Goal: Task Accomplishment & Management: Manage account settings

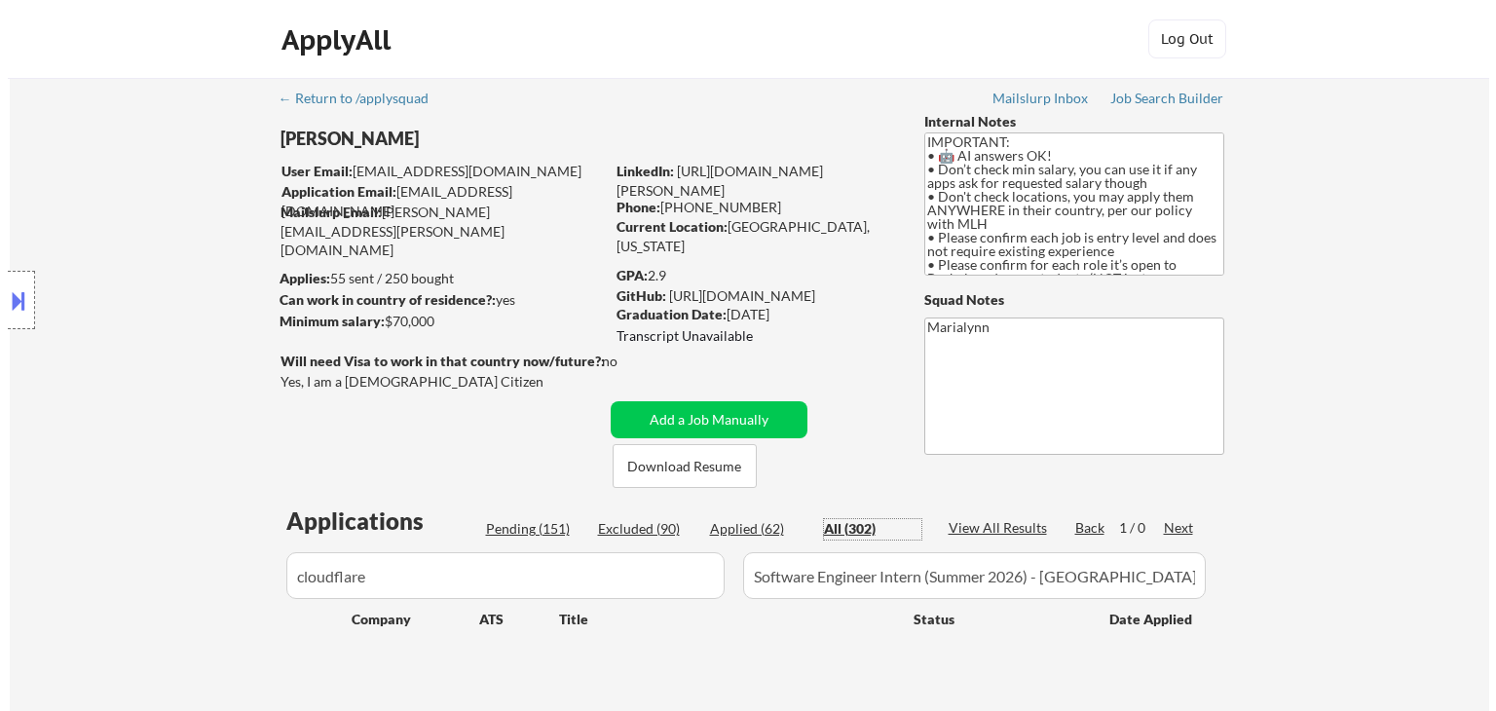
scroll to position [73, 0]
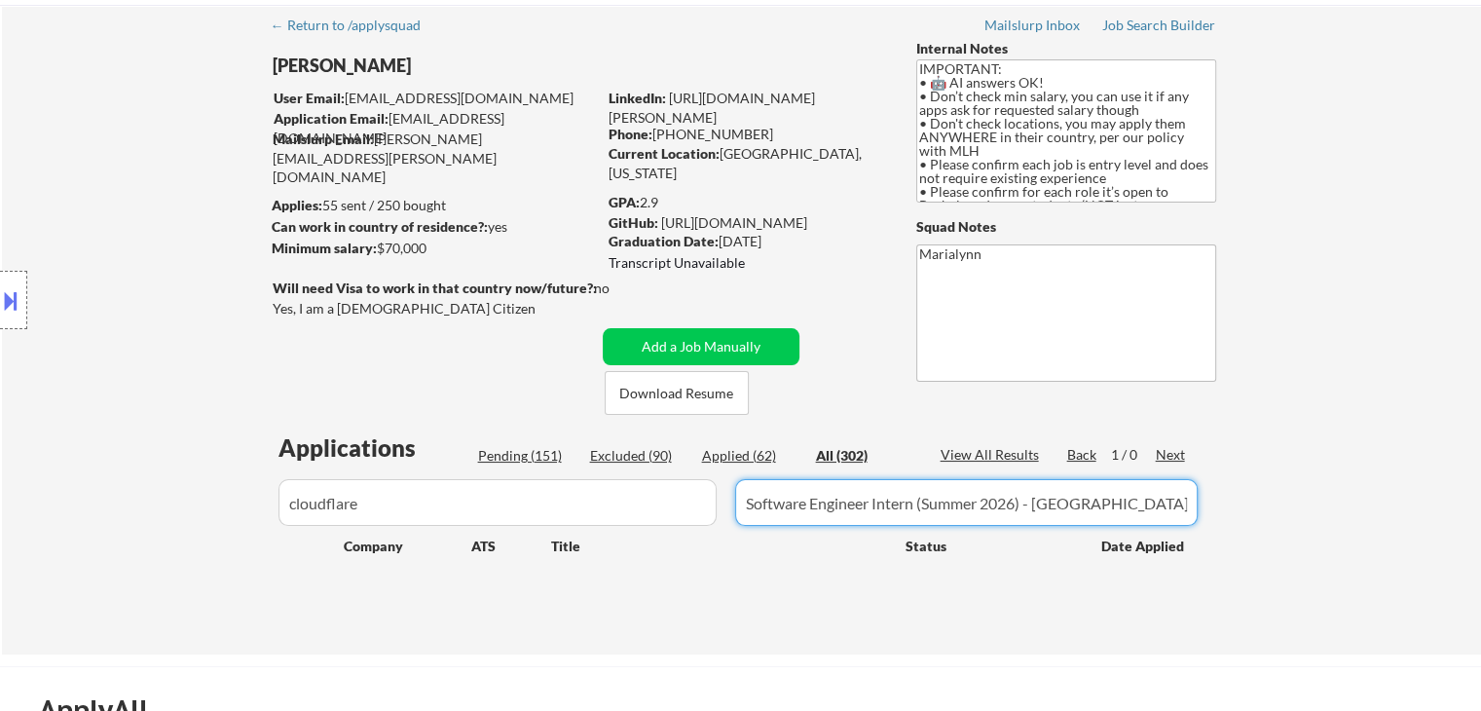
click at [1099, 517] on input "input" at bounding box center [966, 502] width 463 height 47
drag, startPoint x: 1099, startPoint y: 517, endPoint x: 636, endPoint y: 456, distance: 467.5
click at [636, 456] on div "Applications Pending (151) Excluded (90) Applied (62) All (302) View All Result…" at bounding box center [742, 524] width 938 height 186
paste input "2026 Technology Summer internship - USWM"
type input "2026 Technology Summer internship - USWM"
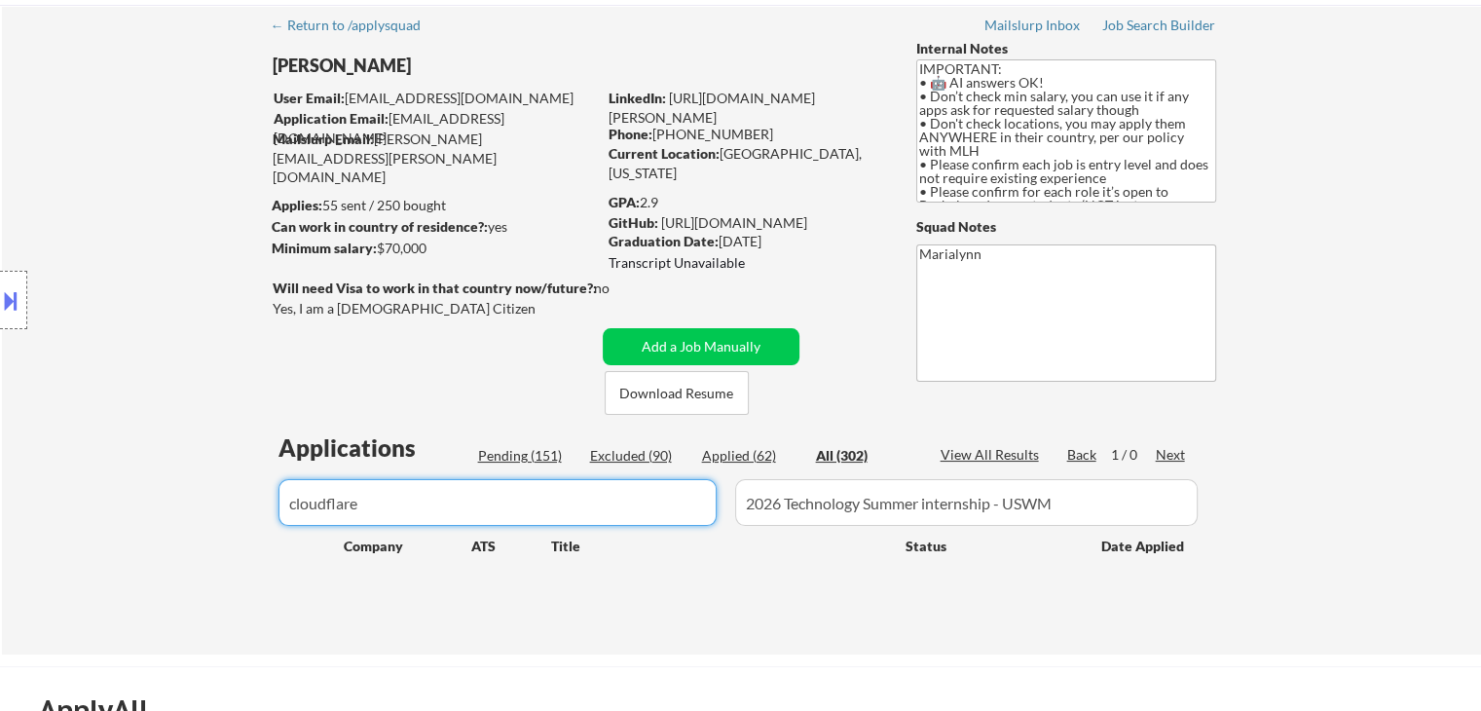
drag, startPoint x: 448, startPoint y: 506, endPoint x: 204, endPoint y: 505, distance: 244.4
click at [204, 505] on div "← Return to /applysquad Mailslurp Inbox Job Search Builder [PERSON_NAME] User E…" at bounding box center [741, 329] width 1479 height 649
type input "rbc"
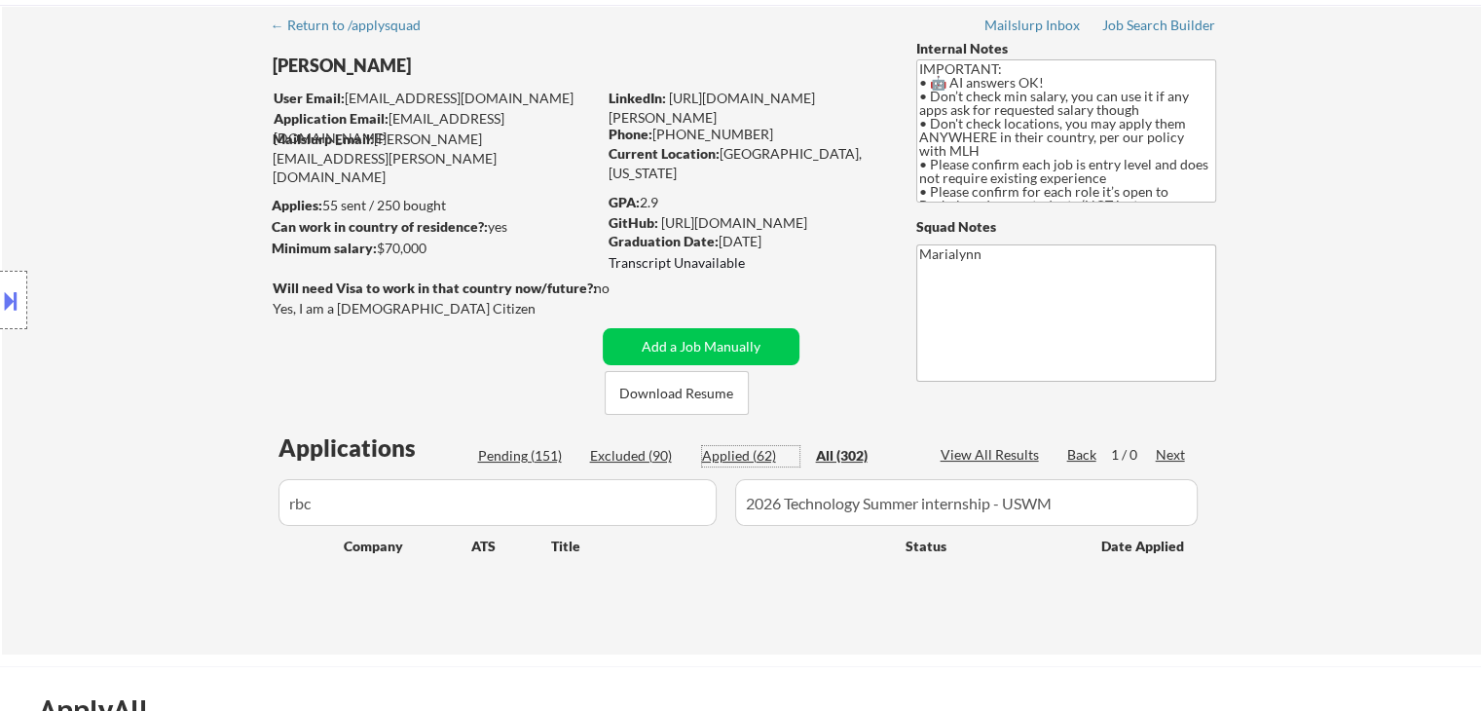
click at [731, 457] on div "Applied (62)" at bounding box center [750, 455] width 97 height 19
click at [621, 457] on div "Excluded (90)" at bounding box center [638, 455] width 97 height 19
click at [718, 448] on div "Applied (62)" at bounding box center [750, 455] width 97 height 19
click at [680, 355] on button "Add a Job Manually" at bounding box center [701, 346] width 197 height 37
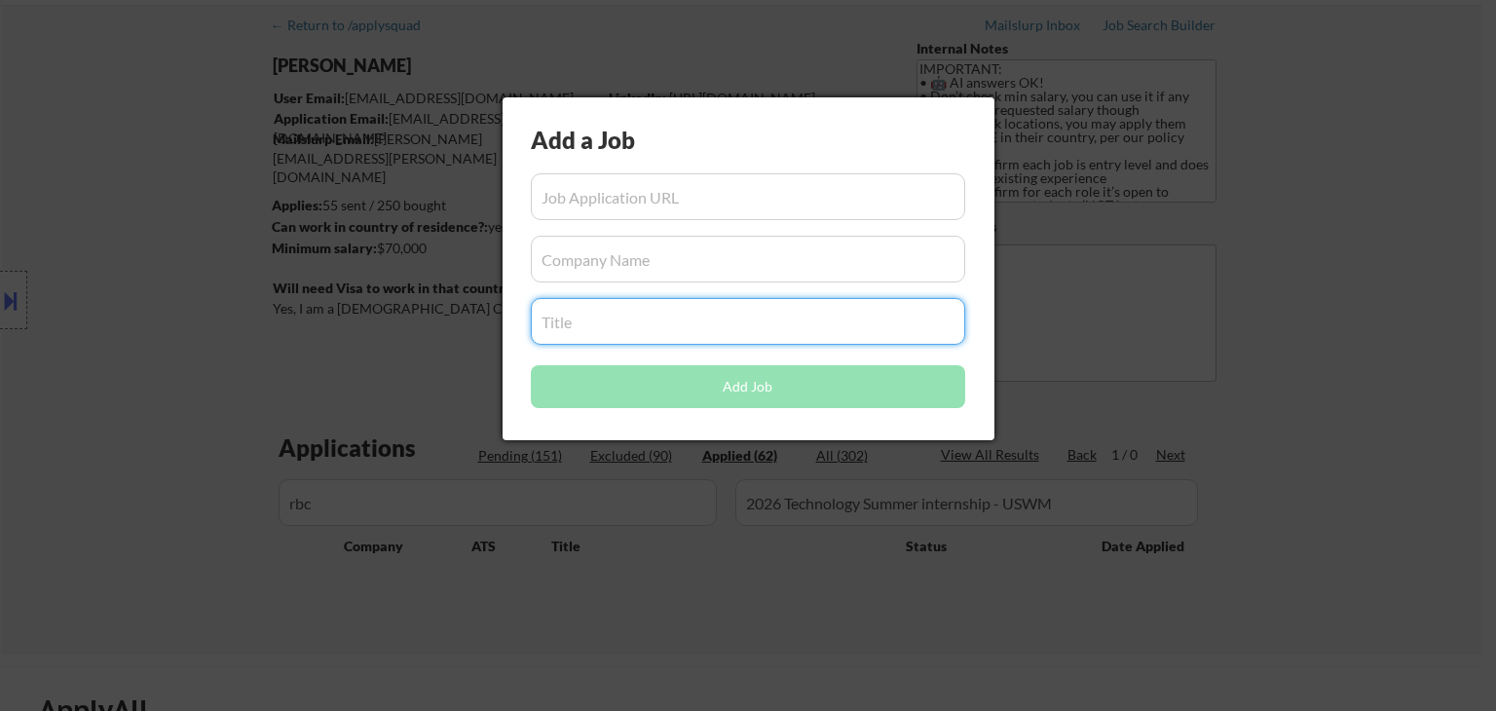
click at [596, 314] on input "input" at bounding box center [748, 321] width 434 height 47
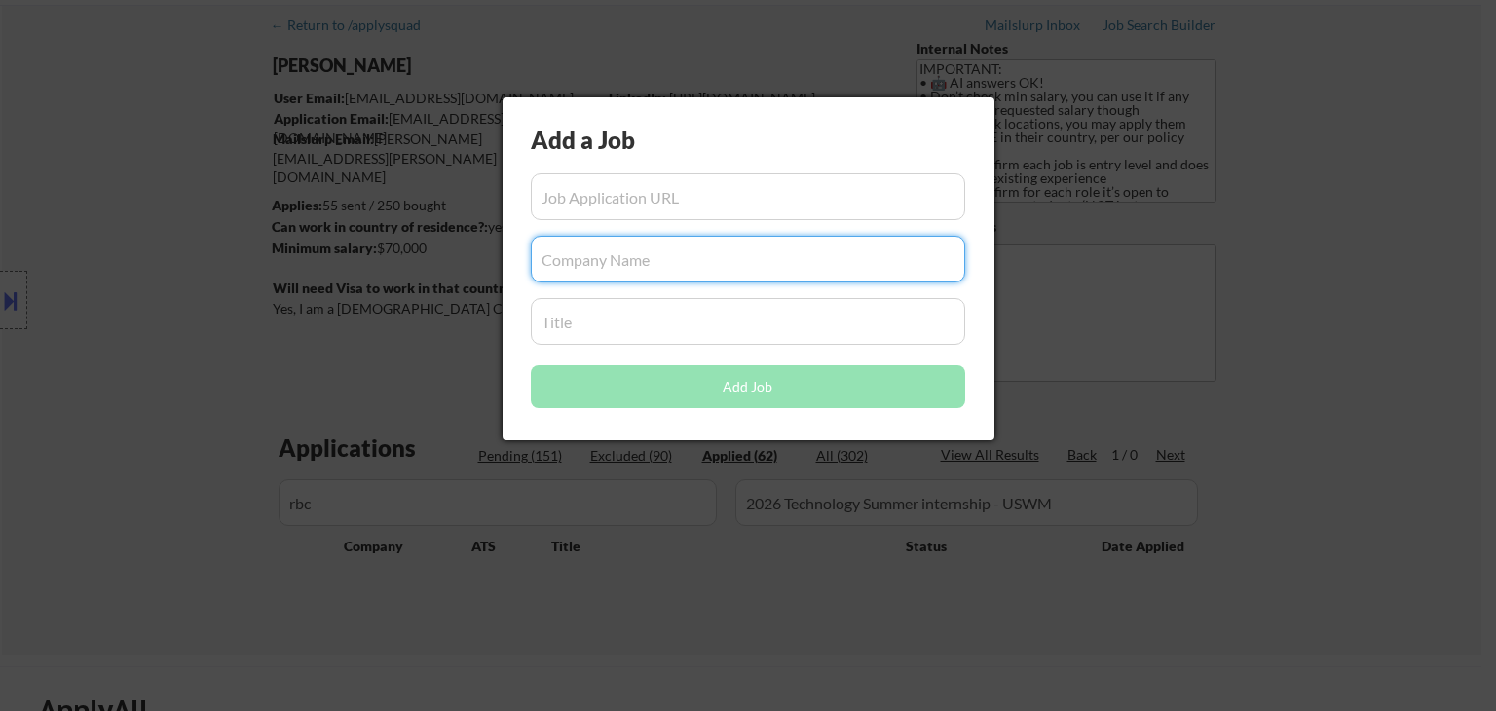
click at [576, 272] on input "input" at bounding box center [748, 259] width 434 height 47
type input "rbc"
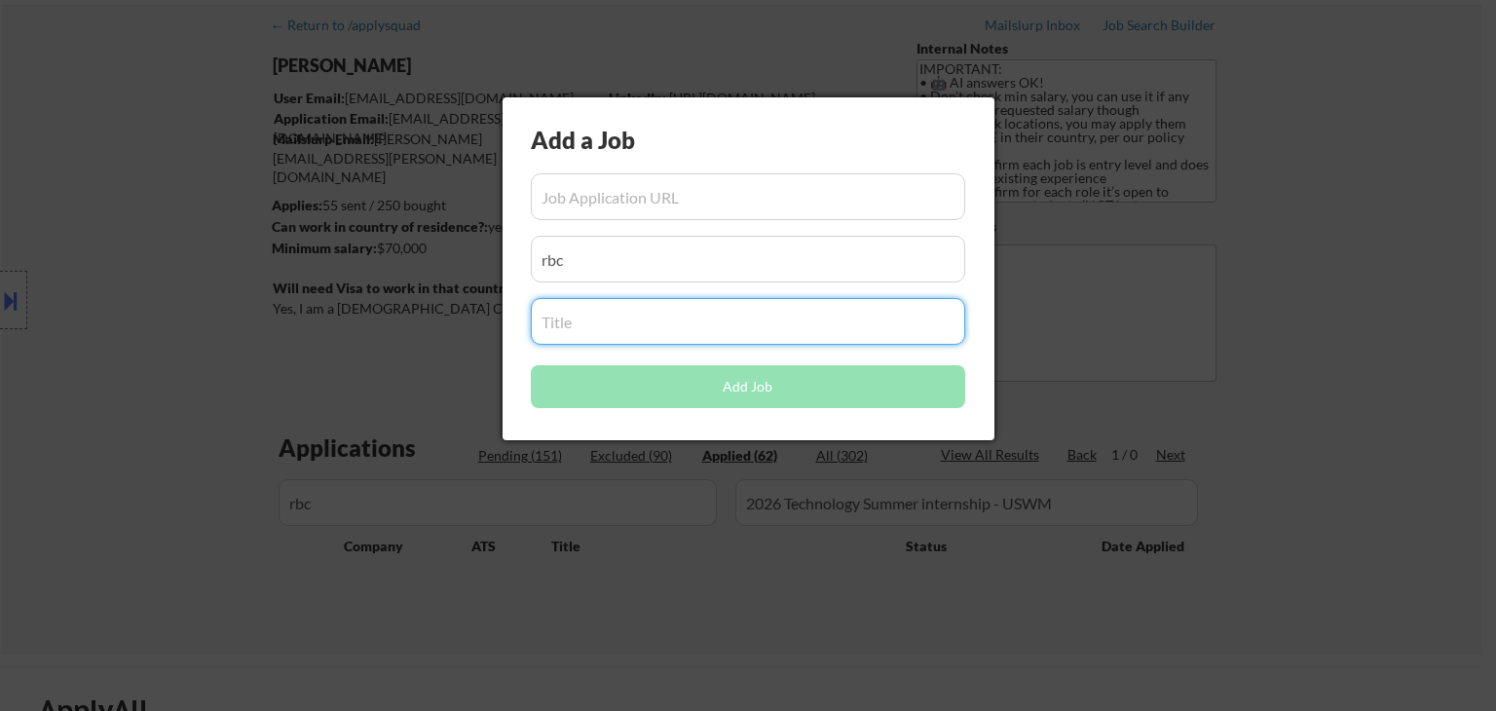
click at [589, 323] on input "input" at bounding box center [748, 321] width 434 height 47
click at [685, 553] on div at bounding box center [748, 355] width 1496 height 711
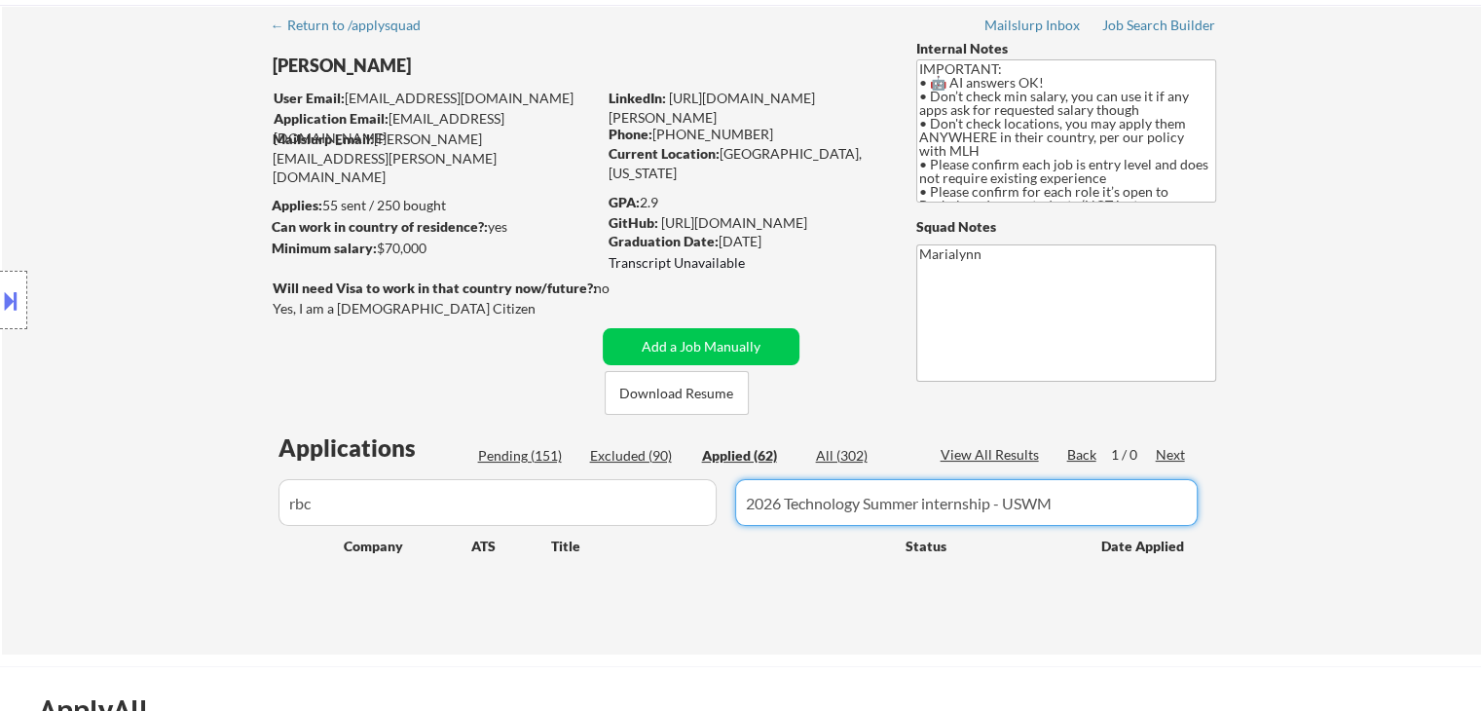
drag, startPoint x: 1076, startPoint y: 516, endPoint x: 735, endPoint y: 510, distance: 340.8
click at [735, 510] on input "input" at bounding box center [966, 502] width 463 height 47
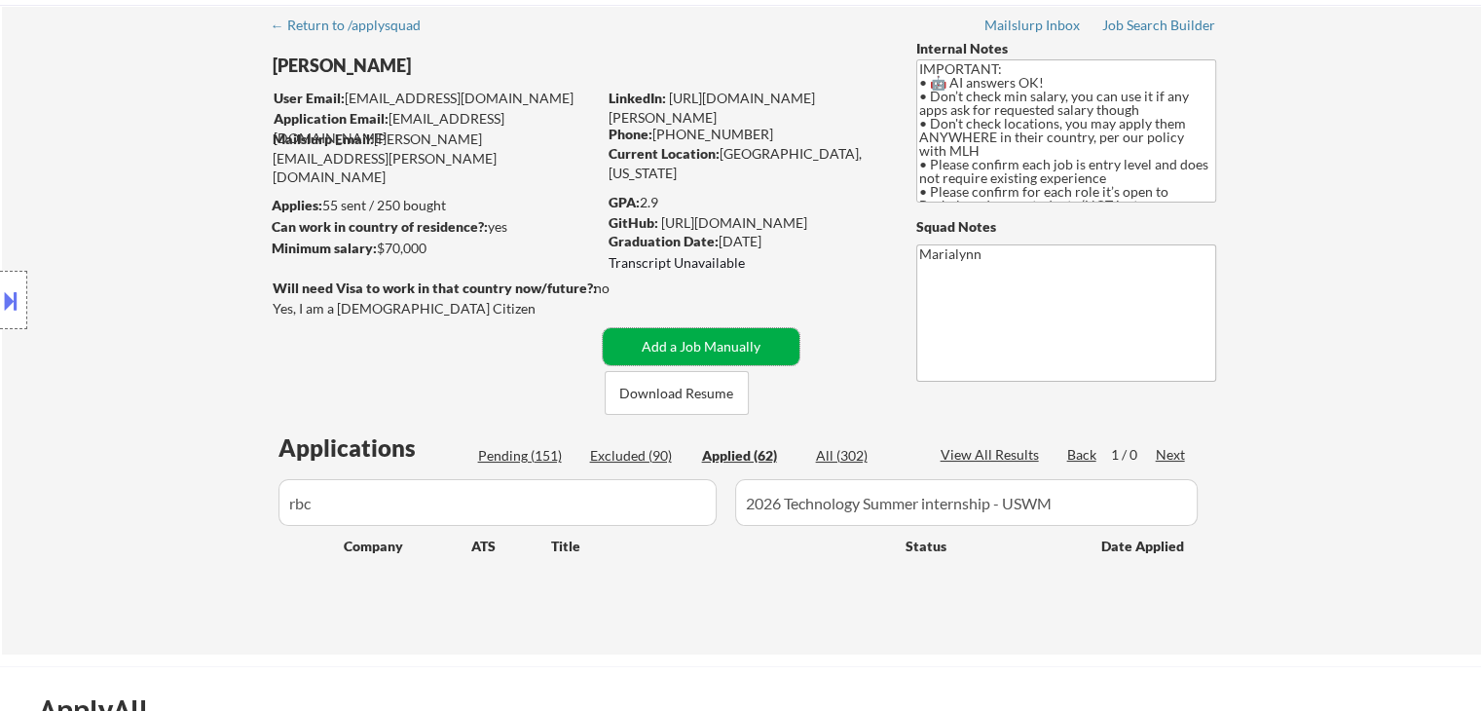
click at [682, 356] on button "Add a Job Manually" at bounding box center [701, 346] width 197 height 37
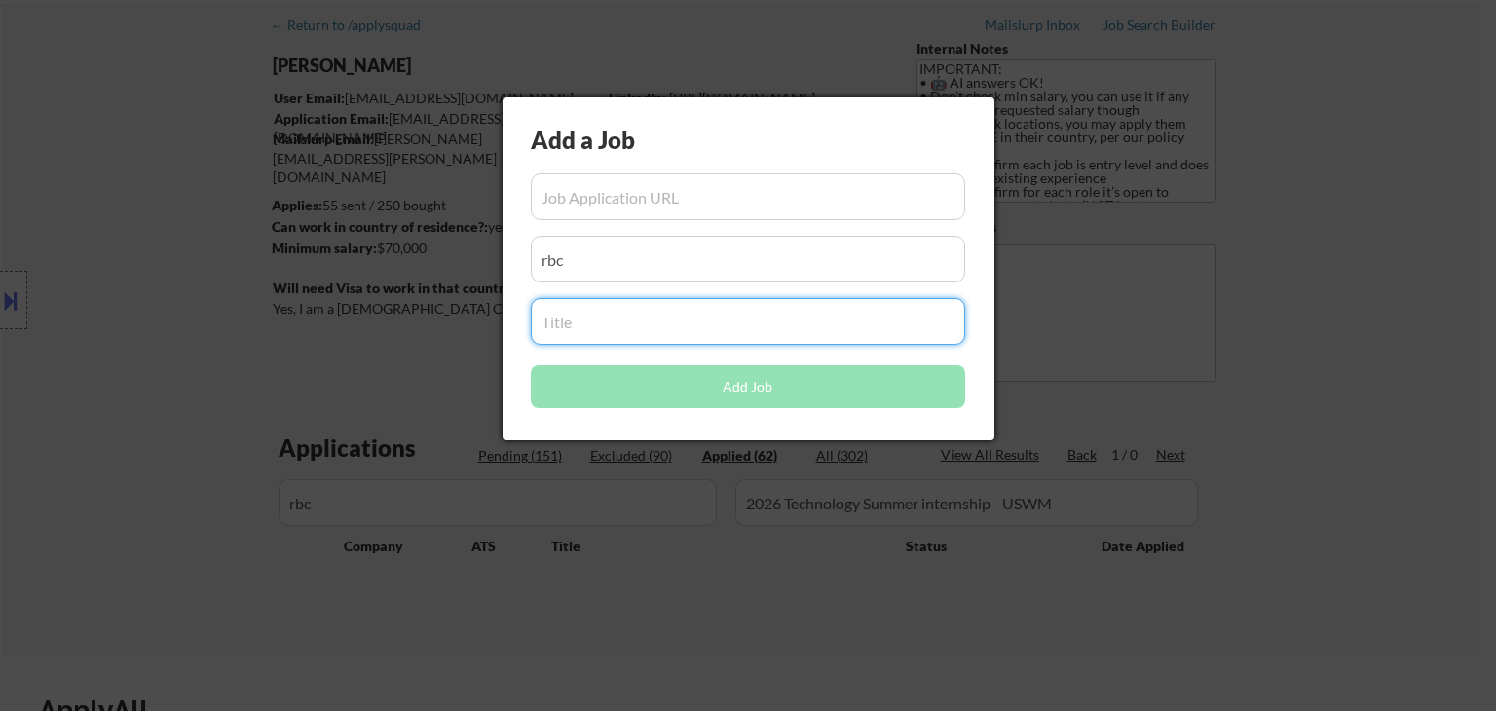
click at [660, 328] on input "input" at bounding box center [748, 321] width 434 height 47
paste input "2026 Technology Summer internship - USWM"
type input "2026 Technology Summer internship - USWM"
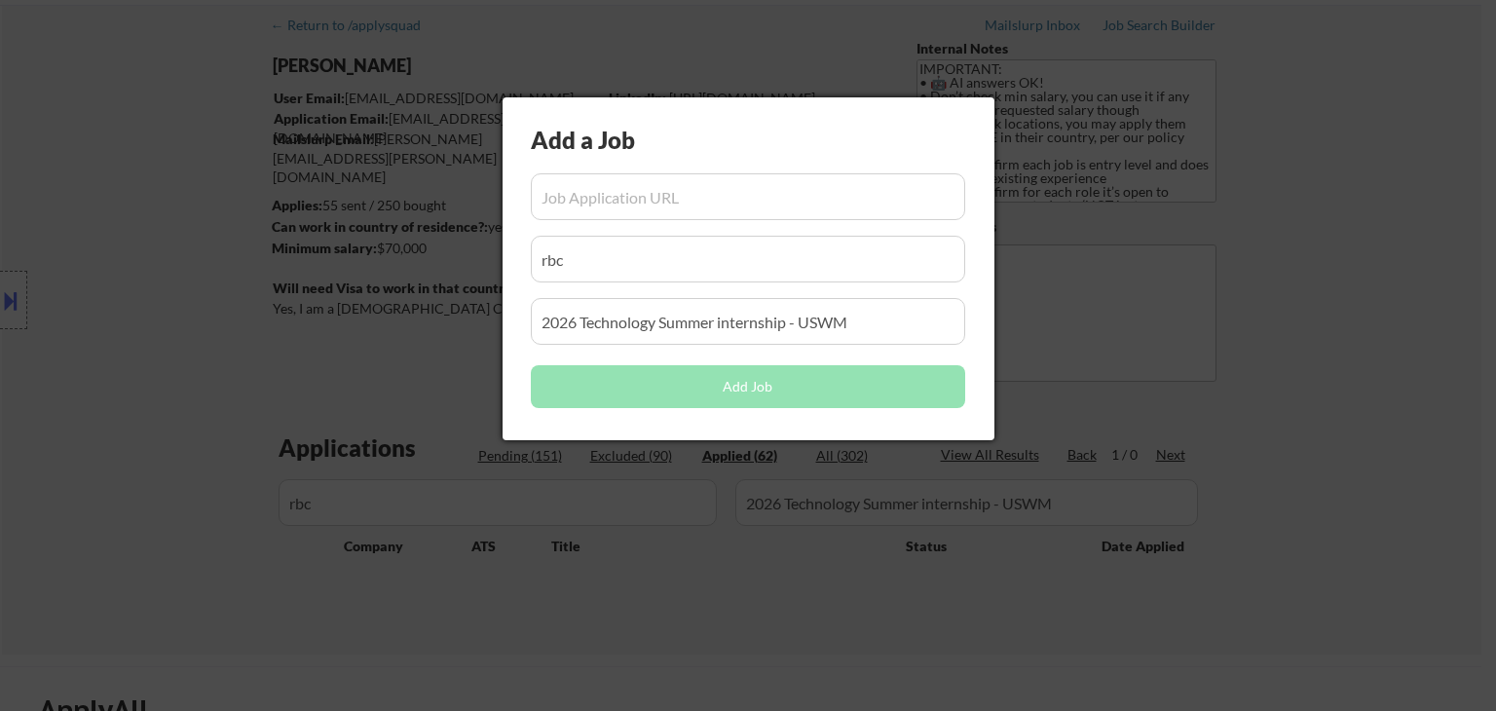
click at [697, 541] on div at bounding box center [748, 355] width 1496 height 711
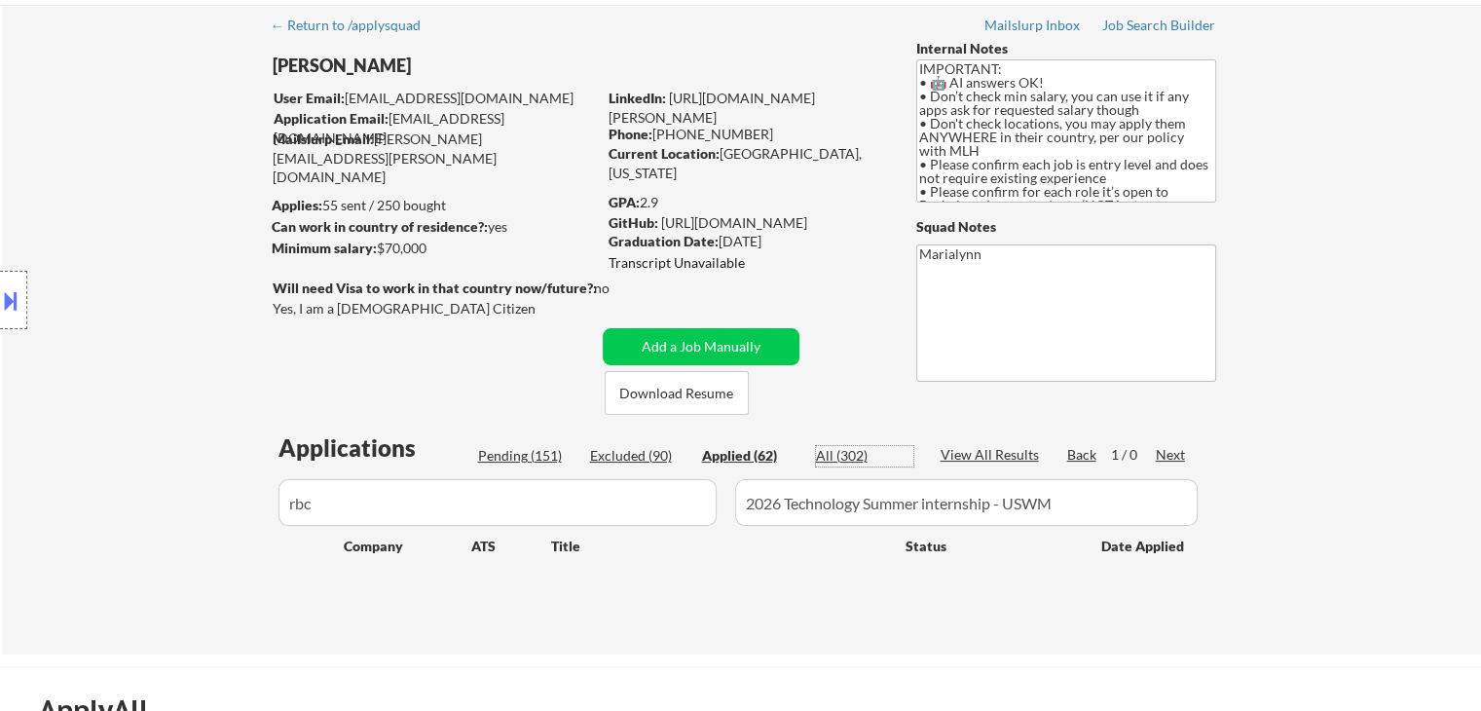
click at [840, 453] on div "All (302)" at bounding box center [864, 455] width 97 height 19
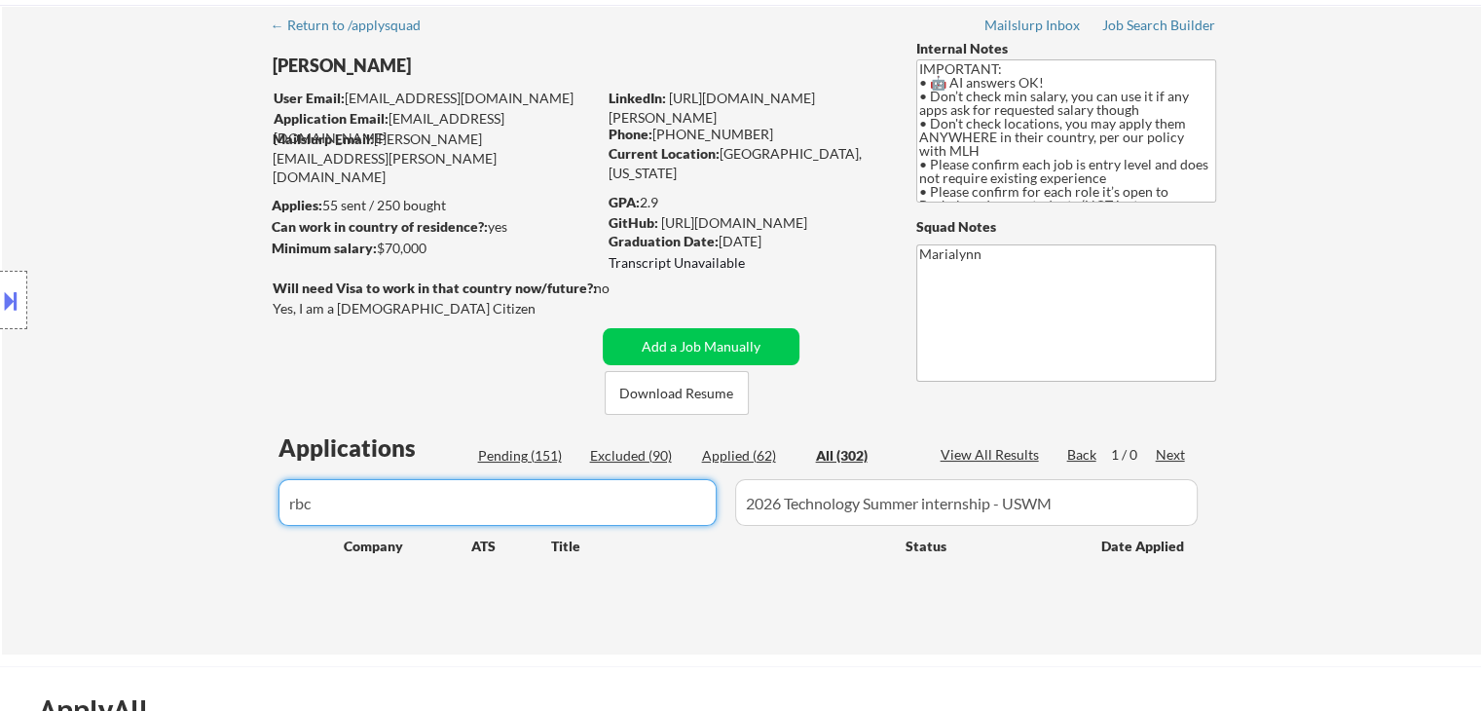
drag, startPoint x: 351, startPoint y: 516, endPoint x: 195, endPoint y: 504, distance: 156.2
click at [195, 504] on div "← Return to /applysquad Mailslurp Inbox Job Search Builder [PERSON_NAME] User E…" at bounding box center [741, 329] width 1479 height 649
type input "rbc"
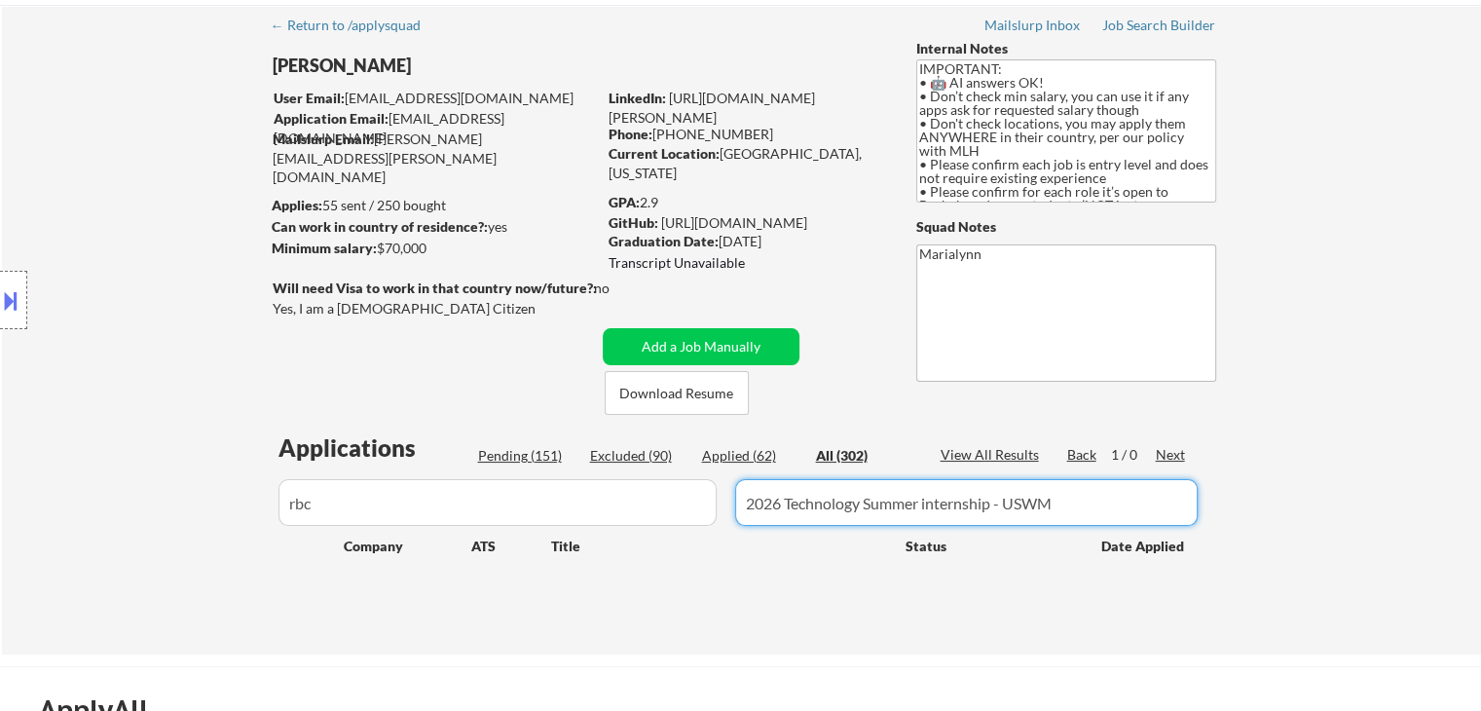
drag, startPoint x: 743, startPoint y: 511, endPoint x: 1348, endPoint y: 571, distance: 607.6
click at [1348, 571] on div "← Return to /applysquad Mailslurp Inbox Job Search Builder [PERSON_NAME] User E…" at bounding box center [741, 329] width 1479 height 649
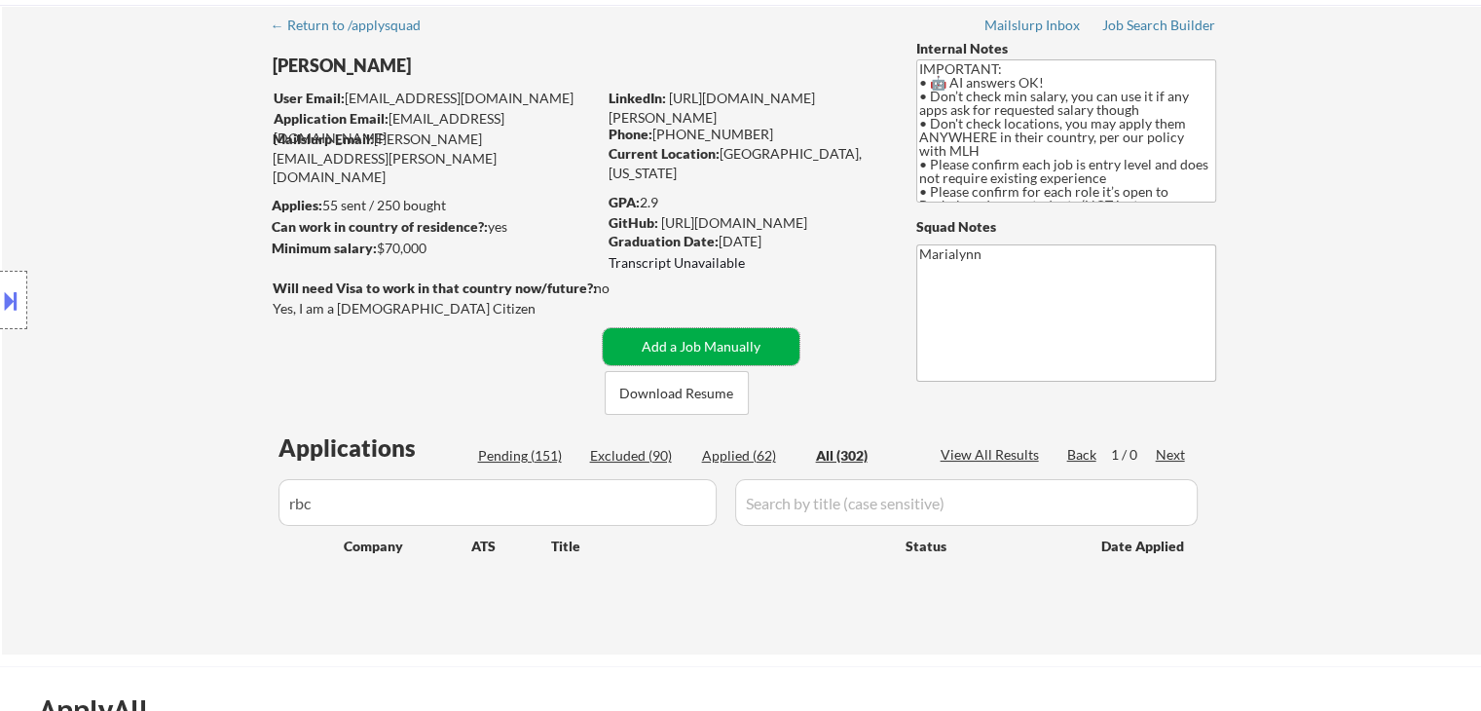
click at [682, 351] on button "Add a Job Manually" at bounding box center [701, 346] width 197 height 37
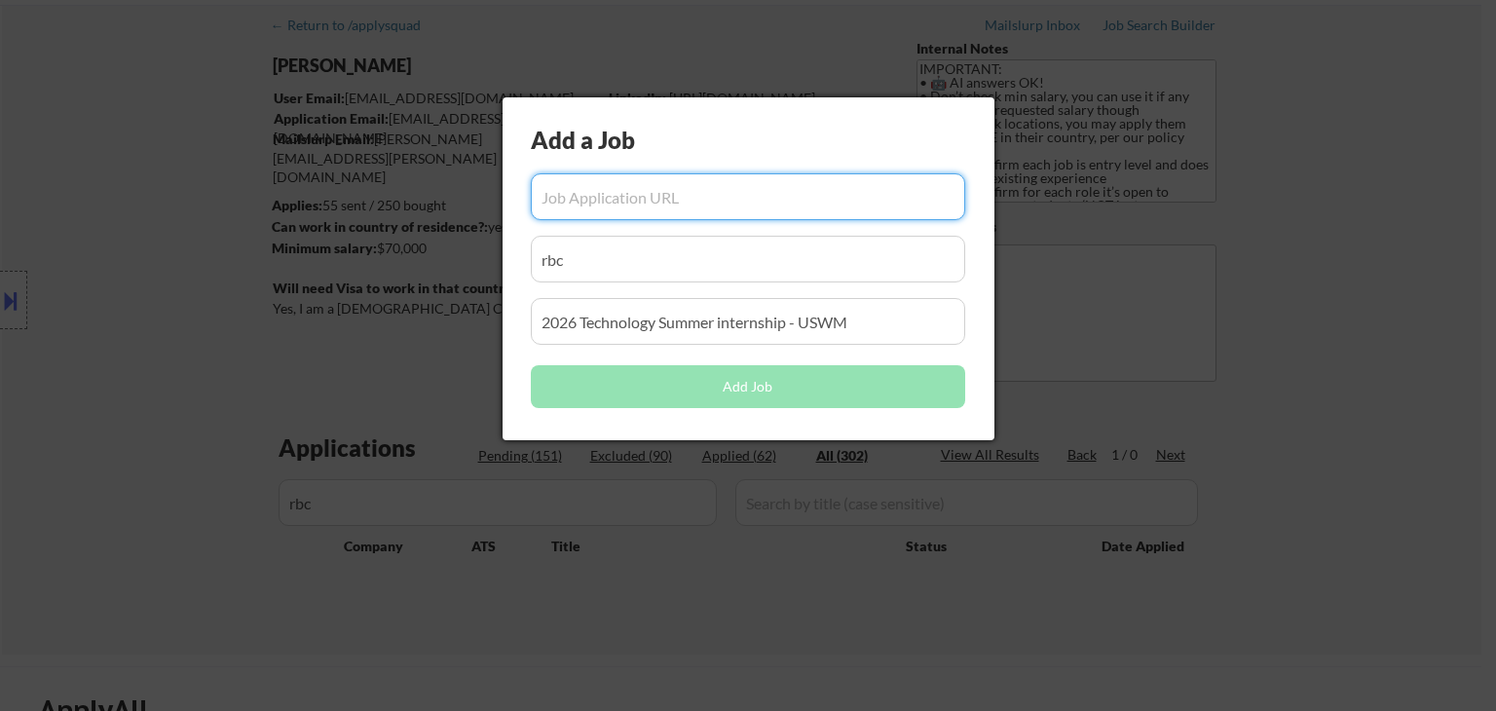
click at [564, 200] on input "input" at bounding box center [748, 196] width 434 height 47
paste input "[URL][DOMAIN_NAME]"
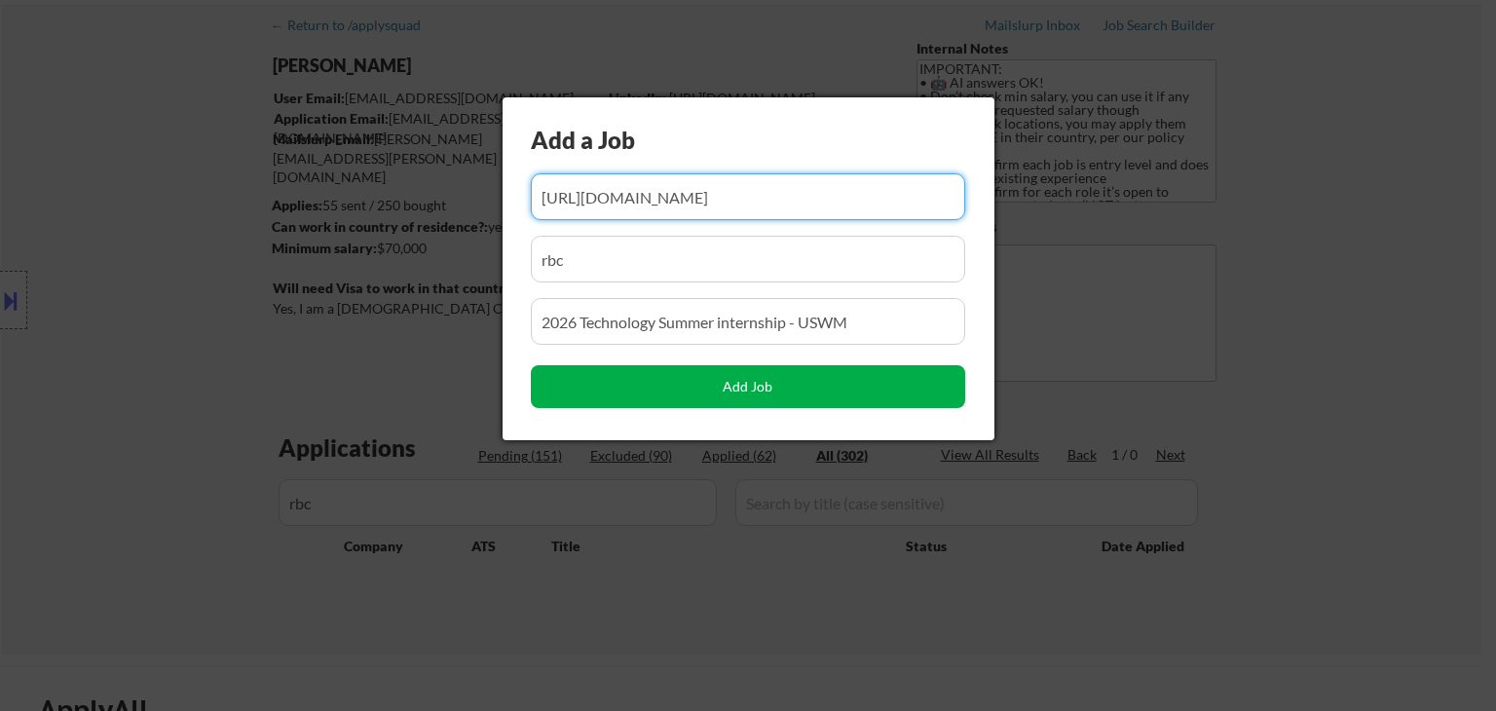
type input "[URL][DOMAIN_NAME]"
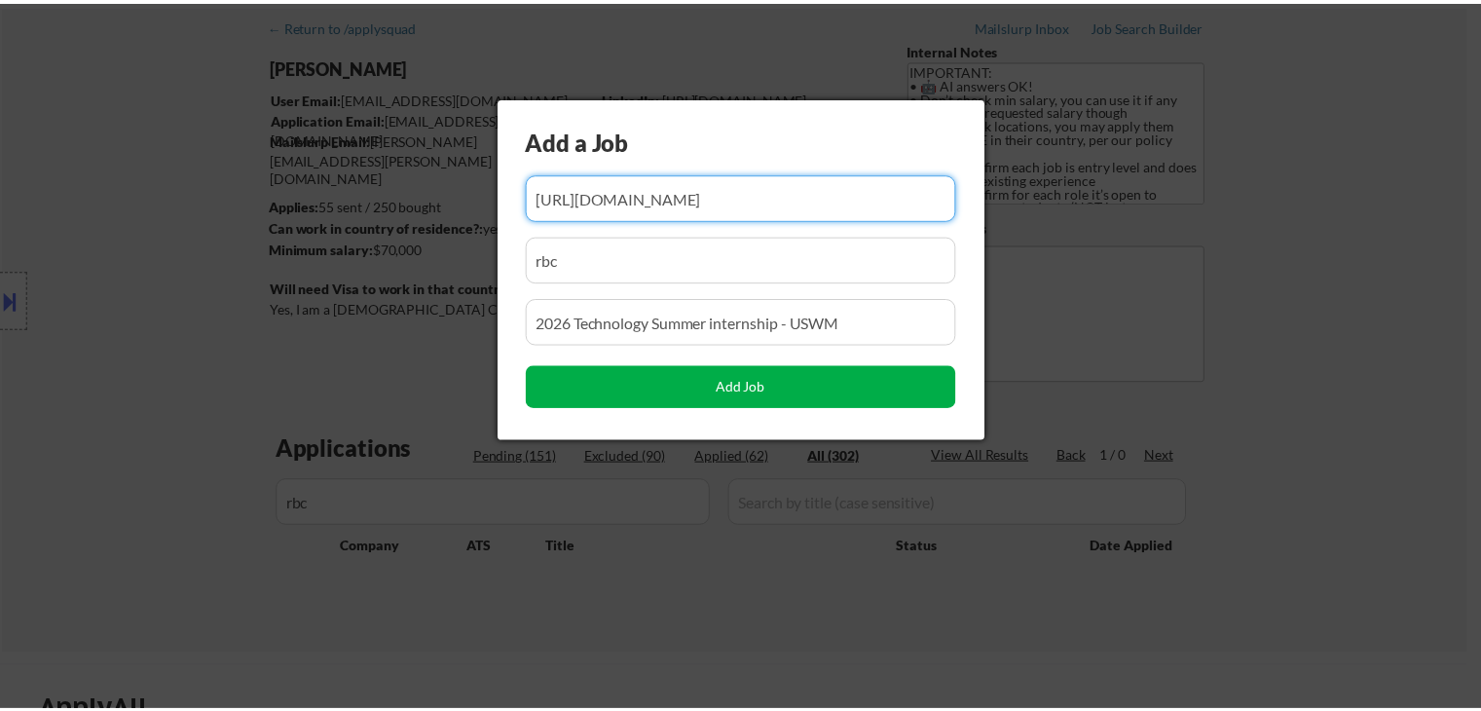
scroll to position [0, 0]
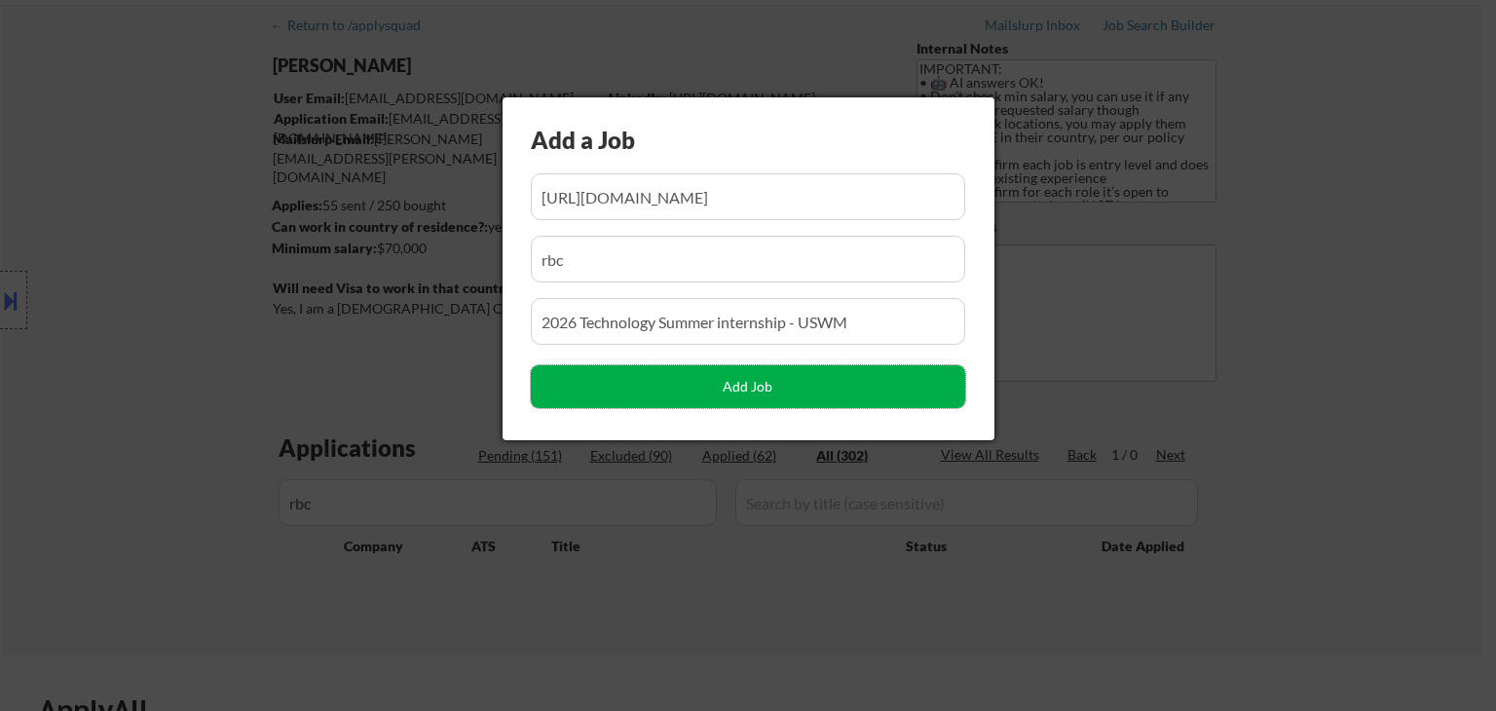
click at [685, 381] on button "Add Job" at bounding box center [748, 386] width 434 height 43
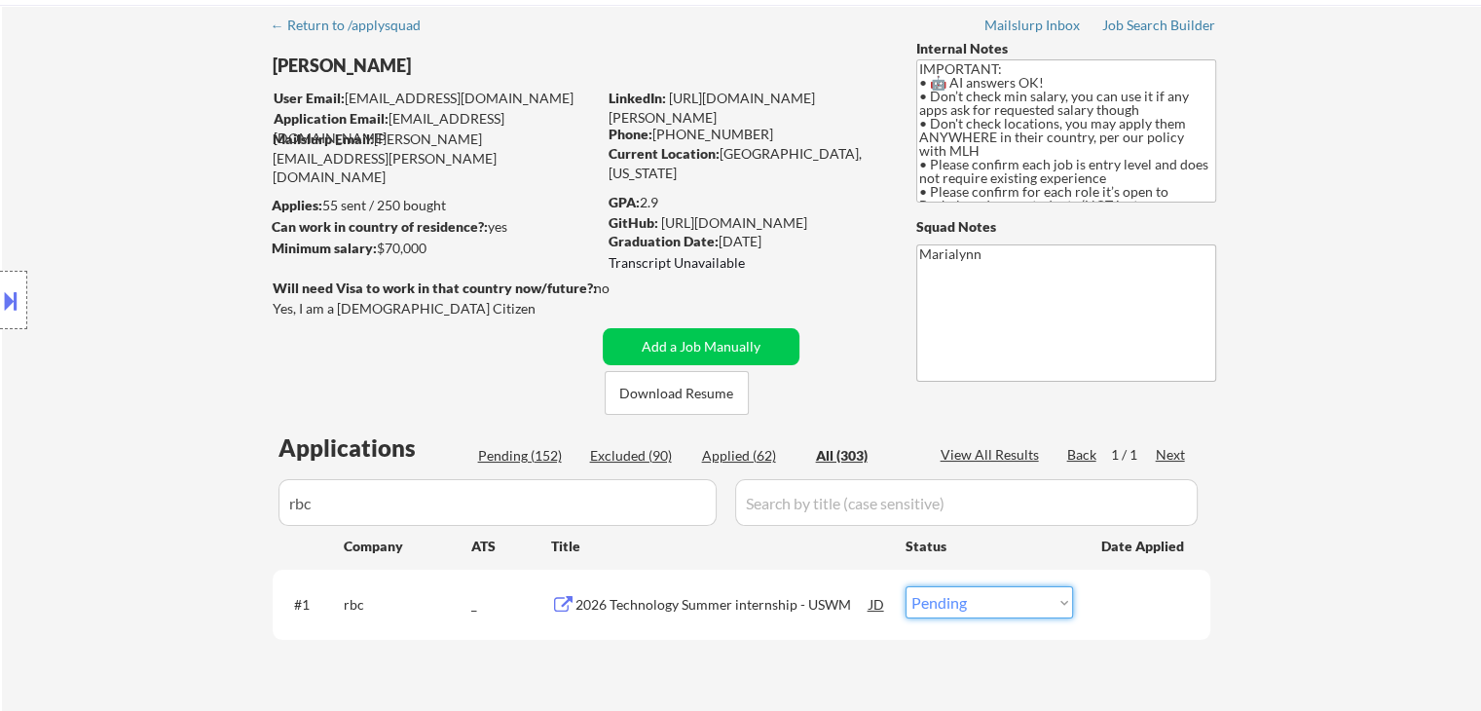
click at [951, 597] on select "Choose an option... Pending Applied Excluded (Questions) Excluded (Expired) Exc…" at bounding box center [989, 602] width 167 height 32
select select ""applied""
click at [906, 586] on select "Choose an option... Pending Applied Excluded (Questions) Excluded (Expired) Exc…" at bounding box center [989, 602] width 167 height 32
click at [744, 450] on div "Applied (63)" at bounding box center [750, 455] width 97 height 19
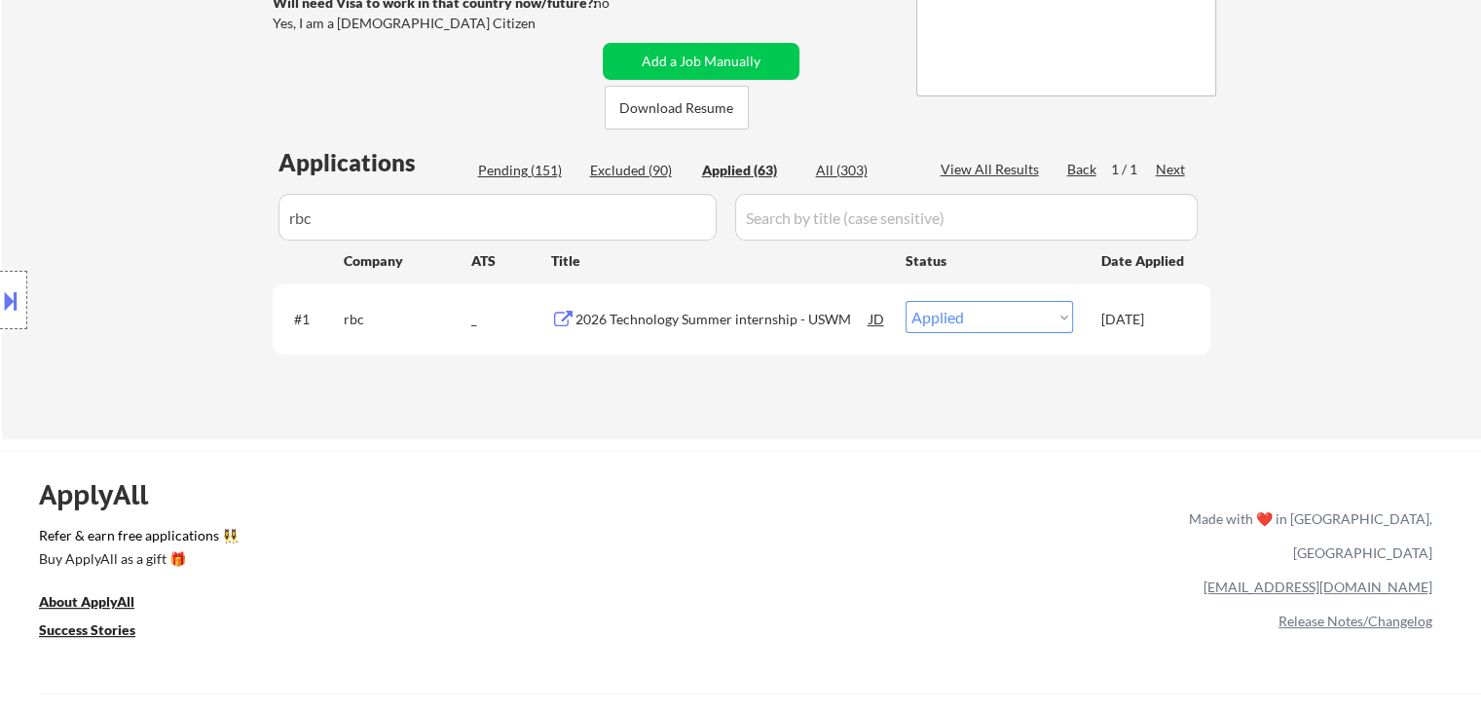
scroll to position [358, 0]
drag, startPoint x: 358, startPoint y: 228, endPoint x: 163, endPoint y: 235, distance: 195.8
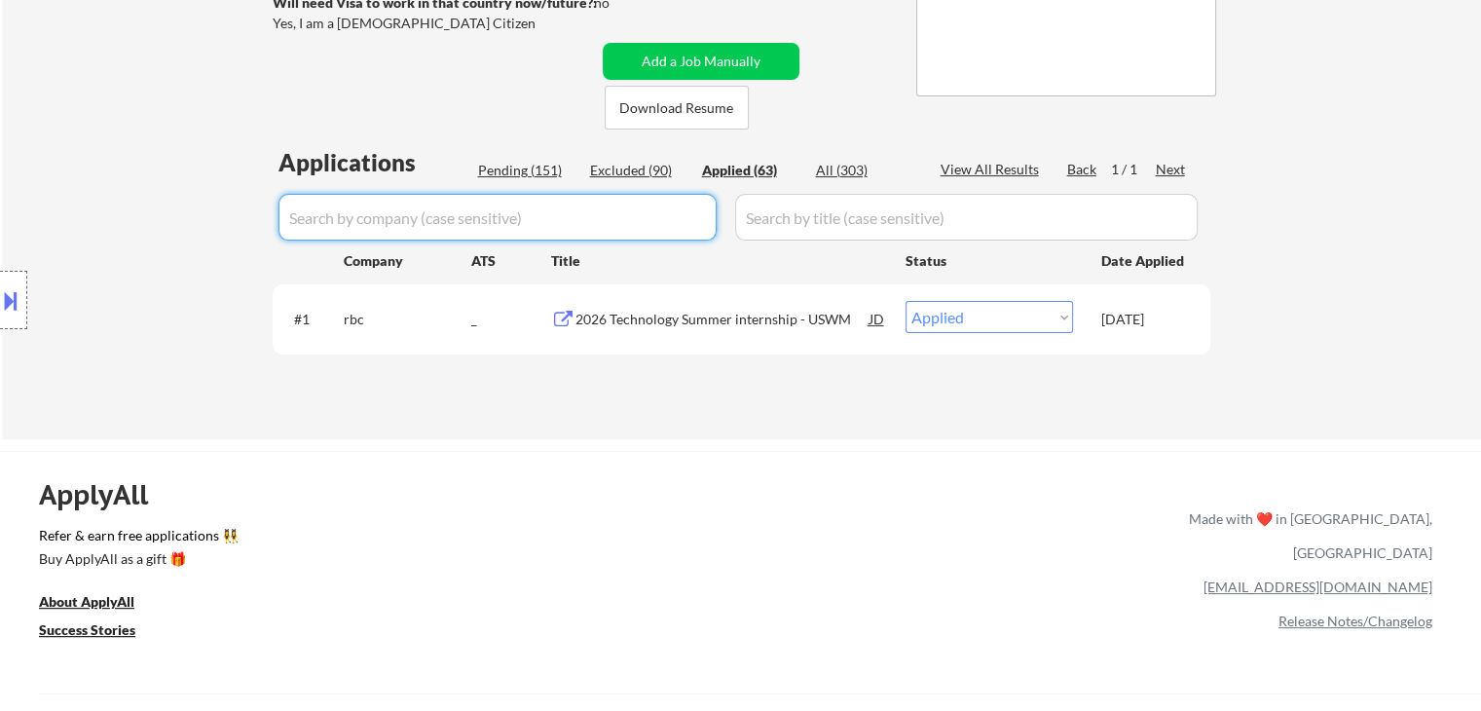
select select ""applied""
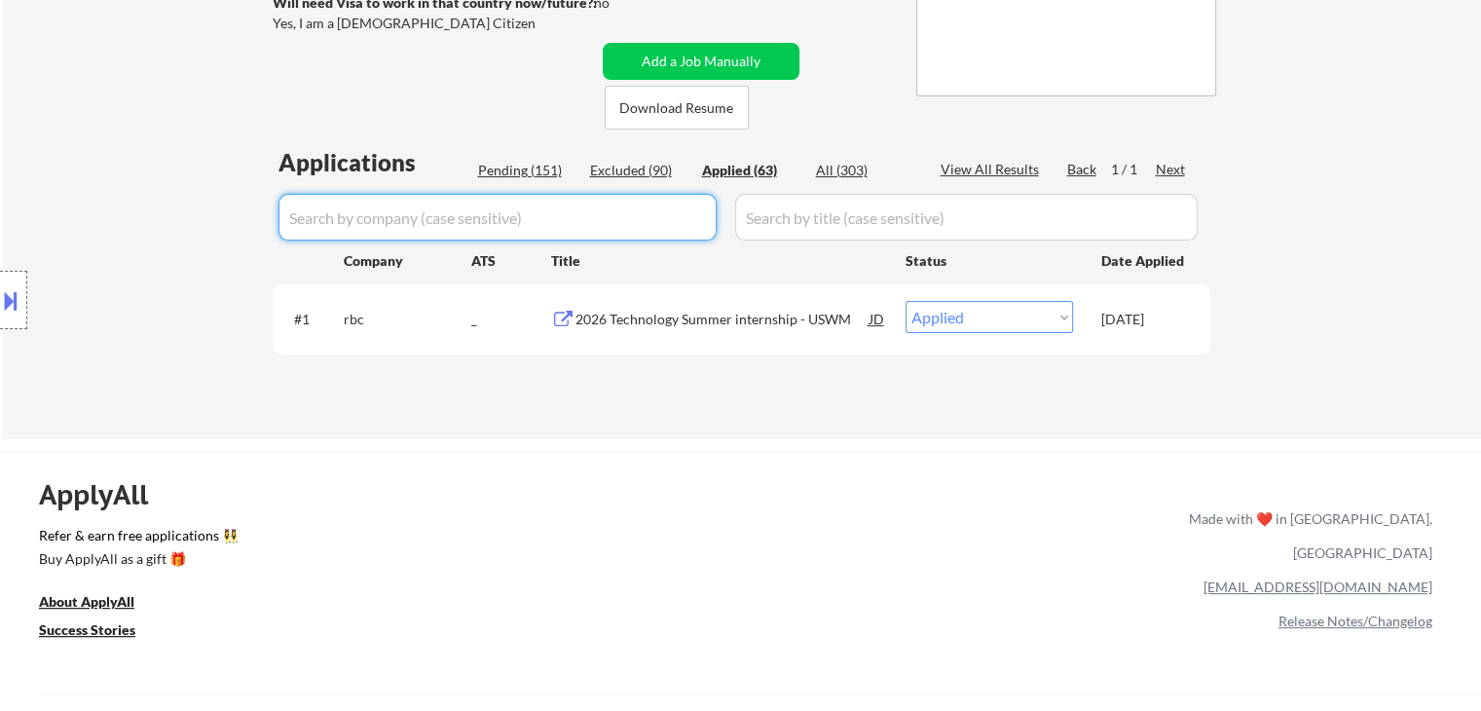
select select ""applied""
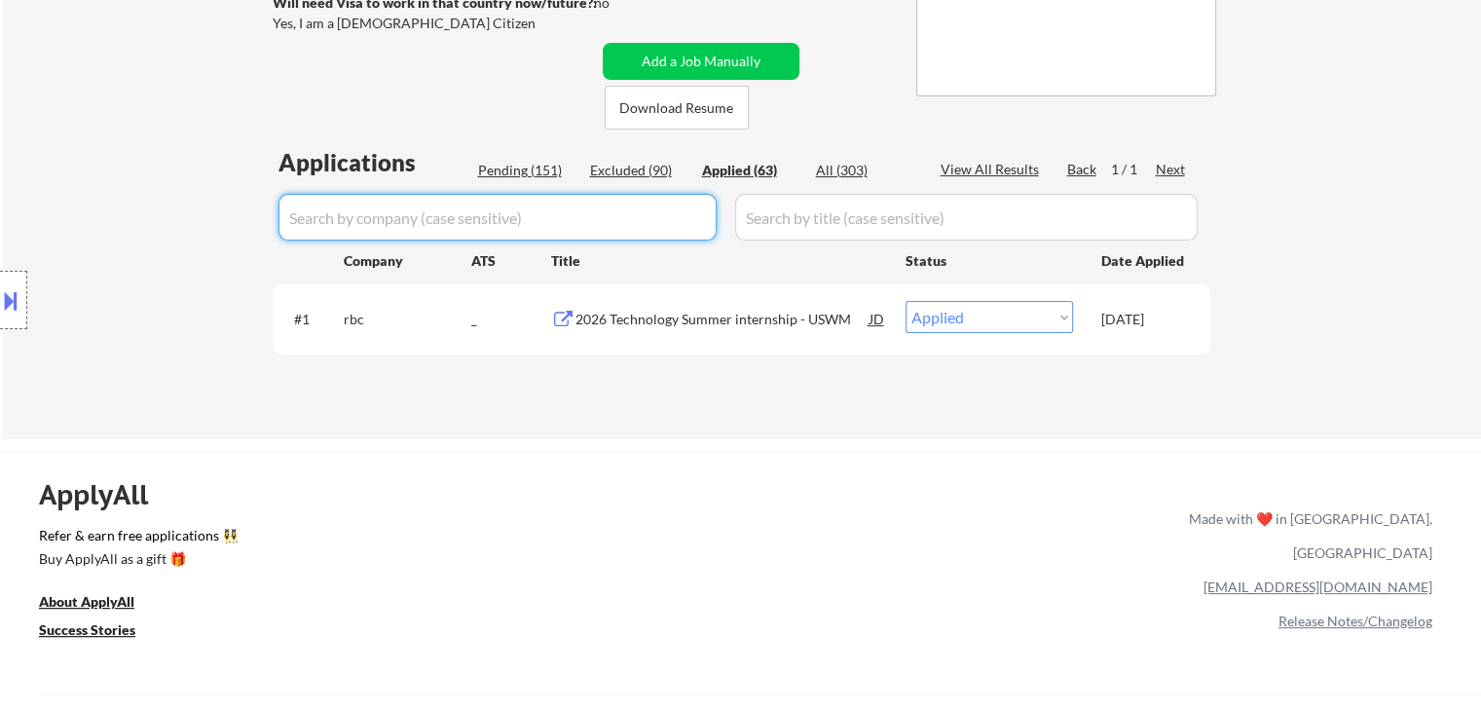
select select ""applied""
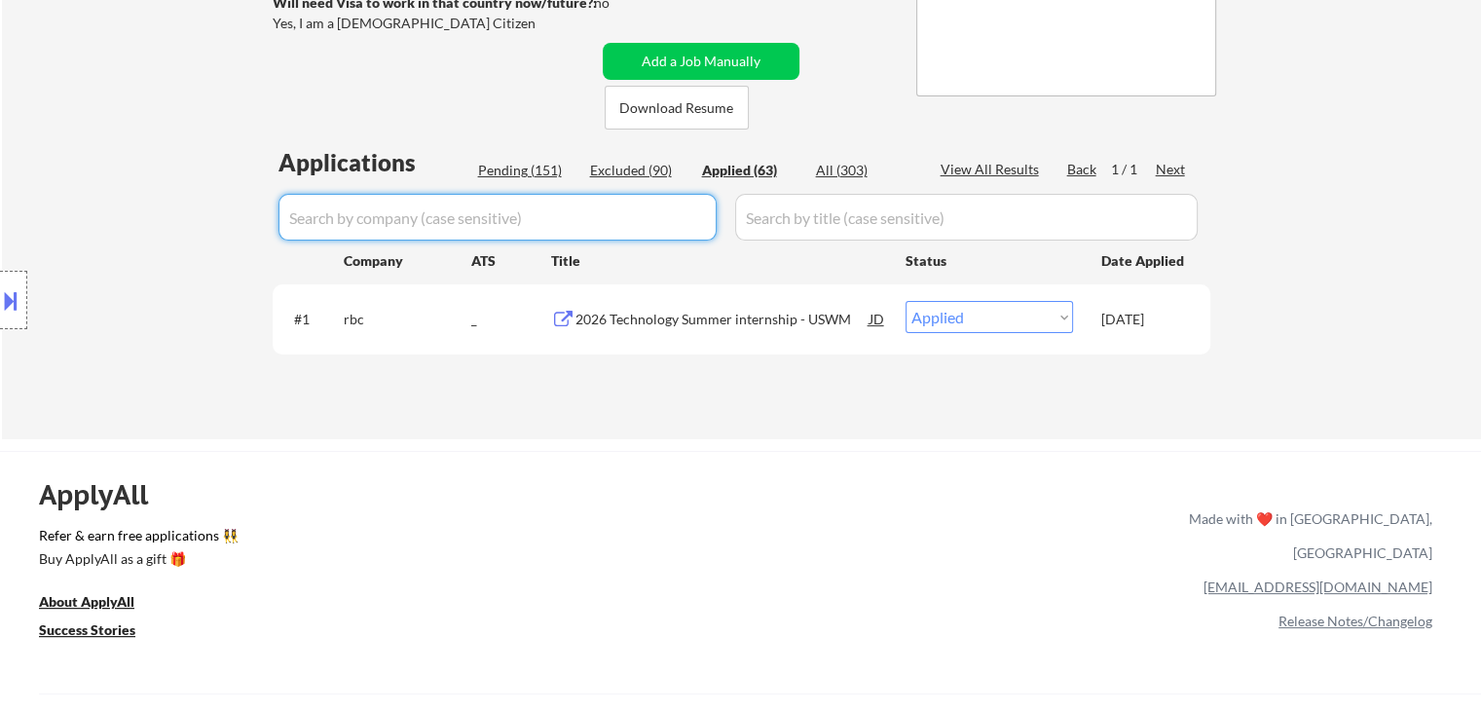
select select ""applied""
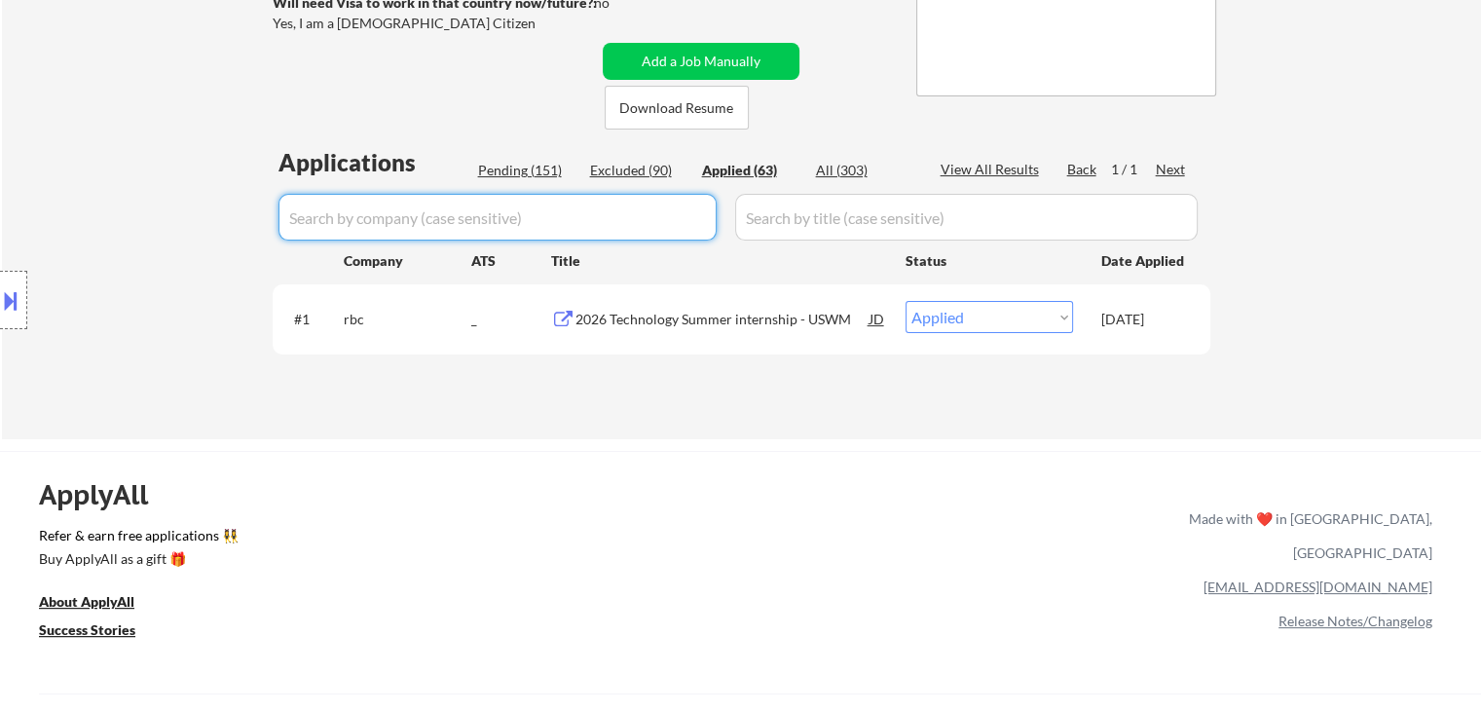
select select ""applied""
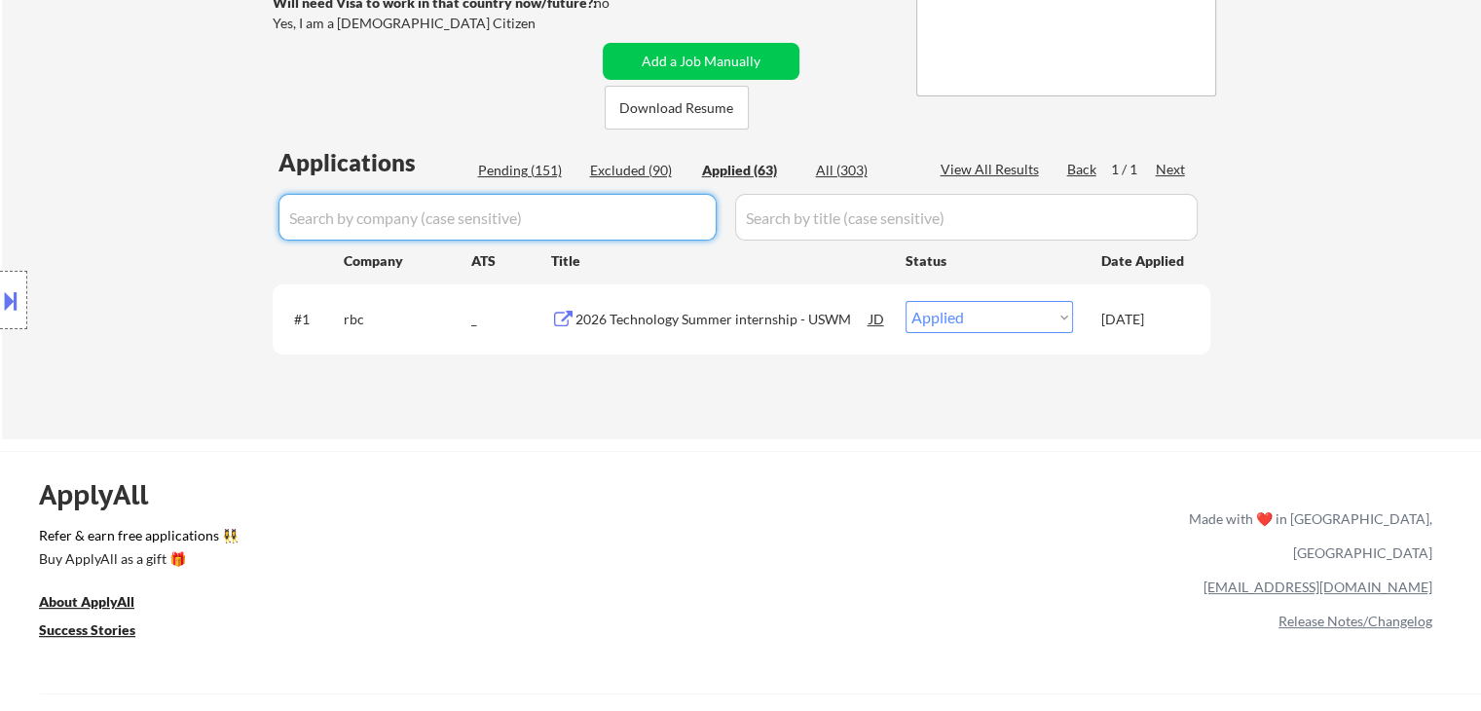
select select ""applied""
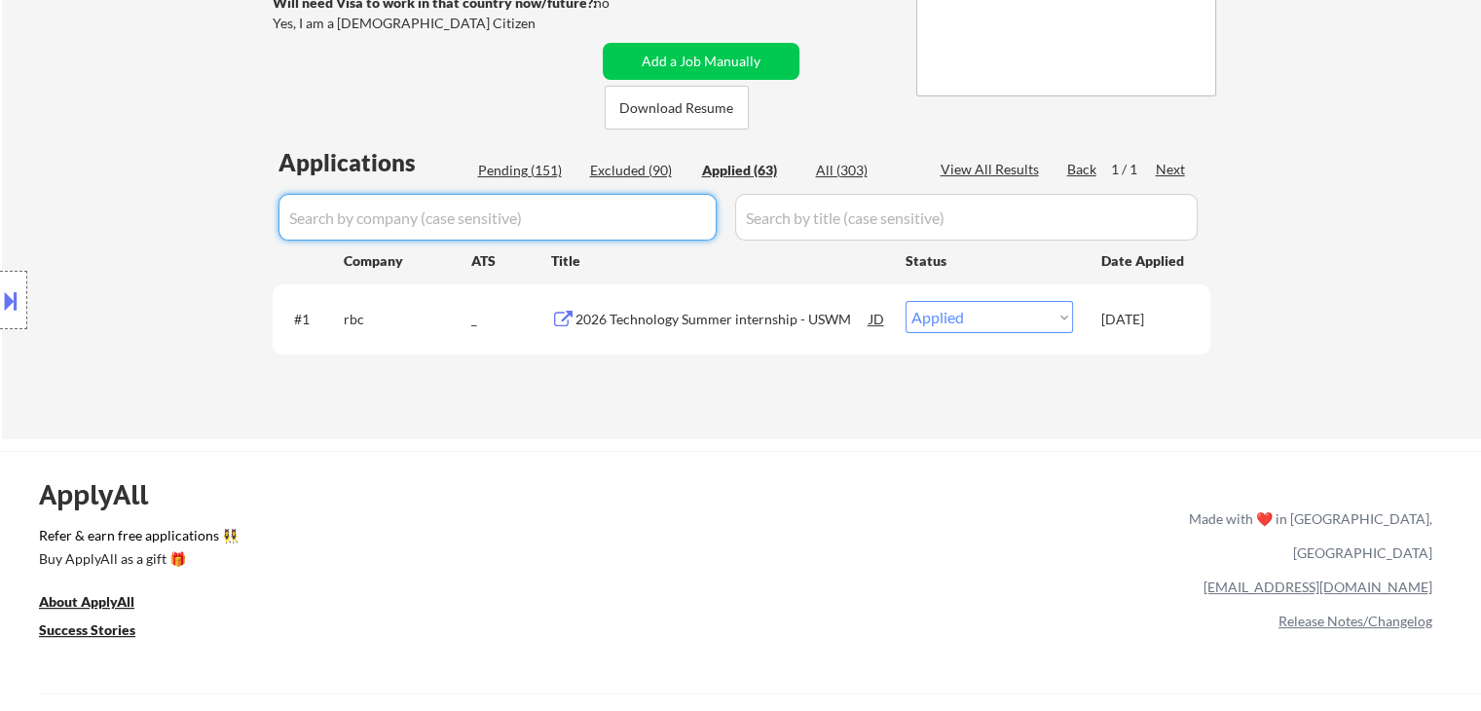
select select ""applied""
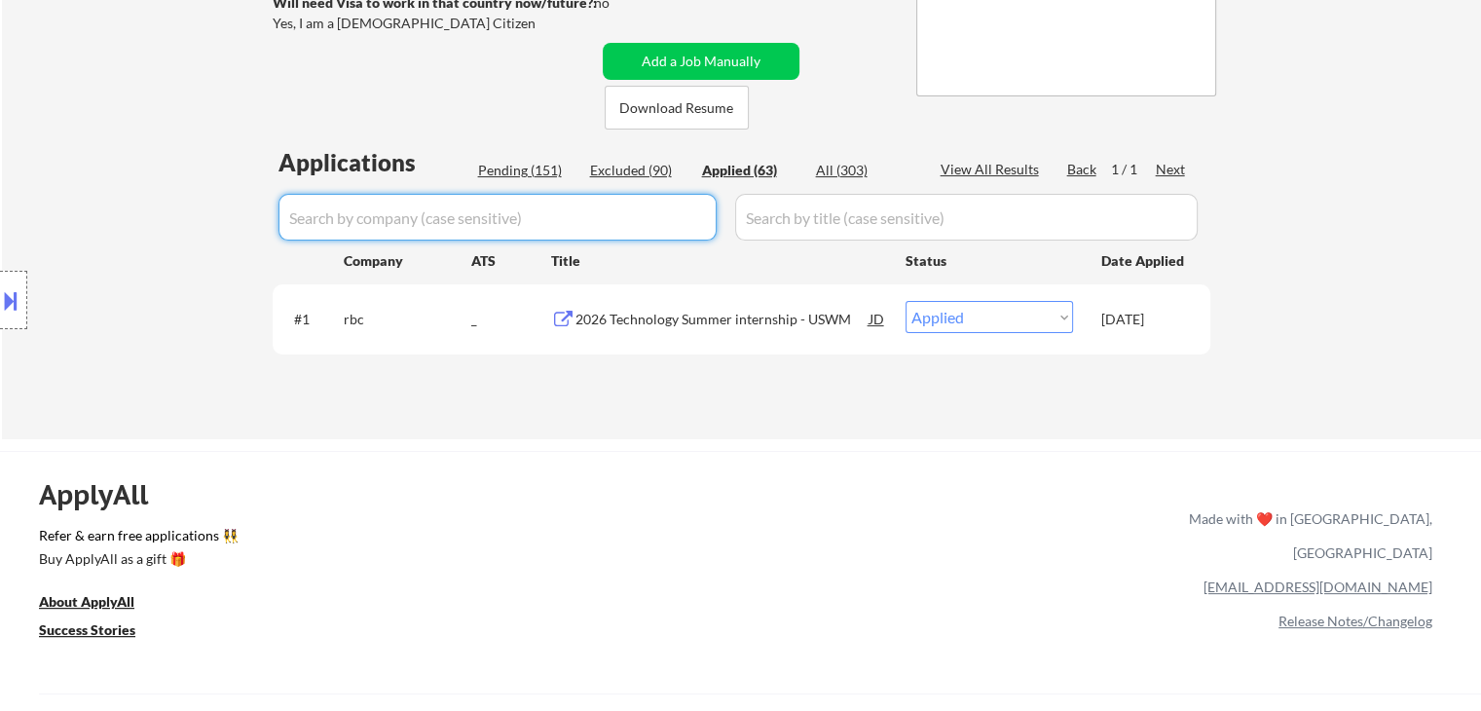
select select ""applied""
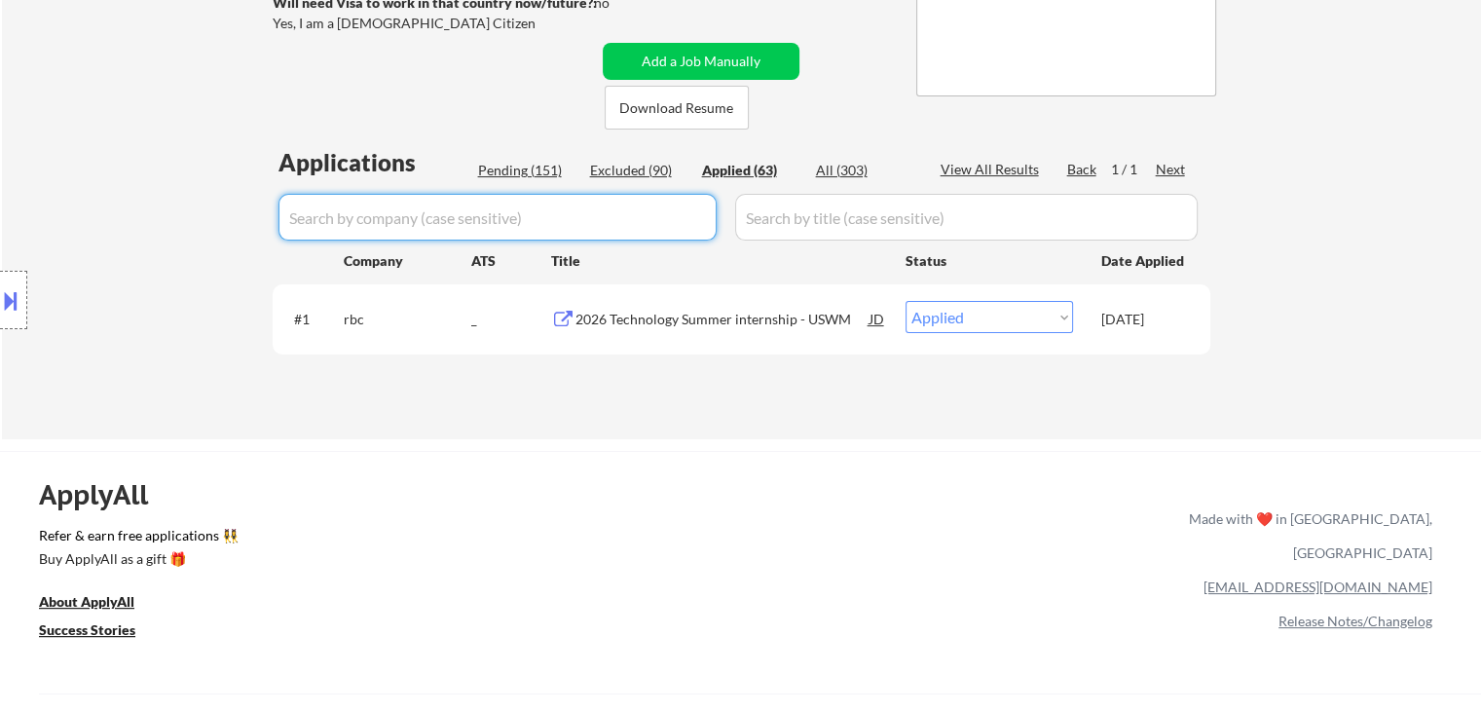
select select ""applied""
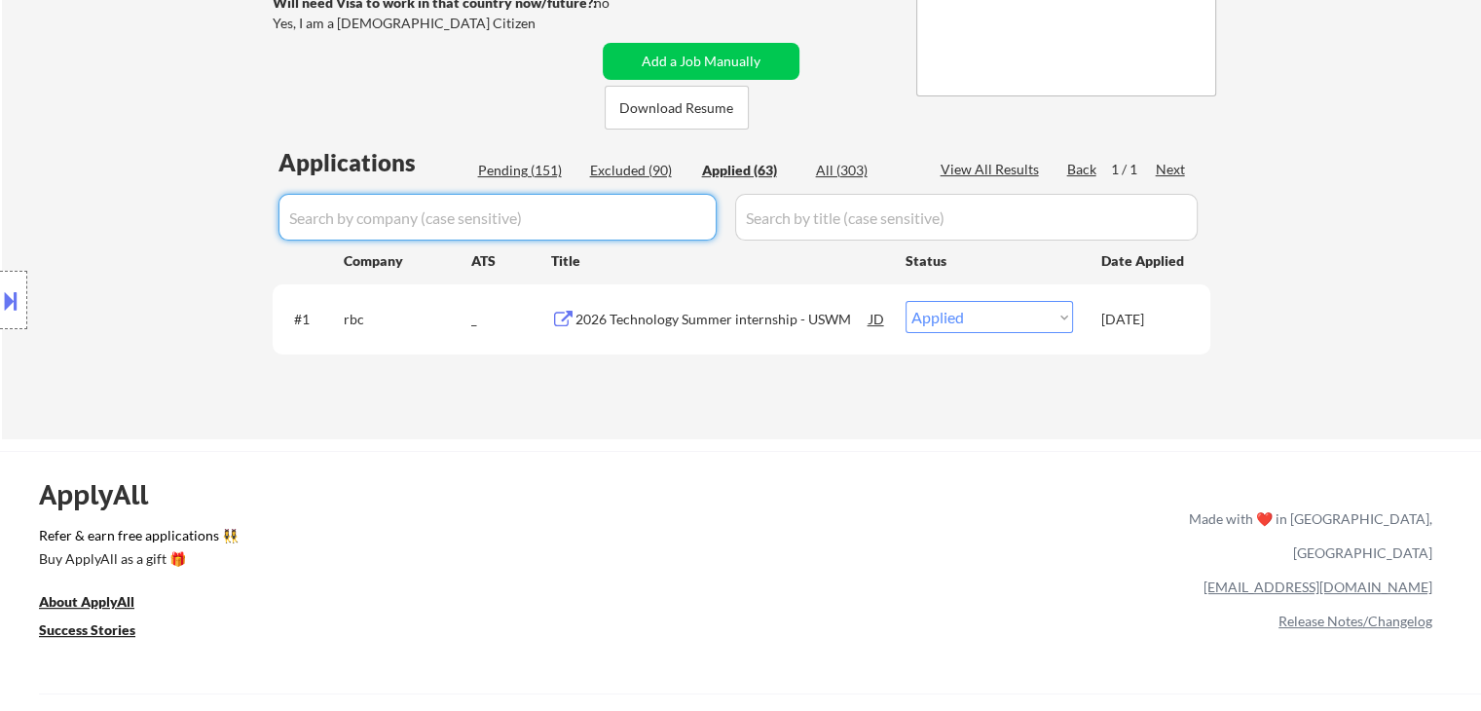
select select ""applied""
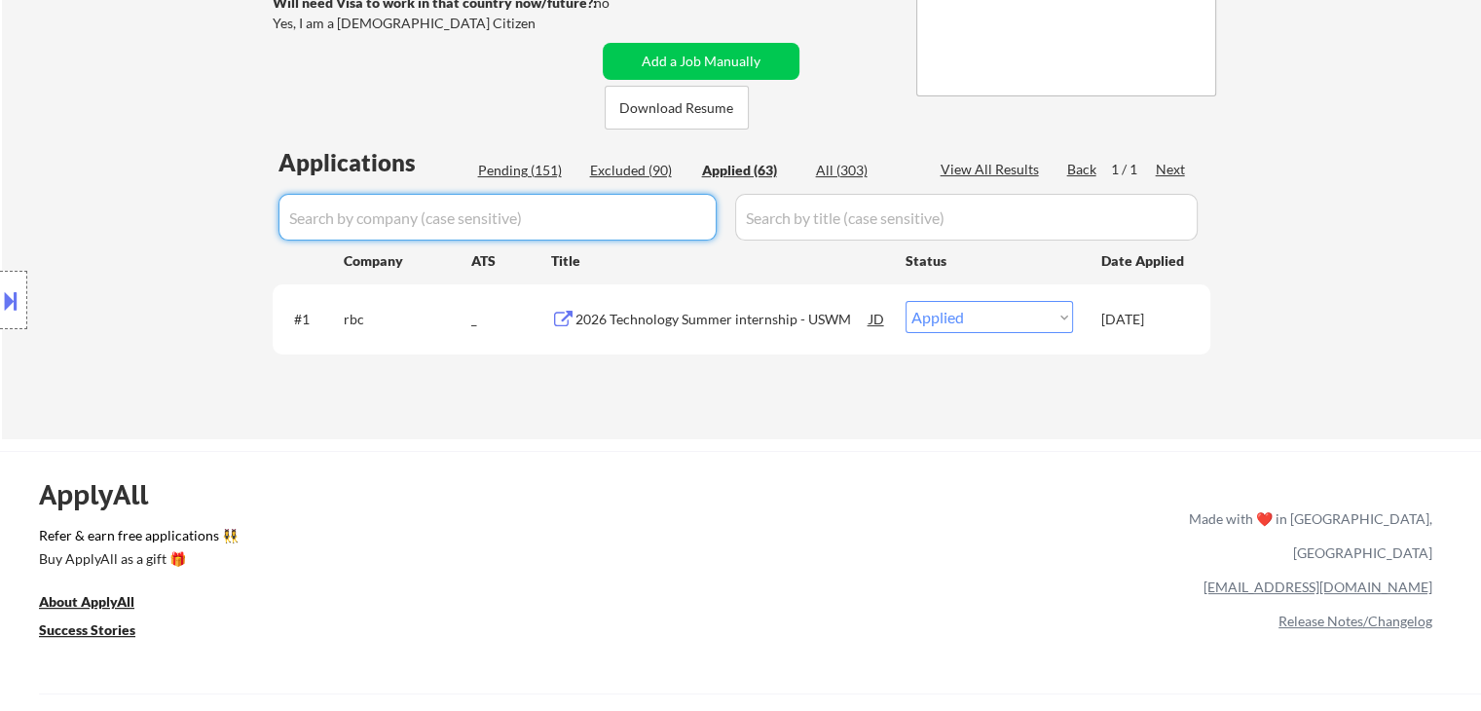
select select ""applied""
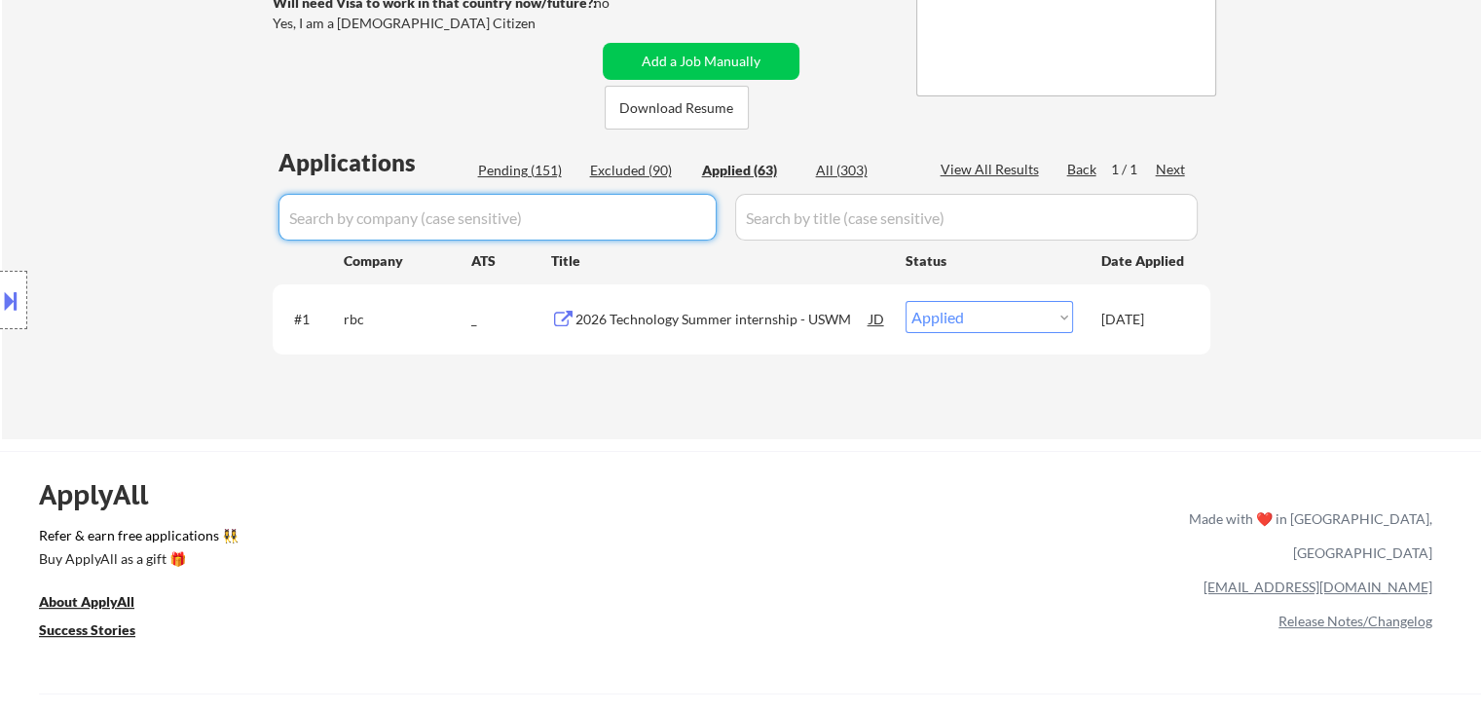
select select ""applied""
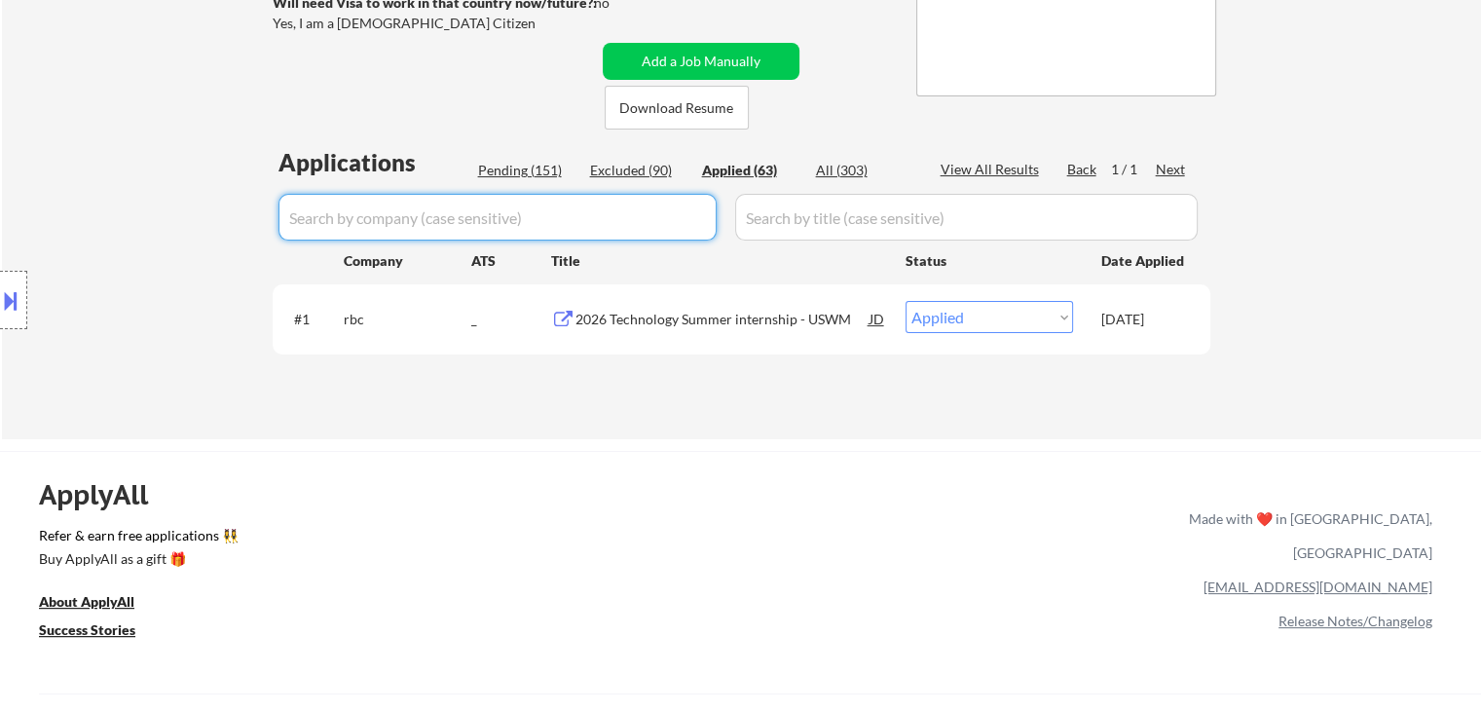
select select ""applied""
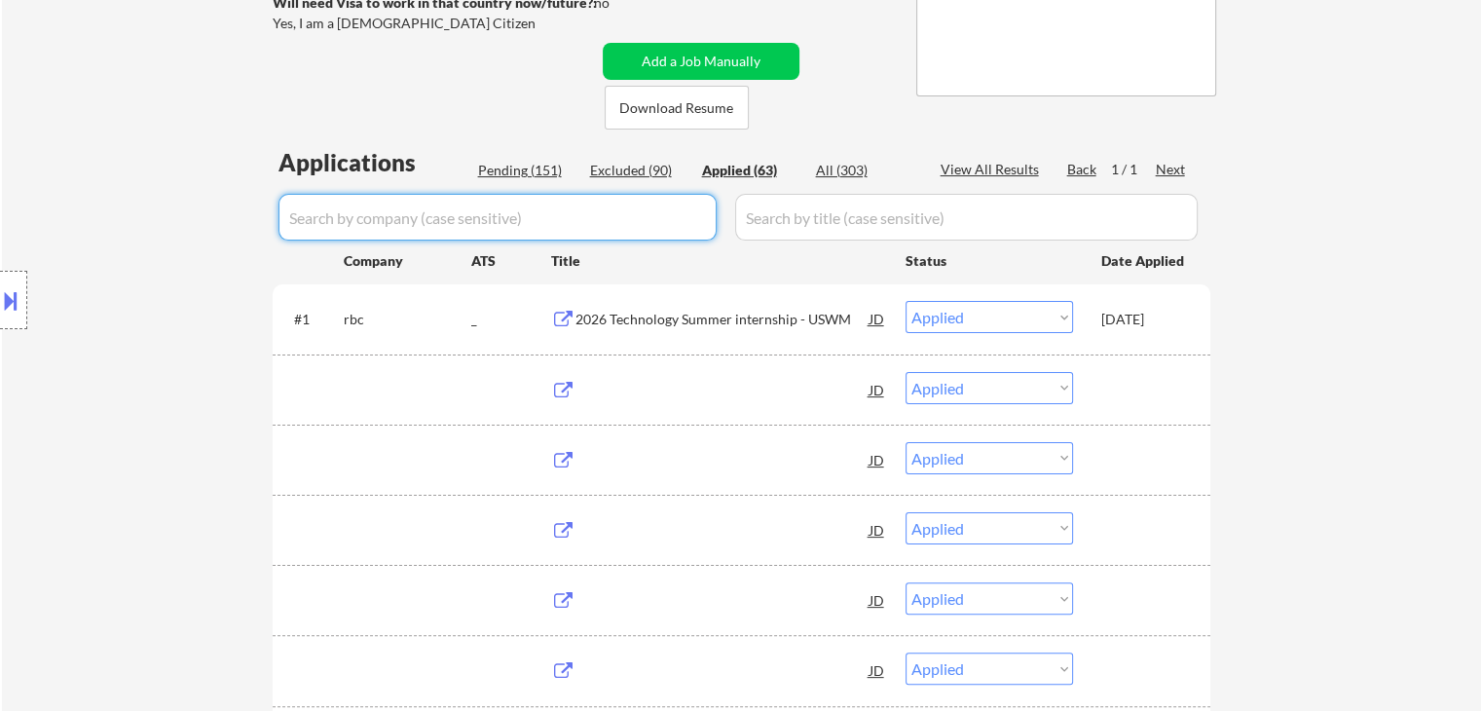
scroll to position [425, 0]
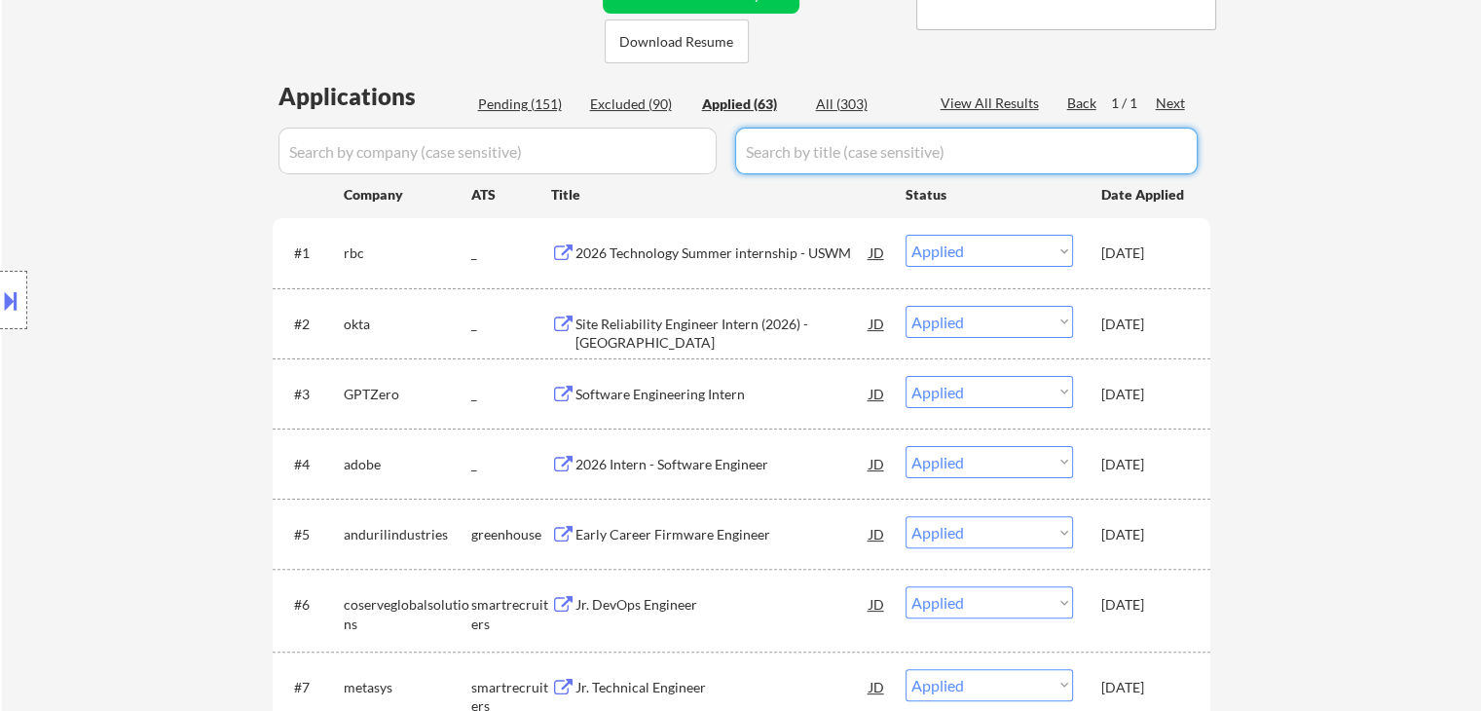
click at [807, 149] on input "input" at bounding box center [966, 151] width 463 height 47
paste input "Software Engineer - Machine Learning Feature Store"
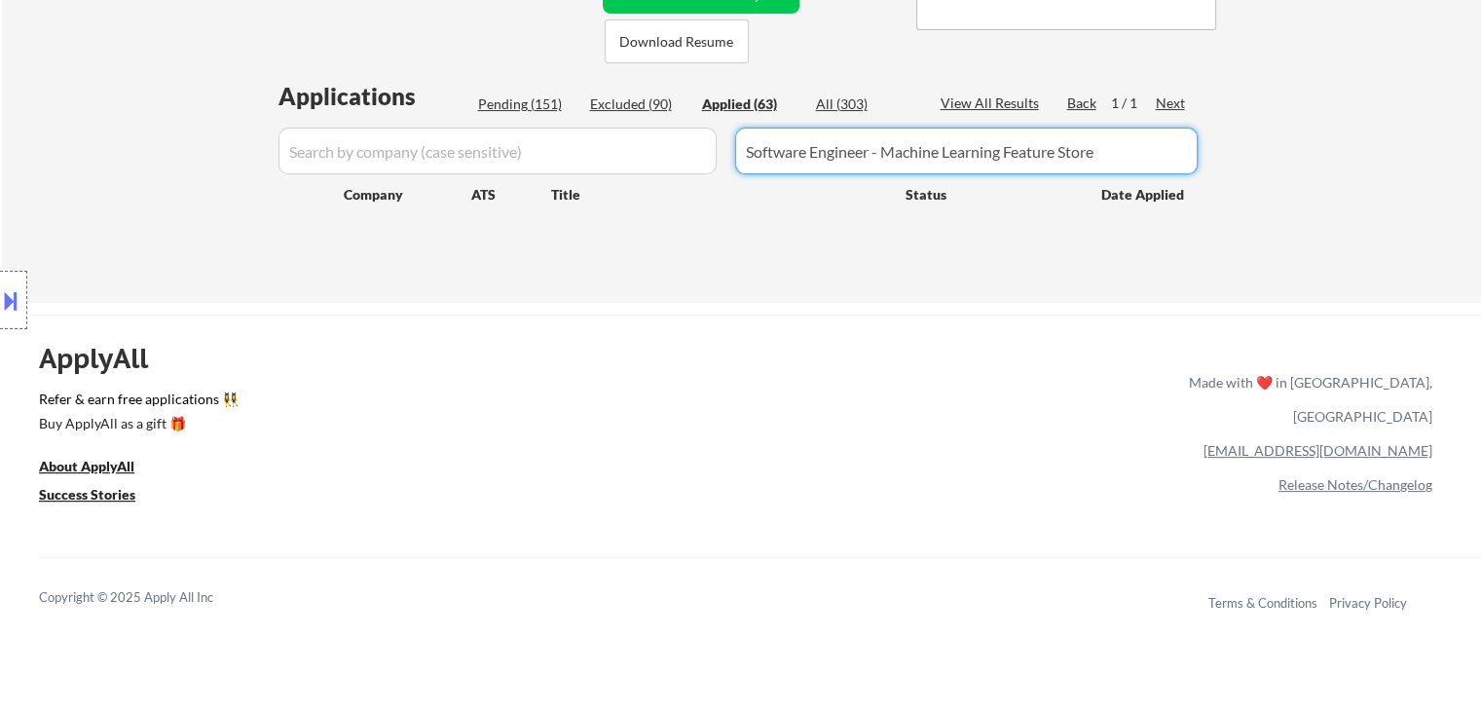
type input "Software Engineer - Machine Learning Feature Store"
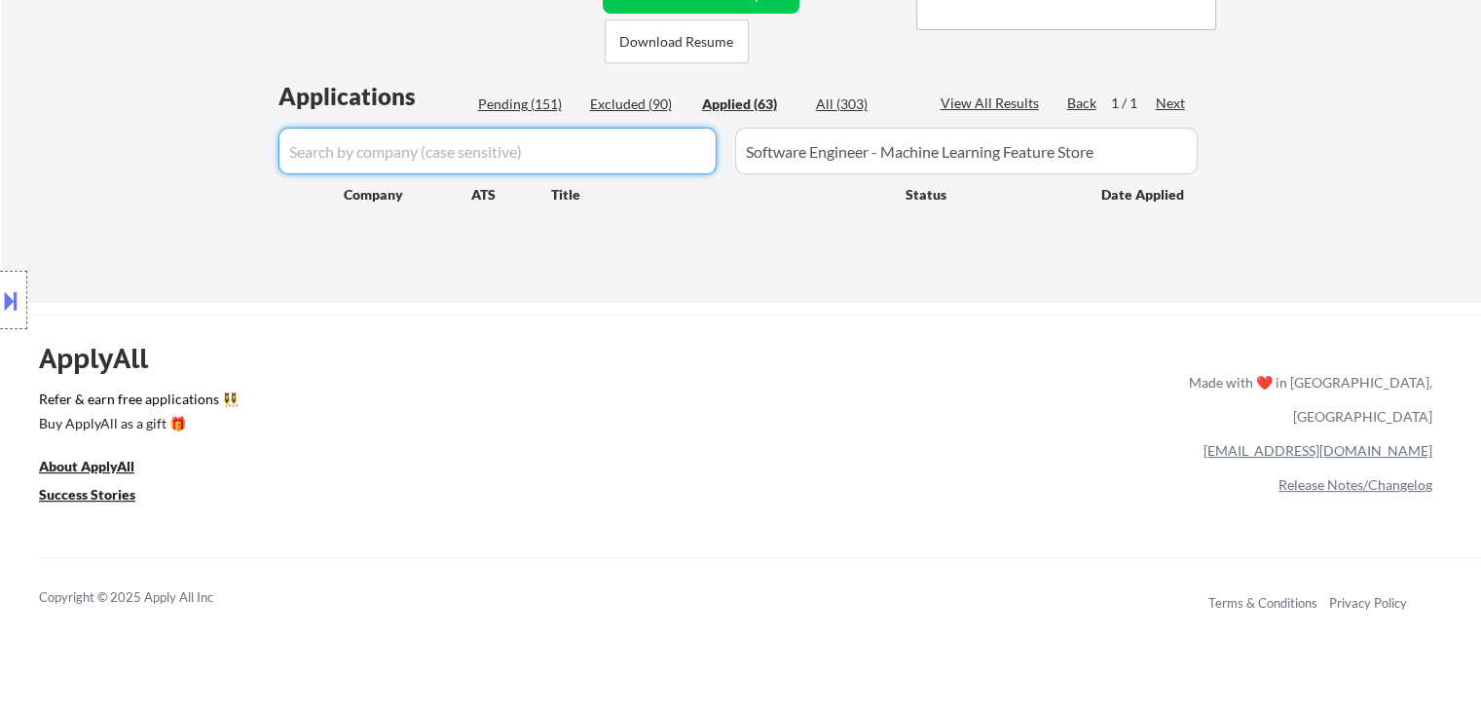
click at [364, 164] on input "input" at bounding box center [497, 151] width 438 height 47
paste input "snowflake"
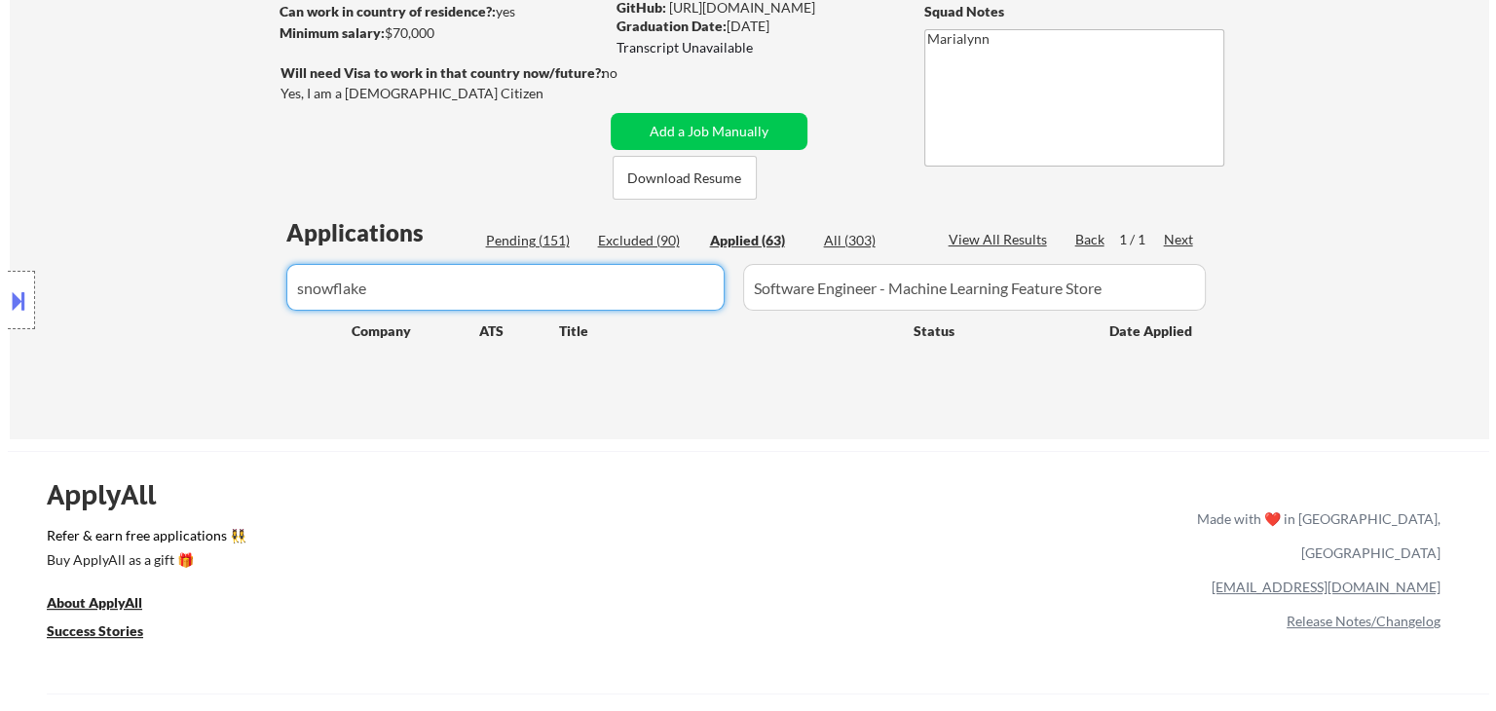
scroll to position [283, 0]
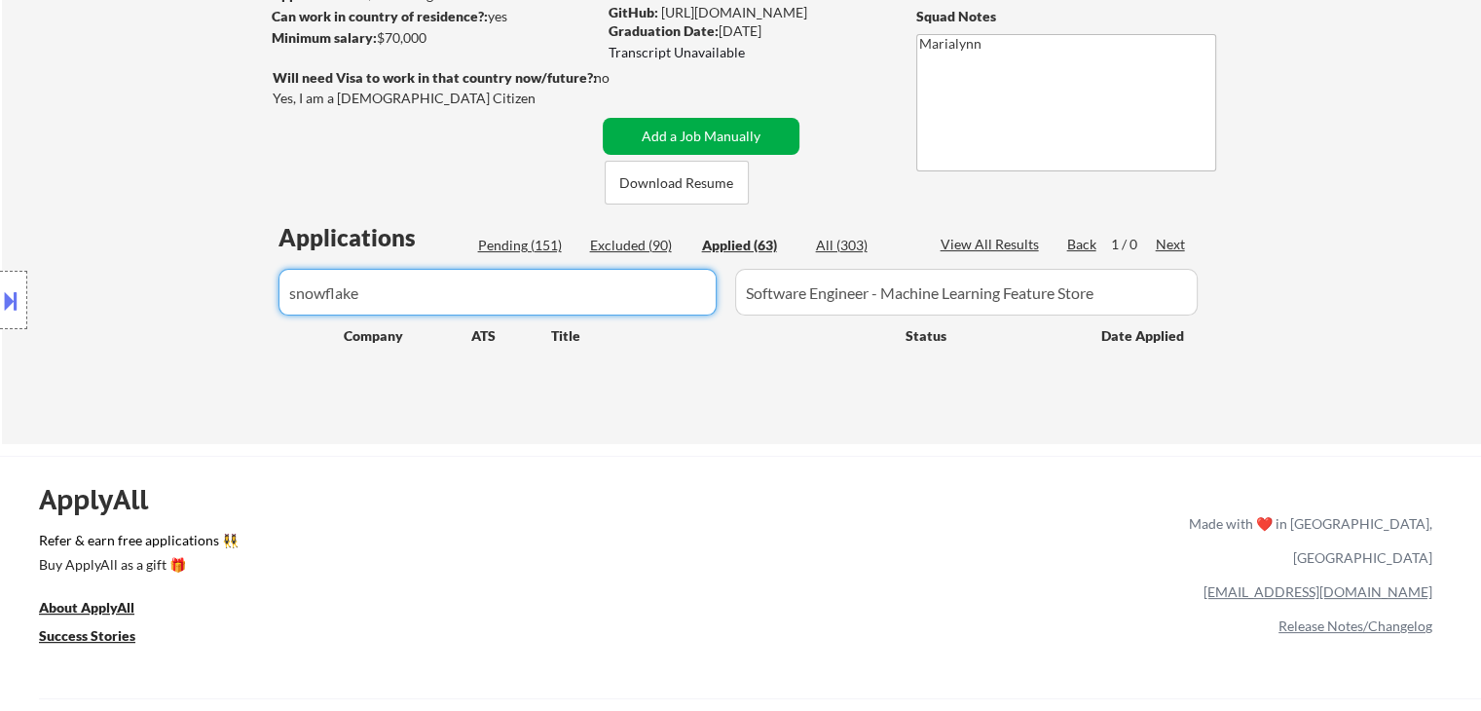
type input "snowflake"
click at [659, 127] on button "Add a Job Manually" at bounding box center [701, 136] width 197 height 37
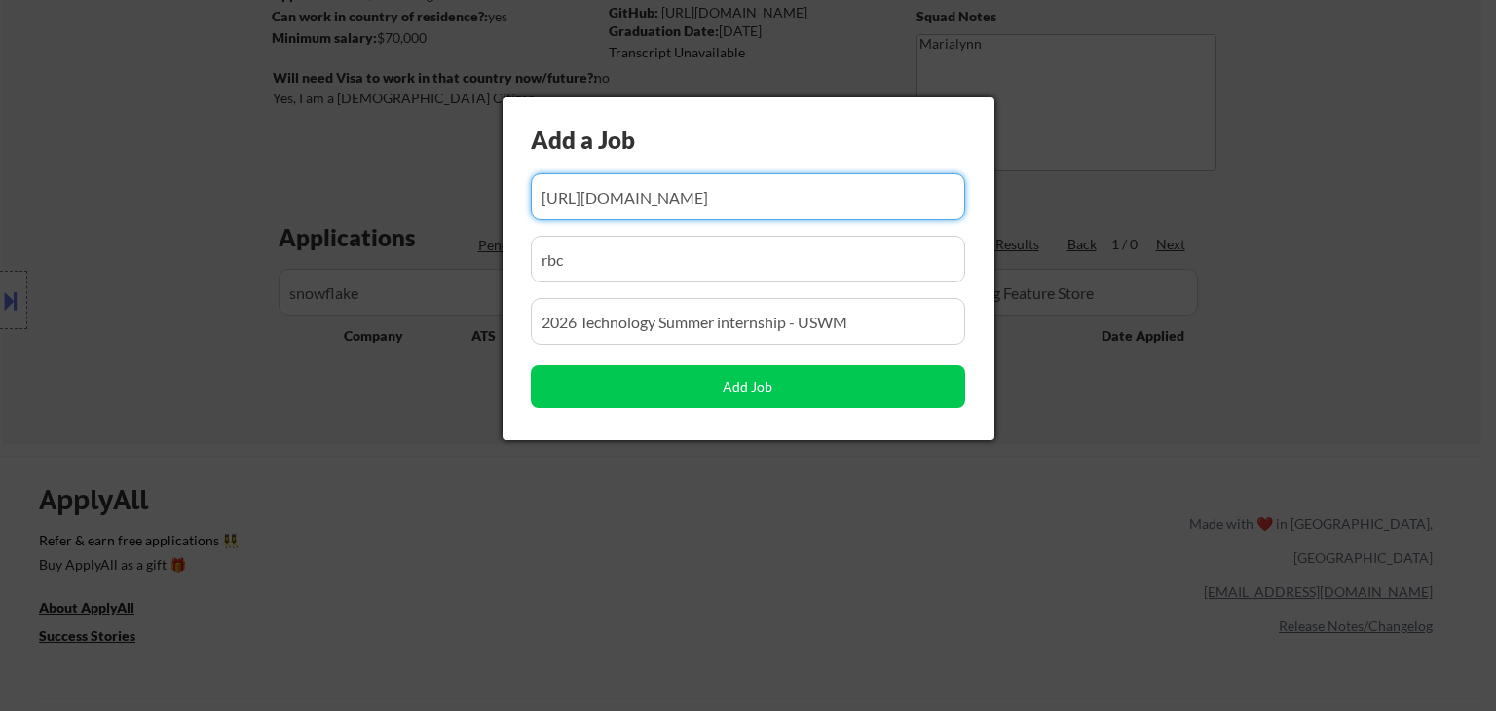
scroll to position [0, 0]
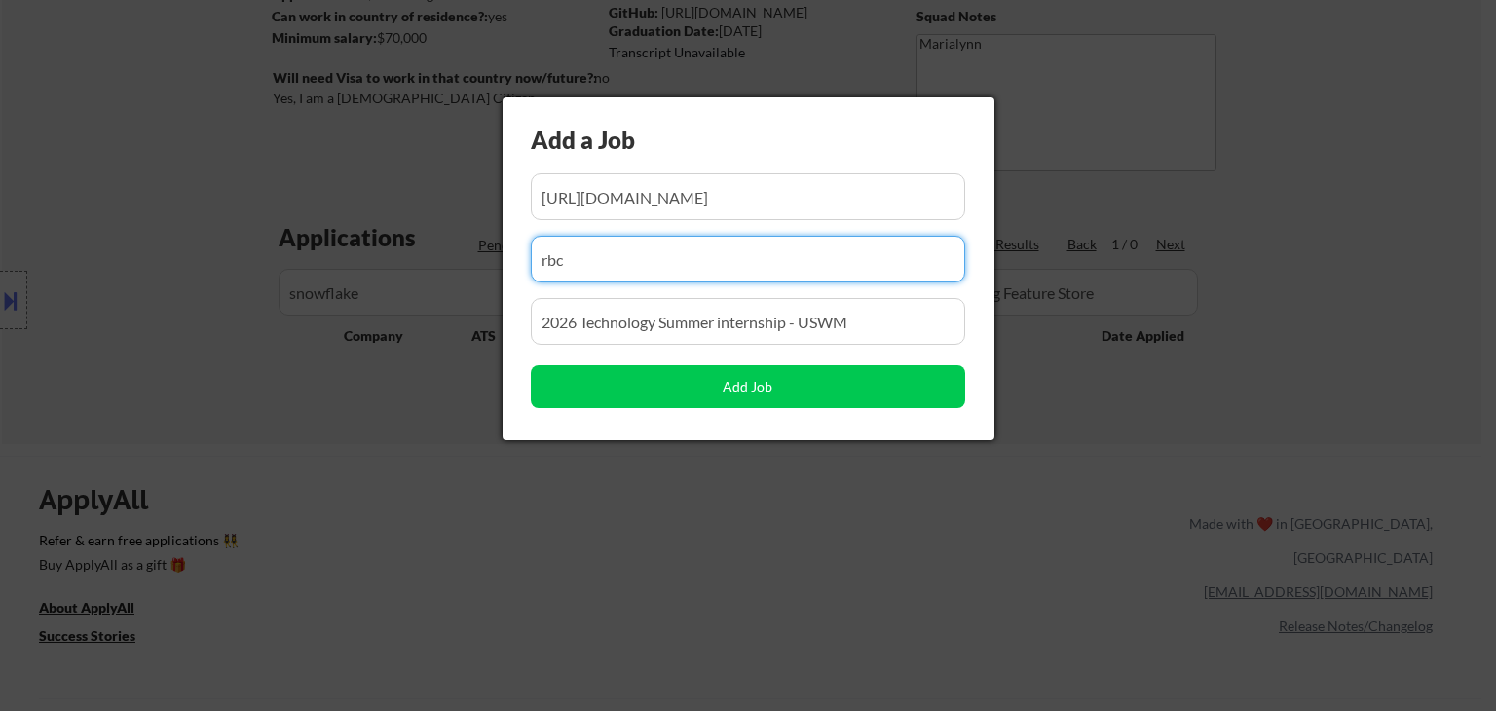
drag, startPoint x: 595, startPoint y: 278, endPoint x: 429, endPoint y: 242, distance: 169.2
click at [429, 242] on body "← Return to /applysquad Mailslurp Inbox Job Search Builder [PERSON_NAME] User E…" at bounding box center [748, 72] width 1496 height 711
paste input "snowflake"
type input "snowflake"
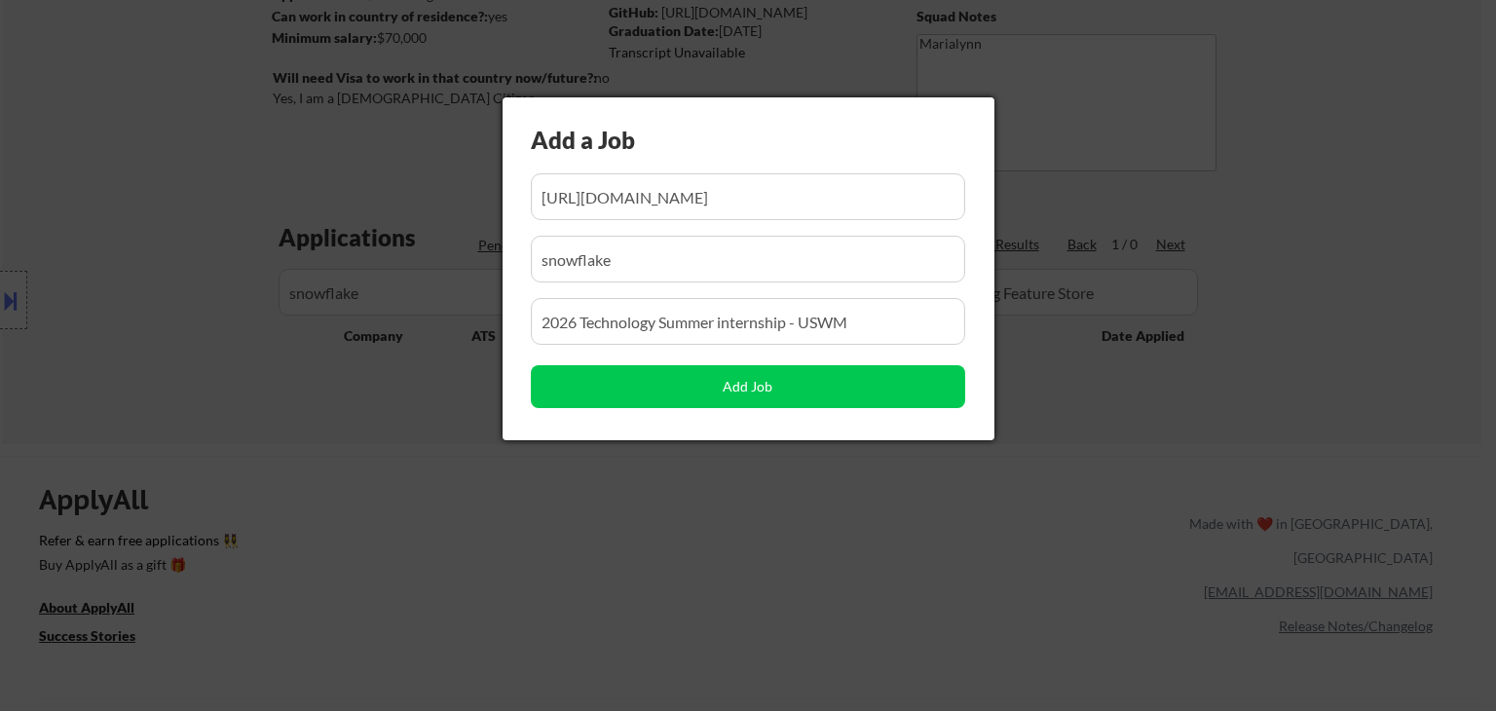
click at [432, 488] on div at bounding box center [748, 355] width 1496 height 711
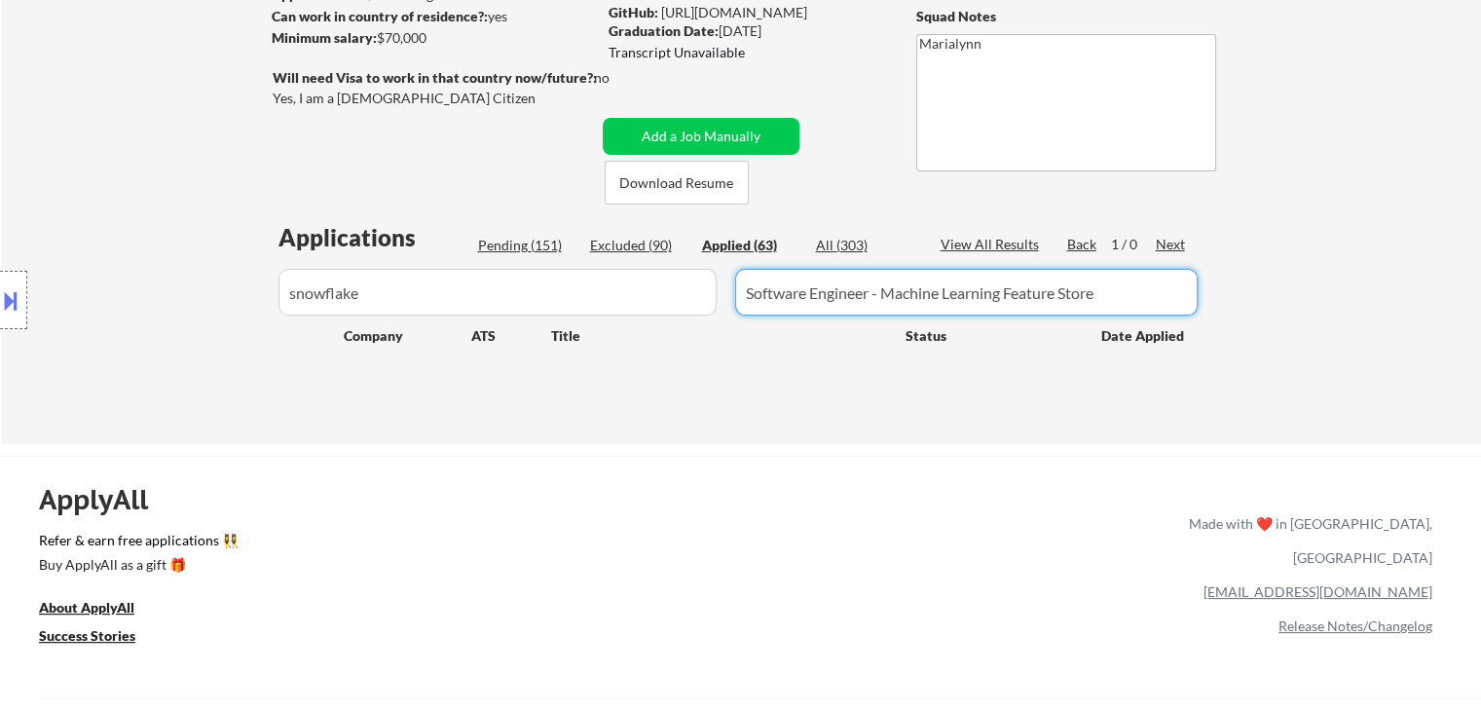
drag, startPoint x: 1106, startPoint y: 299, endPoint x: 640, endPoint y: 293, distance: 466.4
click at [640, 293] on div at bounding box center [742, 292] width 938 height 47
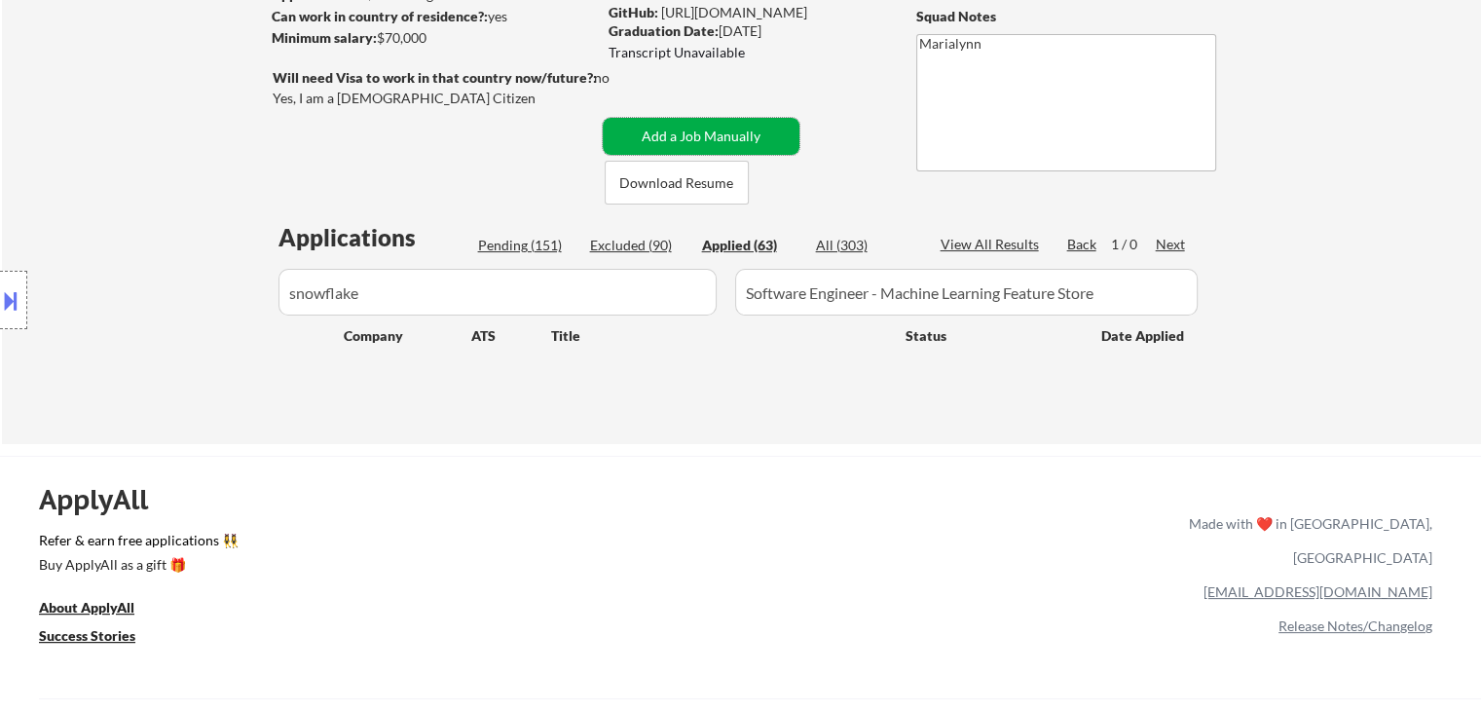
click at [651, 137] on button "Add a Job Manually" at bounding box center [701, 136] width 197 height 37
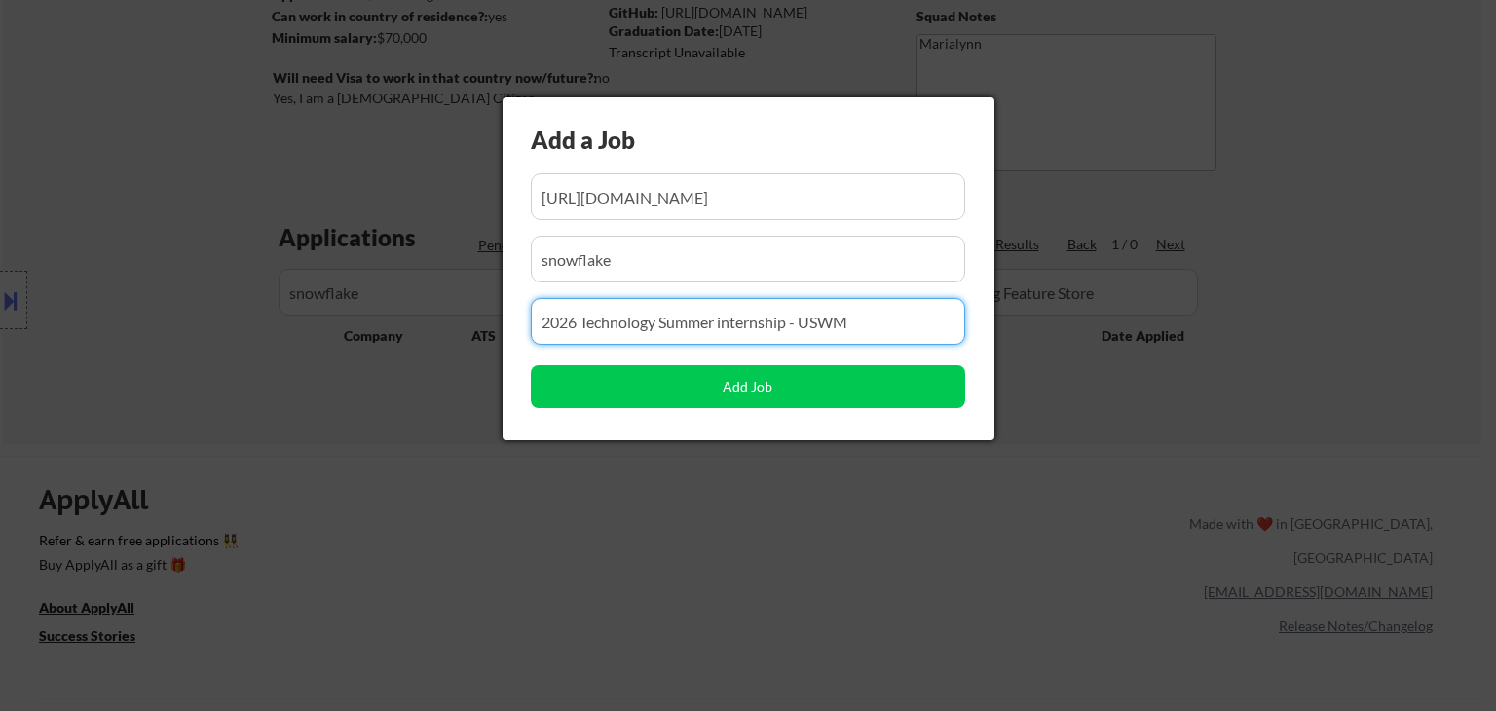
click at [629, 319] on input "input" at bounding box center [748, 321] width 434 height 47
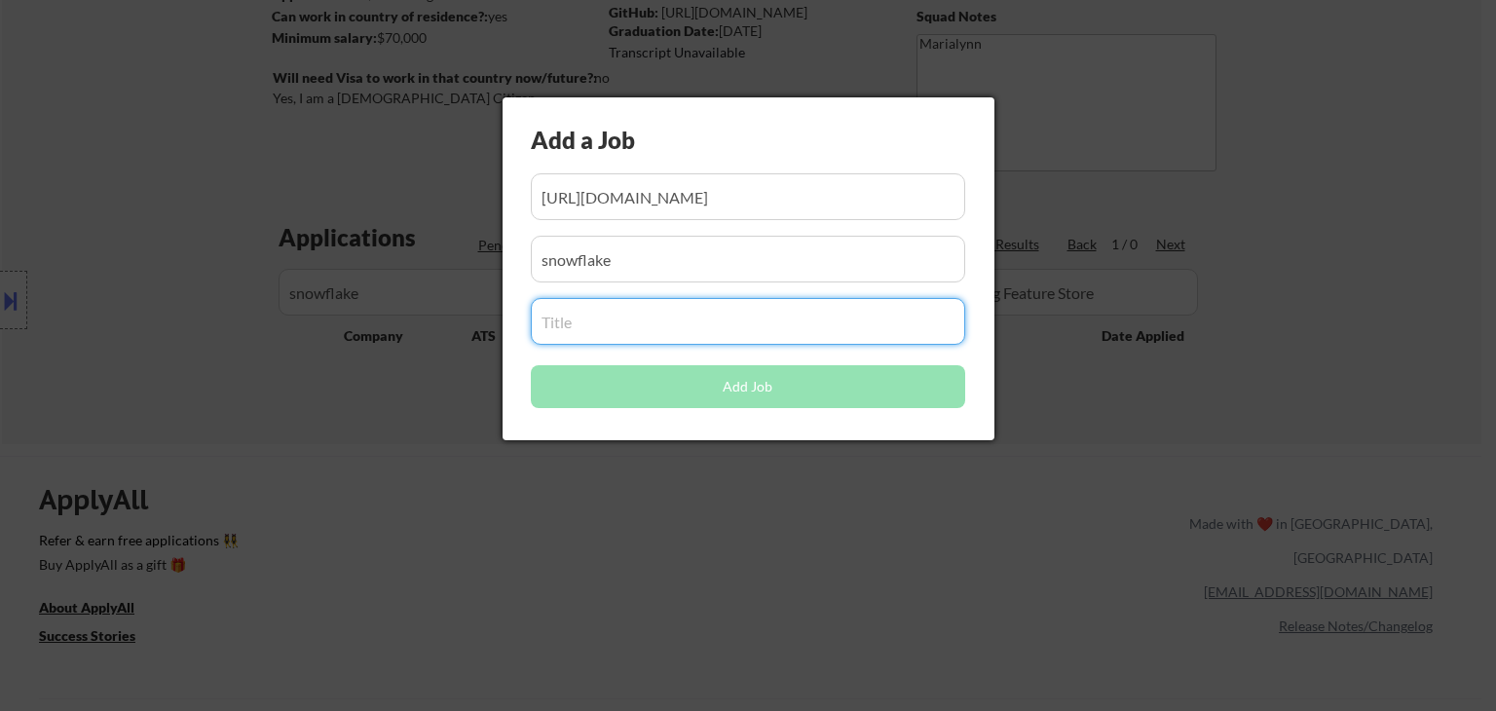
paste input "Software Engineer - Machine Learning Feature Store"
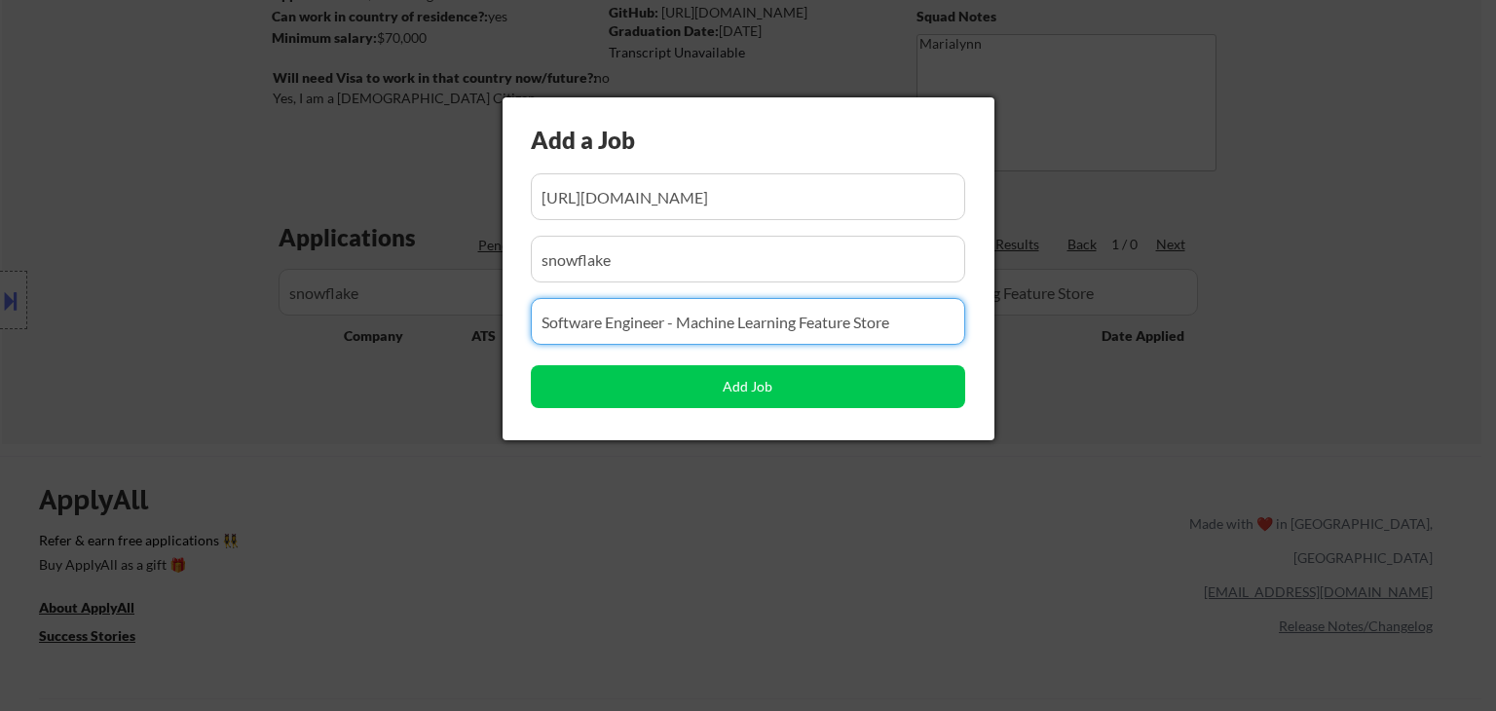
type input "Software Engineer - Machine Learning Feature Store"
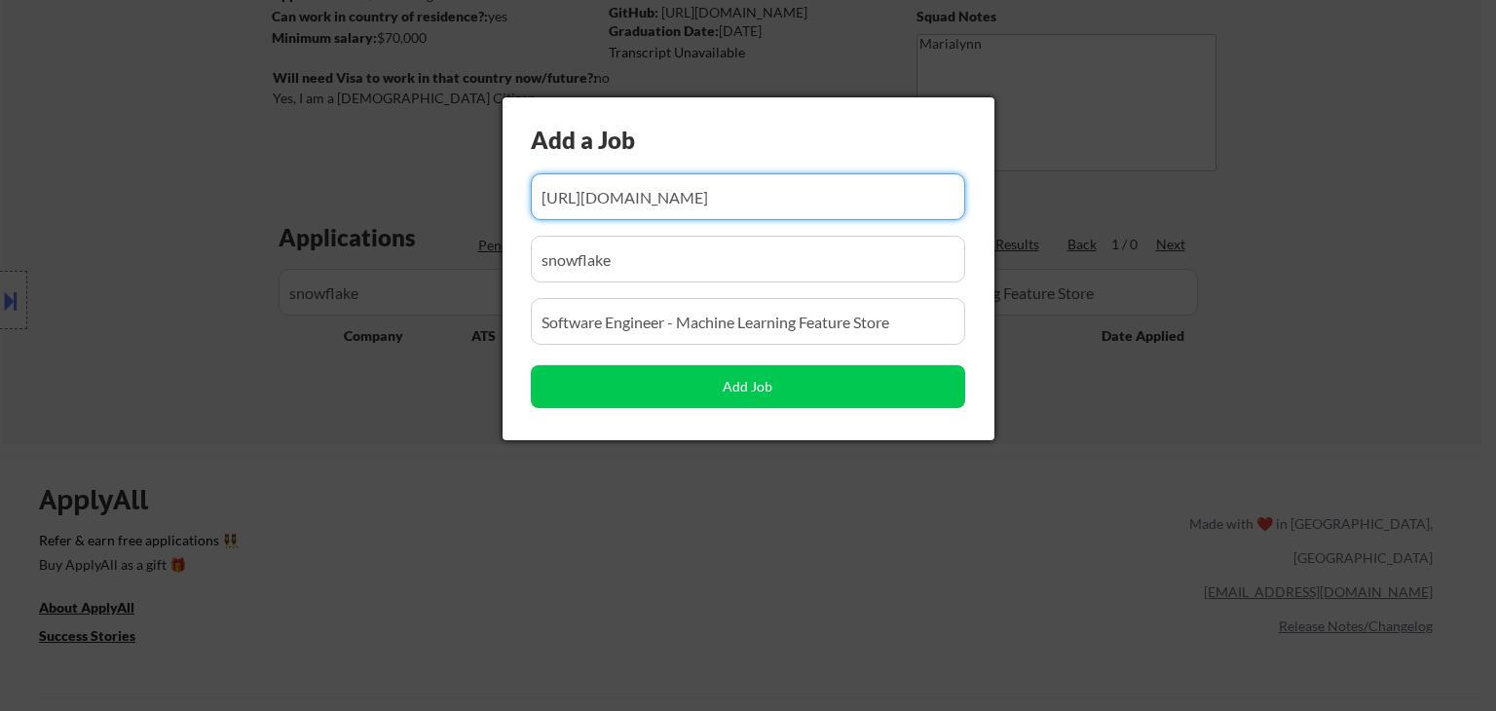
click at [650, 199] on input "input" at bounding box center [748, 196] width 434 height 47
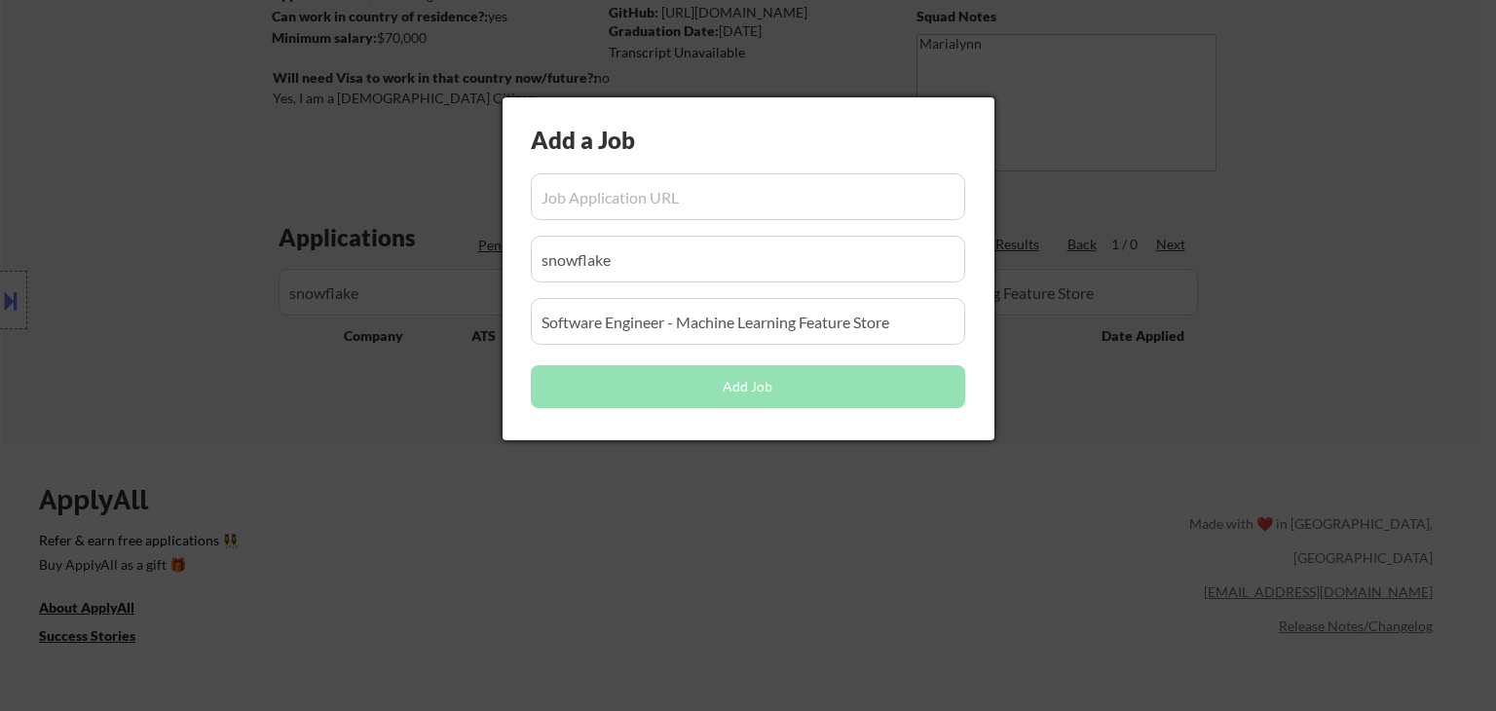
click at [900, 601] on div at bounding box center [748, 355] width 1496 height 711
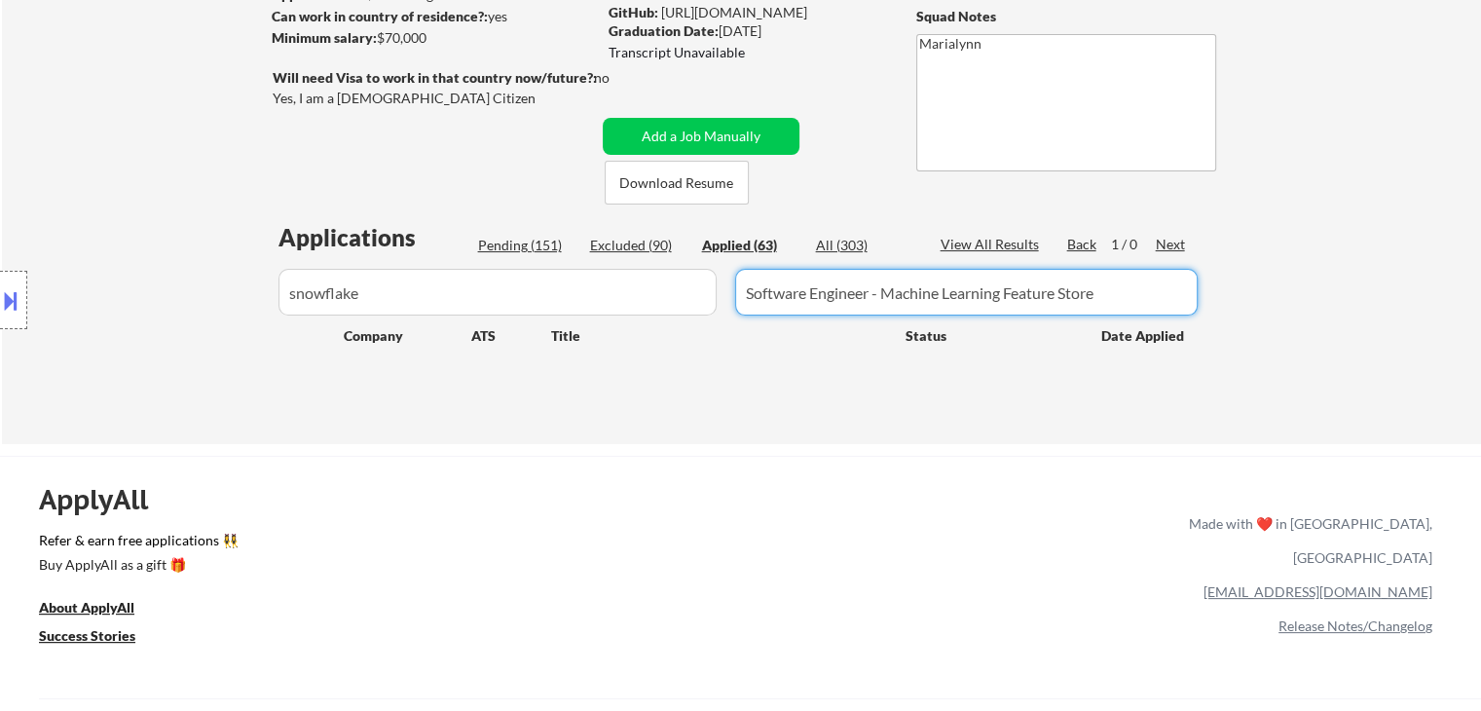
drag, startPoint x: 1110, startPoint y: 297, endPoint x: 648, endPoint y: 257, distance: 463.3
click at [648, 257] on div "Applications Pending (151) Excluded (90) Applied (63) All (303) View All Result…" at bounding box center [742, 314] width 938 height 186
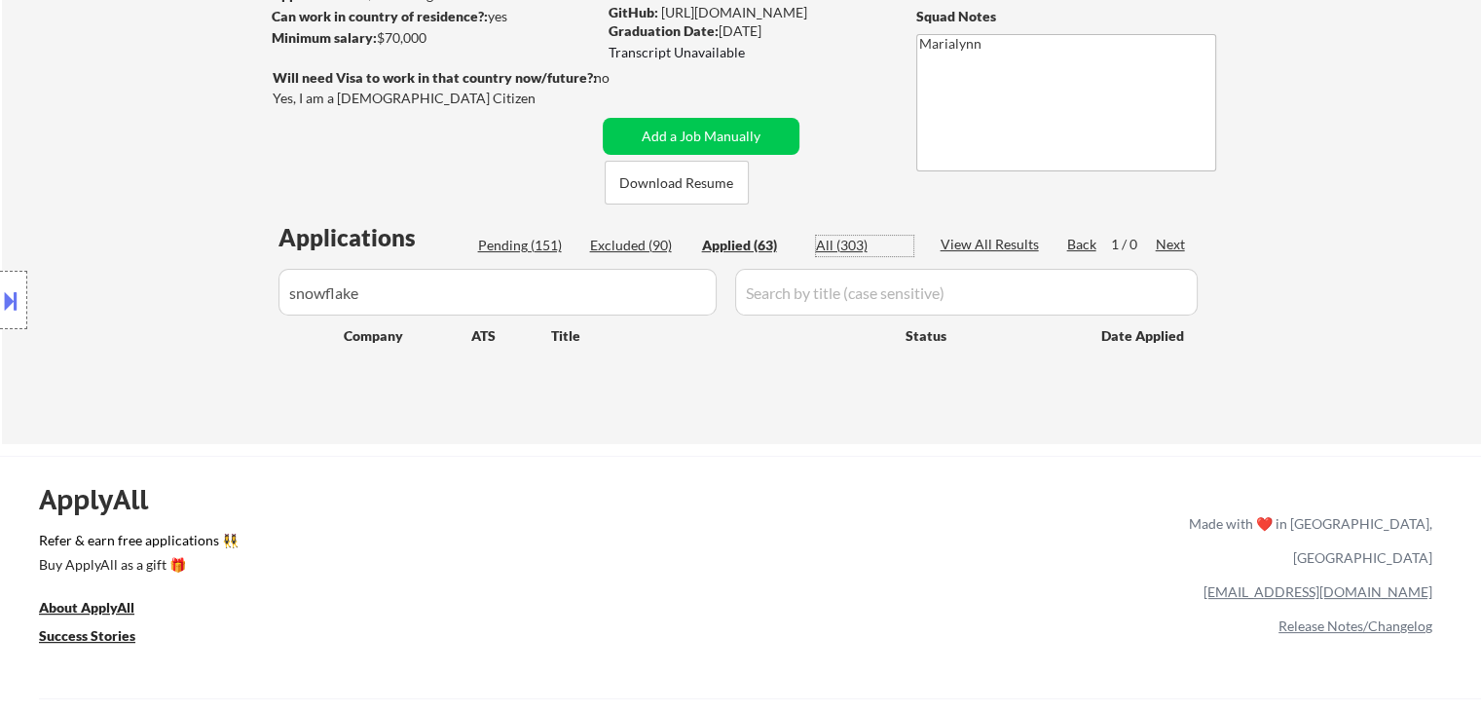
click at [826, 237] on div "All (303)" at bounding box center [864, 245] width 97 height 19
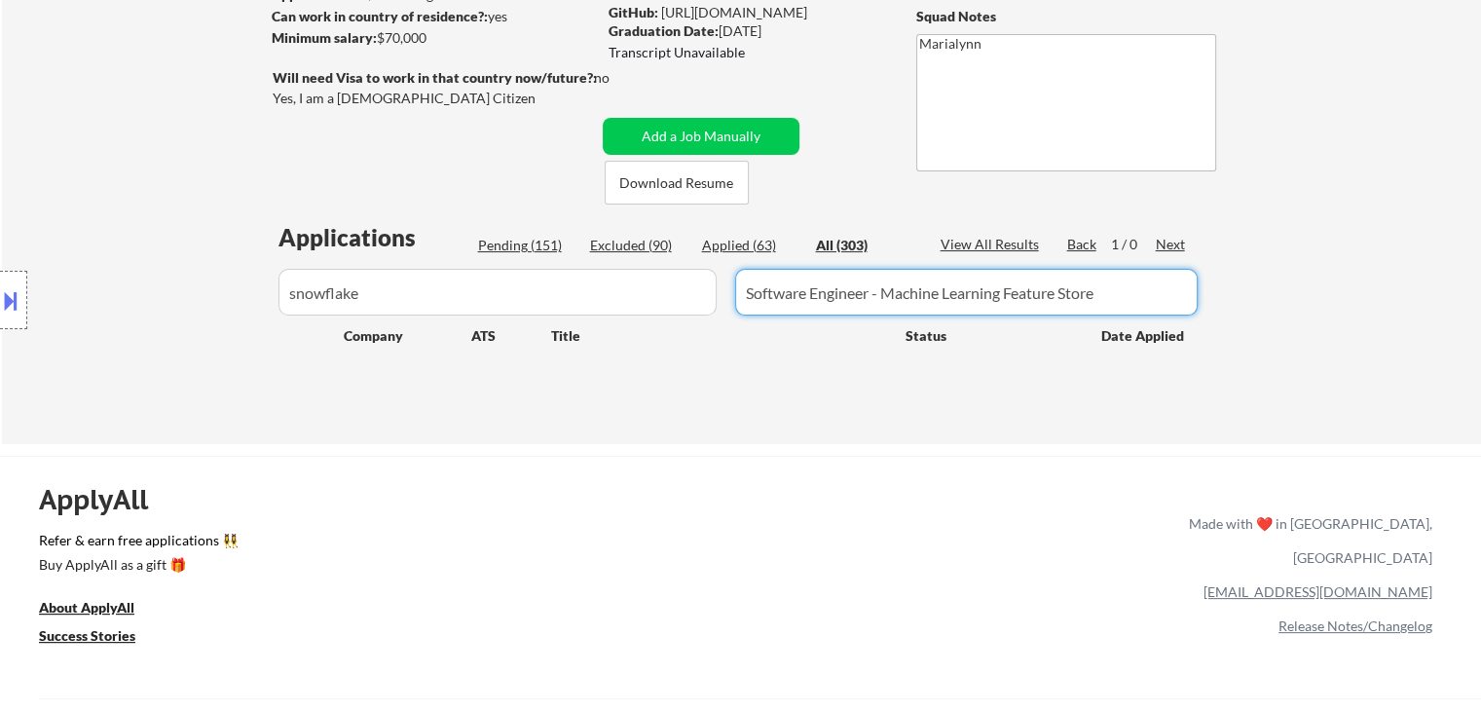
type input "Software Engineer - Machine Learning Feature Store"
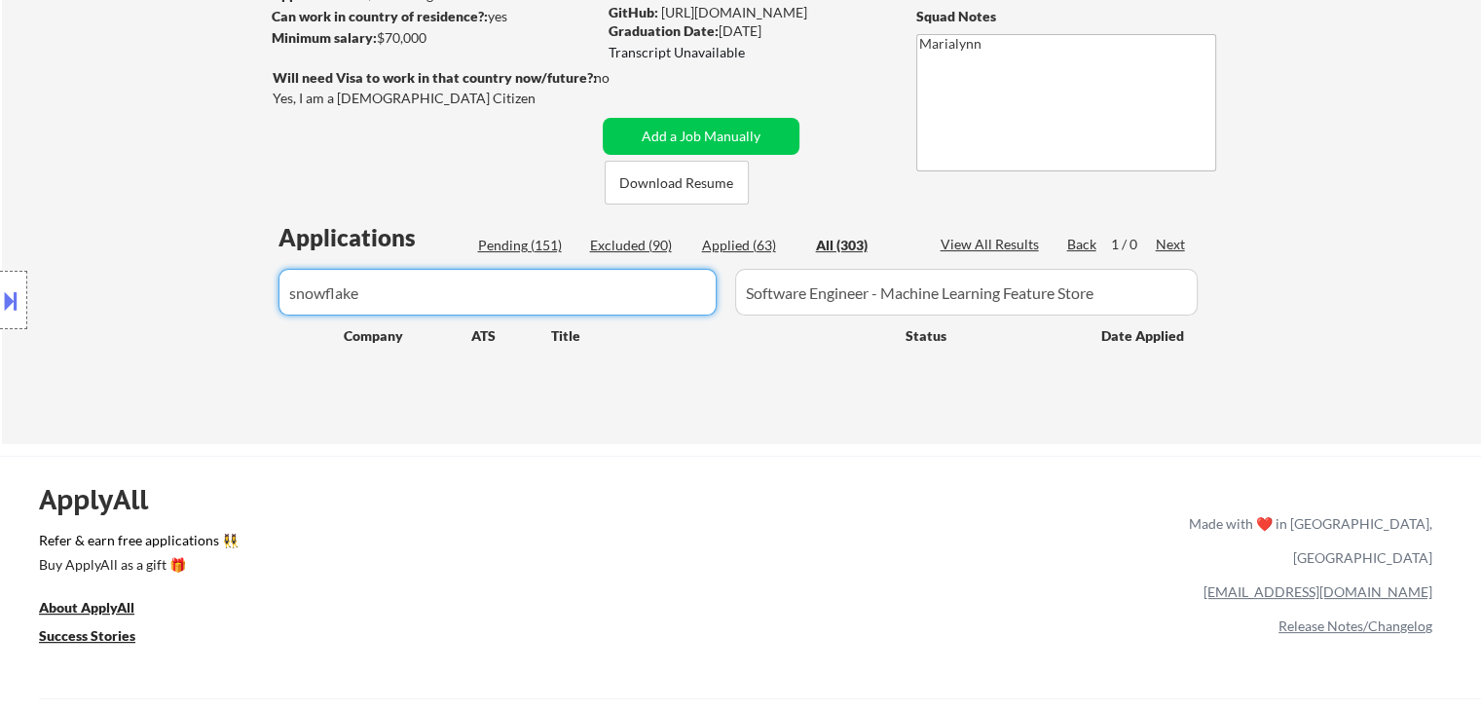
drag, startPoint x: 464, startPoint y: 305, endPoint x: 91, endPoint y: 274, distance: 375.2
click at [91, 274] on body "← Return to /applysquad Mailslurp Inbox Job Search Builder [PERSON_NAME] User E…" at bounding box center [740, 72] width 1481 height 711
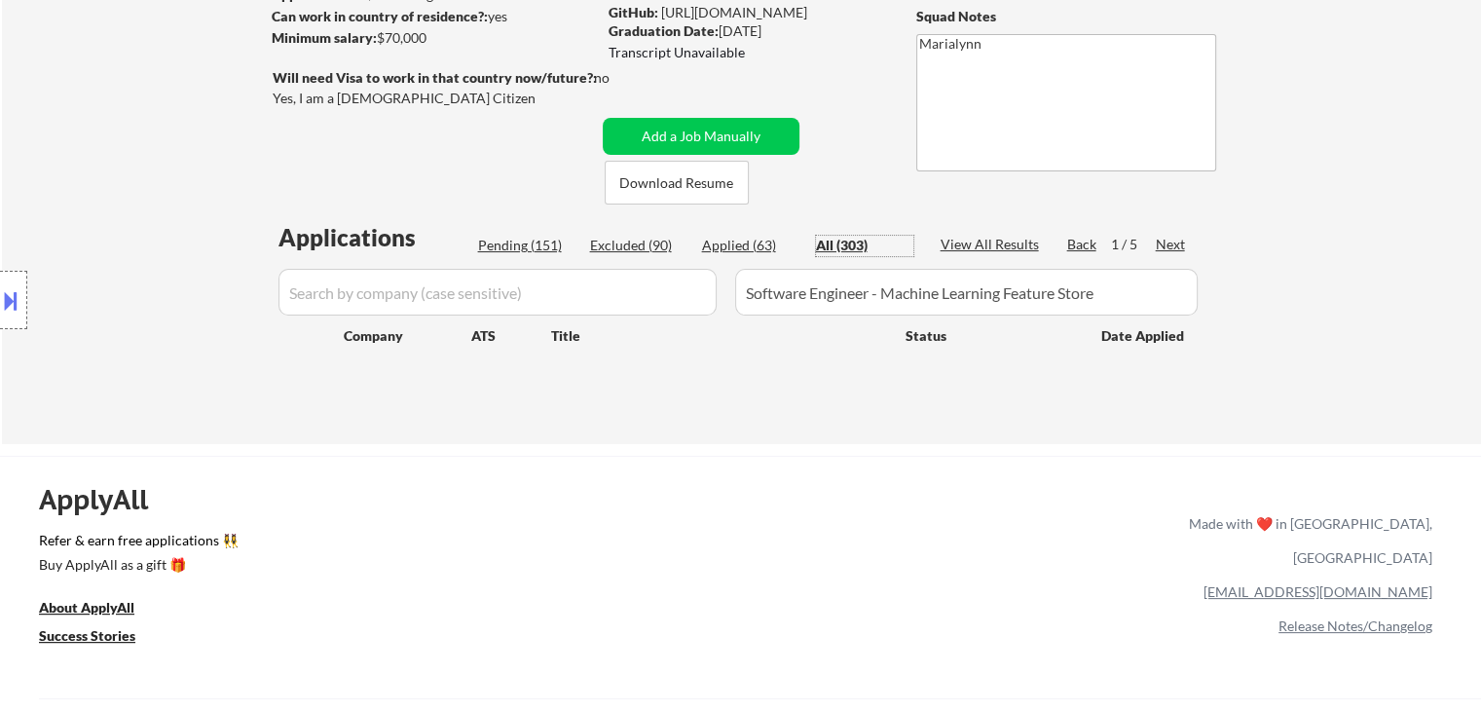
click at [840, 248] on div "All (303)" at bounding box center [864, 245] width 97 height 19
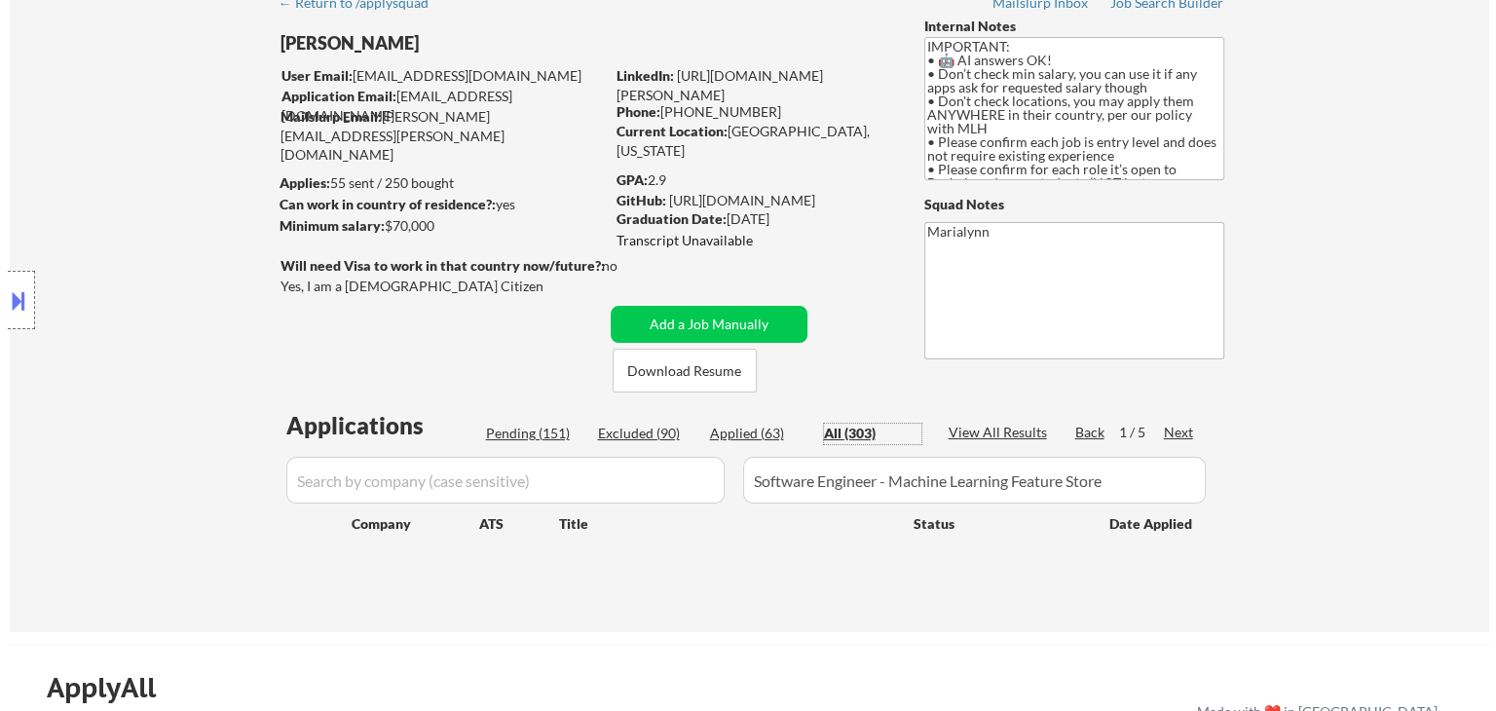
scroll to position [90, 0]
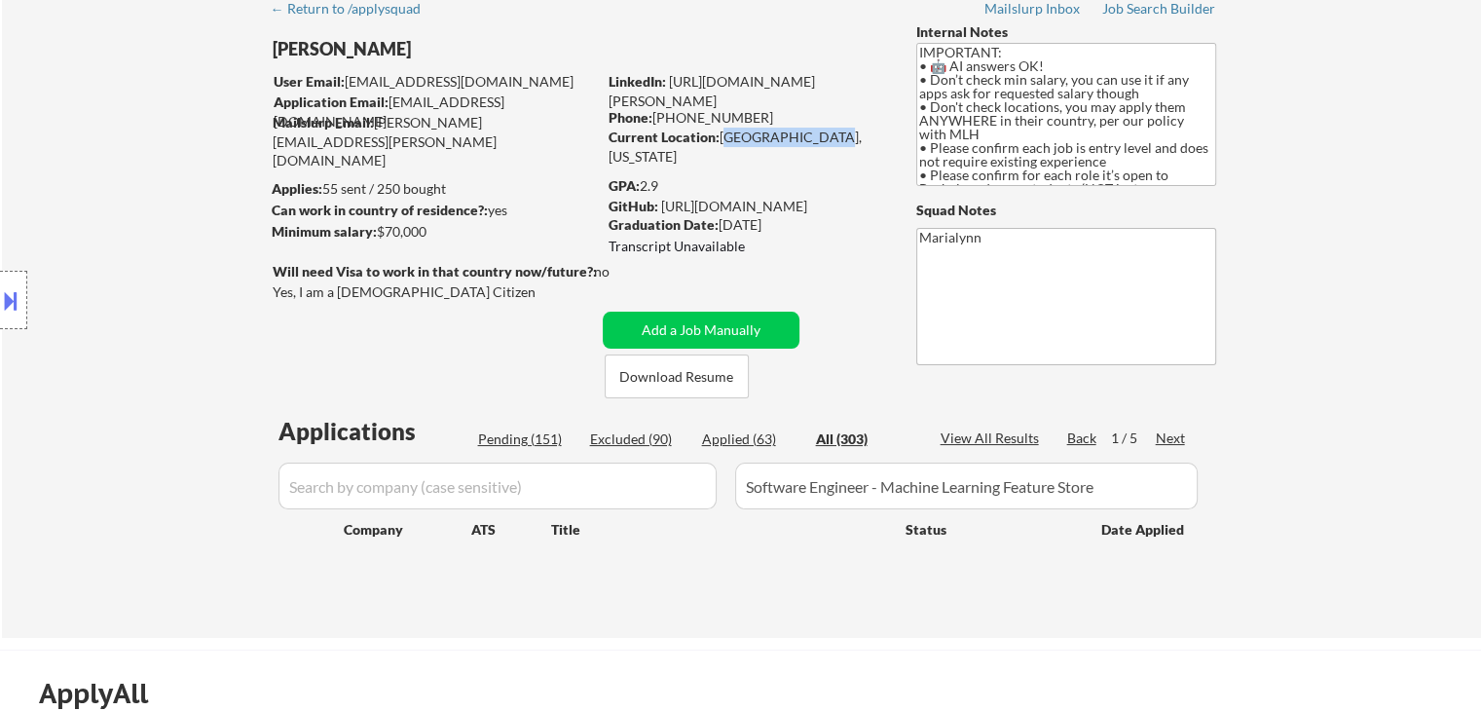
copy div "[GEOGRAPHIC_DATA], [US_STATE]"
drag, startPoint x: 721, startPoint y: 141, endPoint x: 829, endPoint y: 133, distance: 108.4
click at [829, 133] on div "Current Location: [GEOGRAPHIC_DATA], [US_STATE]" at bounding box center [747, 147] width 276 height 38
click at [698, 319] on button "Add a Job Manually" at bounding box center [701, 330] width 197 height 37
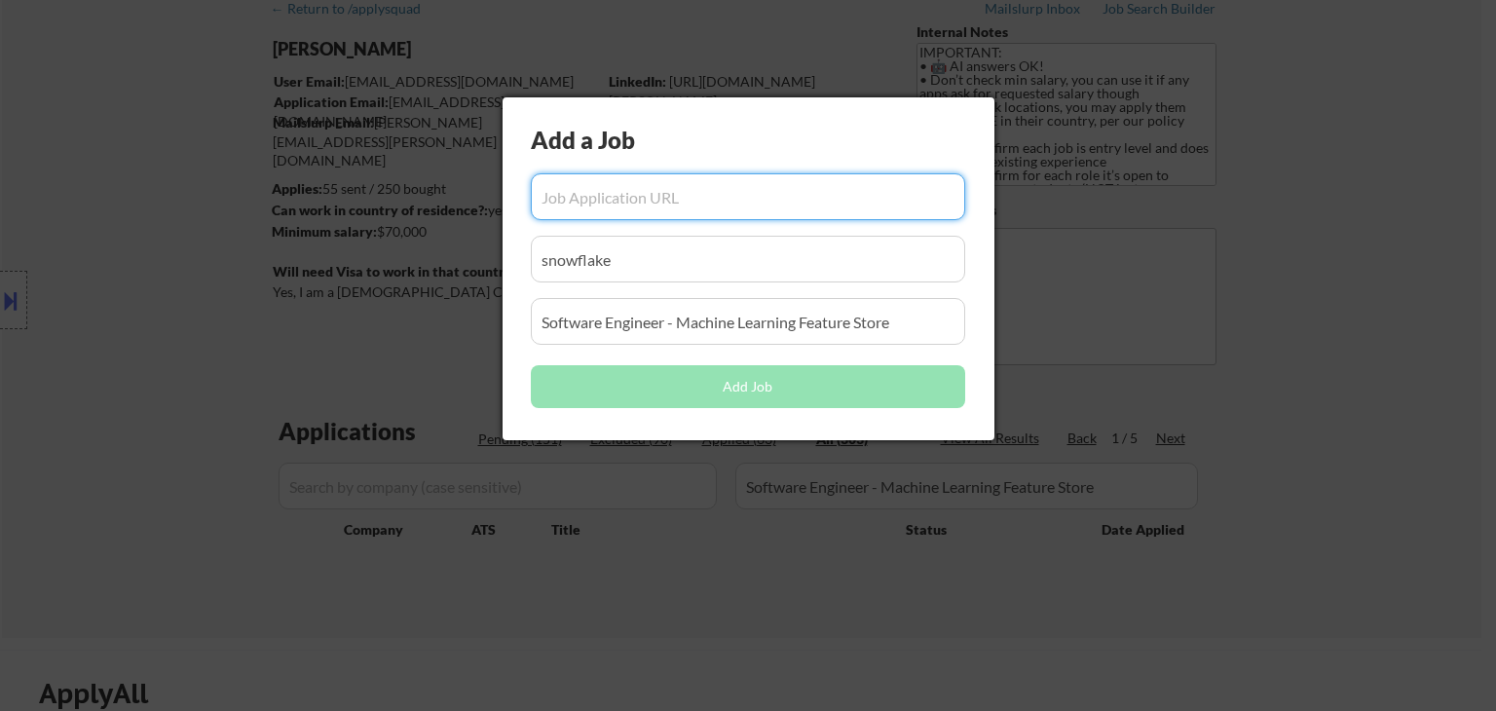
click at [643, 204] on input "input" at bounding box center [748, 196] width 434 height 47
paste input "[URL][DOMAIN_NAME]"
type input "[URL][DOMAIN_NAME]"
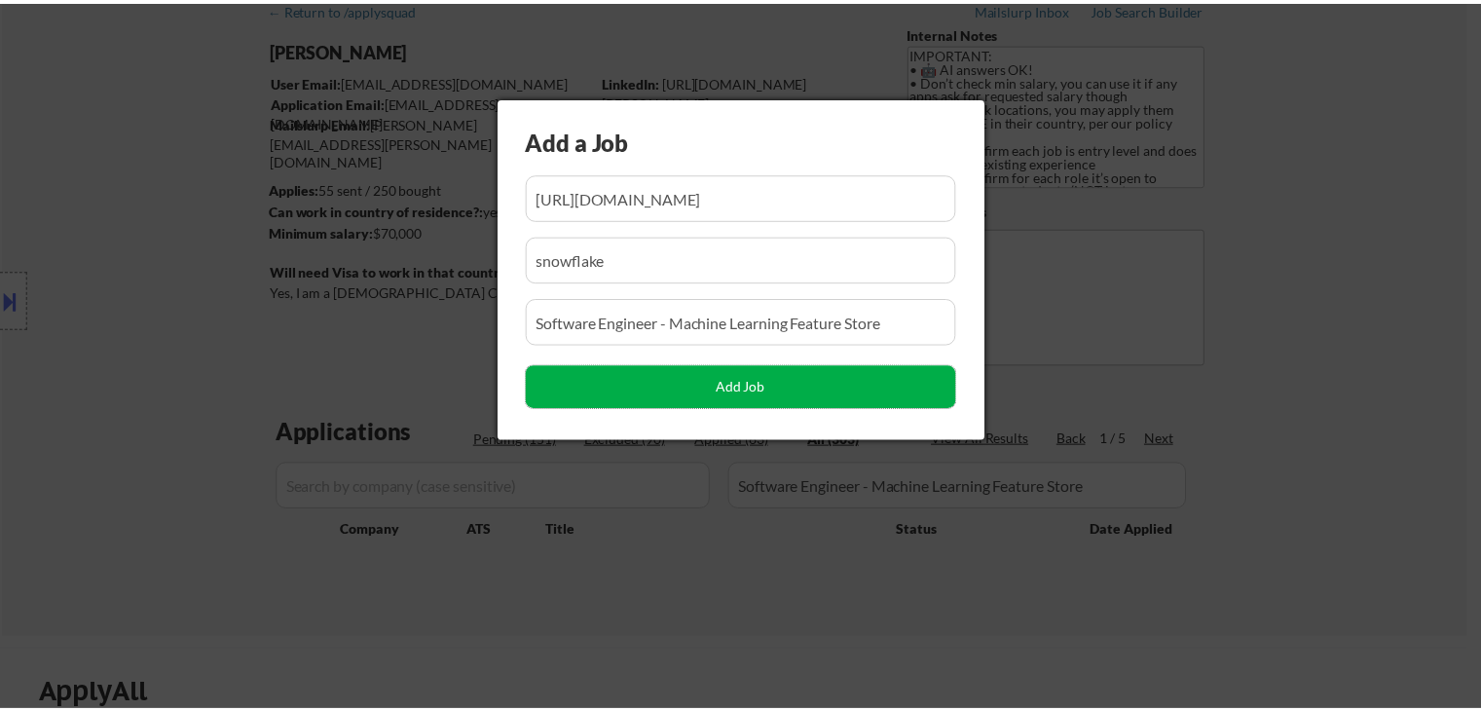
scroll to position [0, 0]
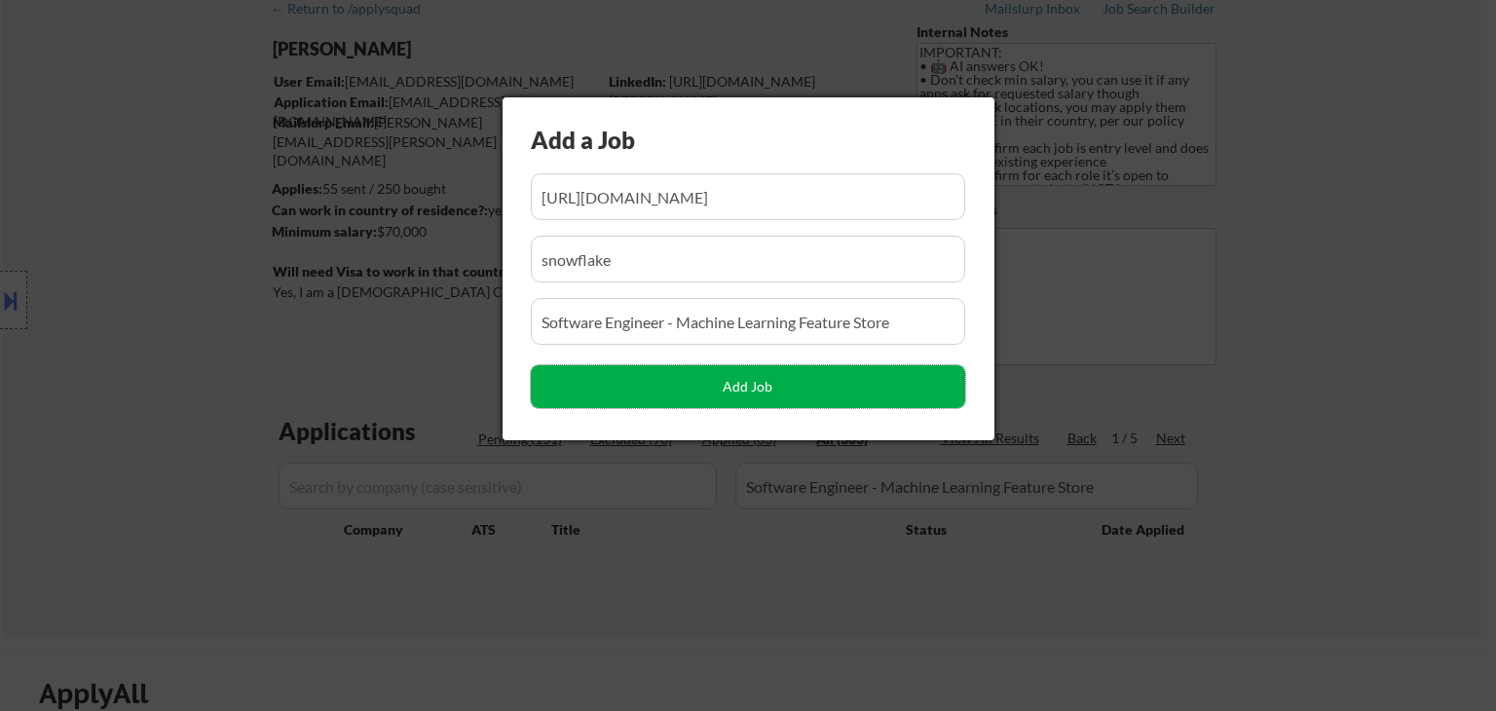
click at [702, 382] on button "Add Job" at bounding box center [748, 386] width 434 height 43
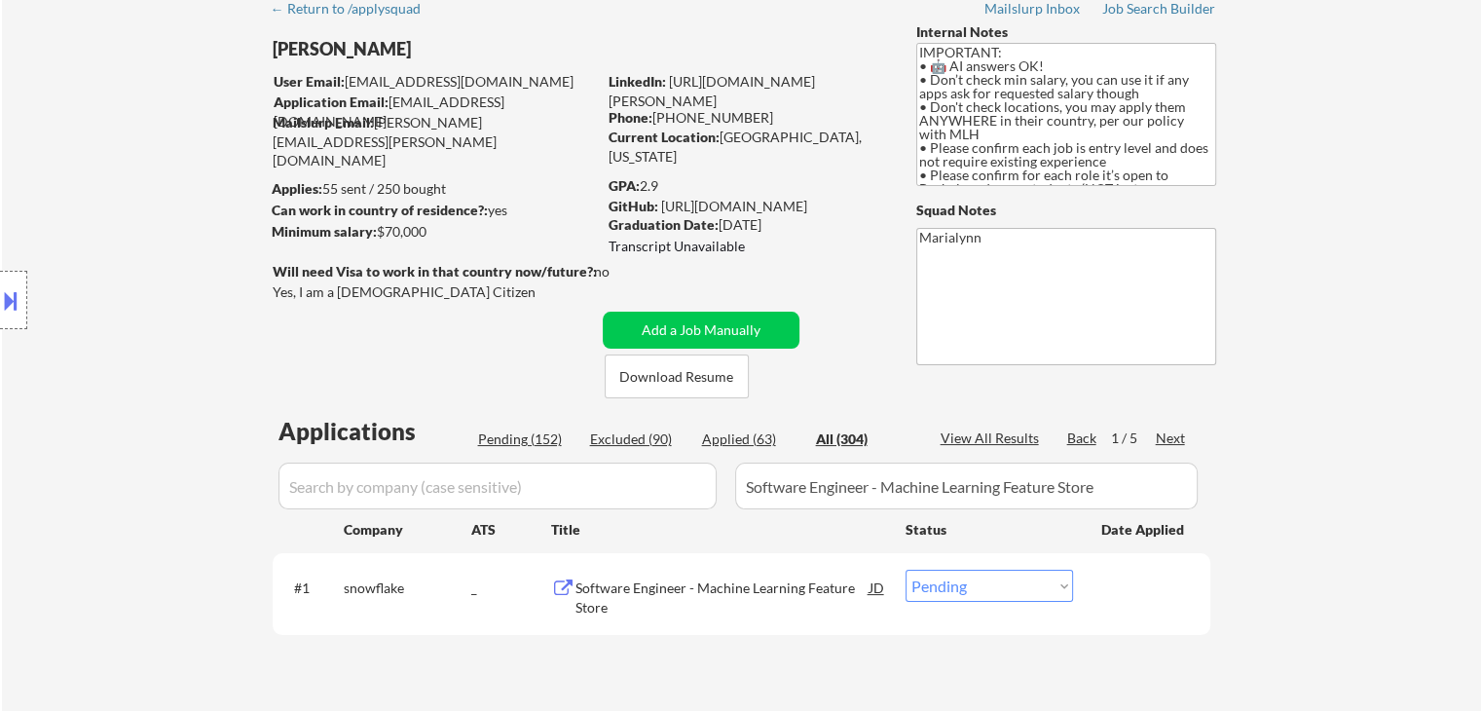
click at [771, 591] on body "← Return to /applysquad Mailslurp Inbox Job Search Builder [PERSON_NAME] User E…" at bounding box center [740, 265] width 1481 height 711
click at [943, 586] on select "Choose an option... Pending Applied Excluded (Questions) Excluded (Expired) Exc…" at bounding box center [989, 586] width 167 height 32
select select ""applied""
click at [906, 570] on select "Choose an option... Pending Applied Excluded (Questions) Excluded (Expired) Exc…" at bounding box center [989, 586] width 167 height 32
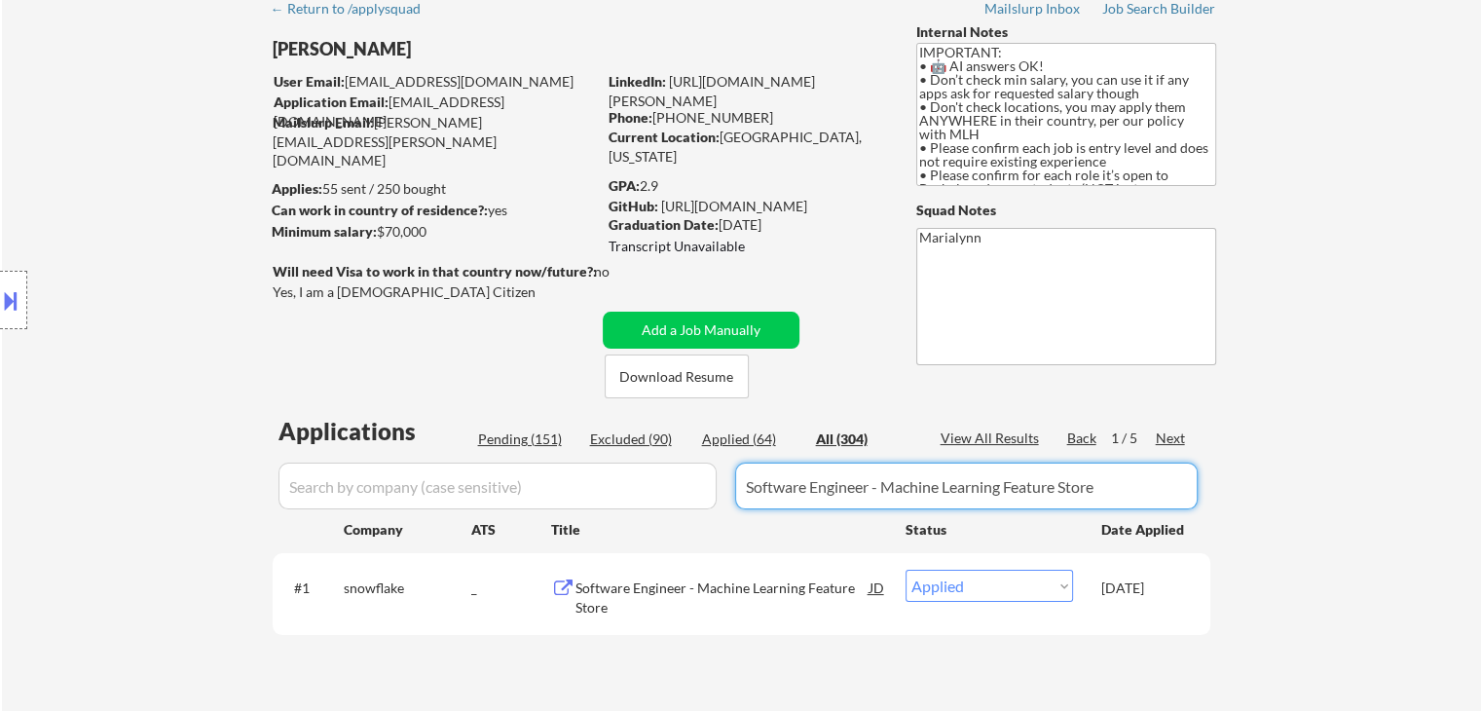
drag, startPoint x: 1129, startPoint y: 496, endPoint x: 288, endPoint y: 532, distance: 842.1
click at [288, 532] on div "Applications Pending (151) Excluded (90) Applied (64) All (304) View All Result…" at bounding box center [742, 549] width 938 height 268
select select ""excluded""
select select ""applied""
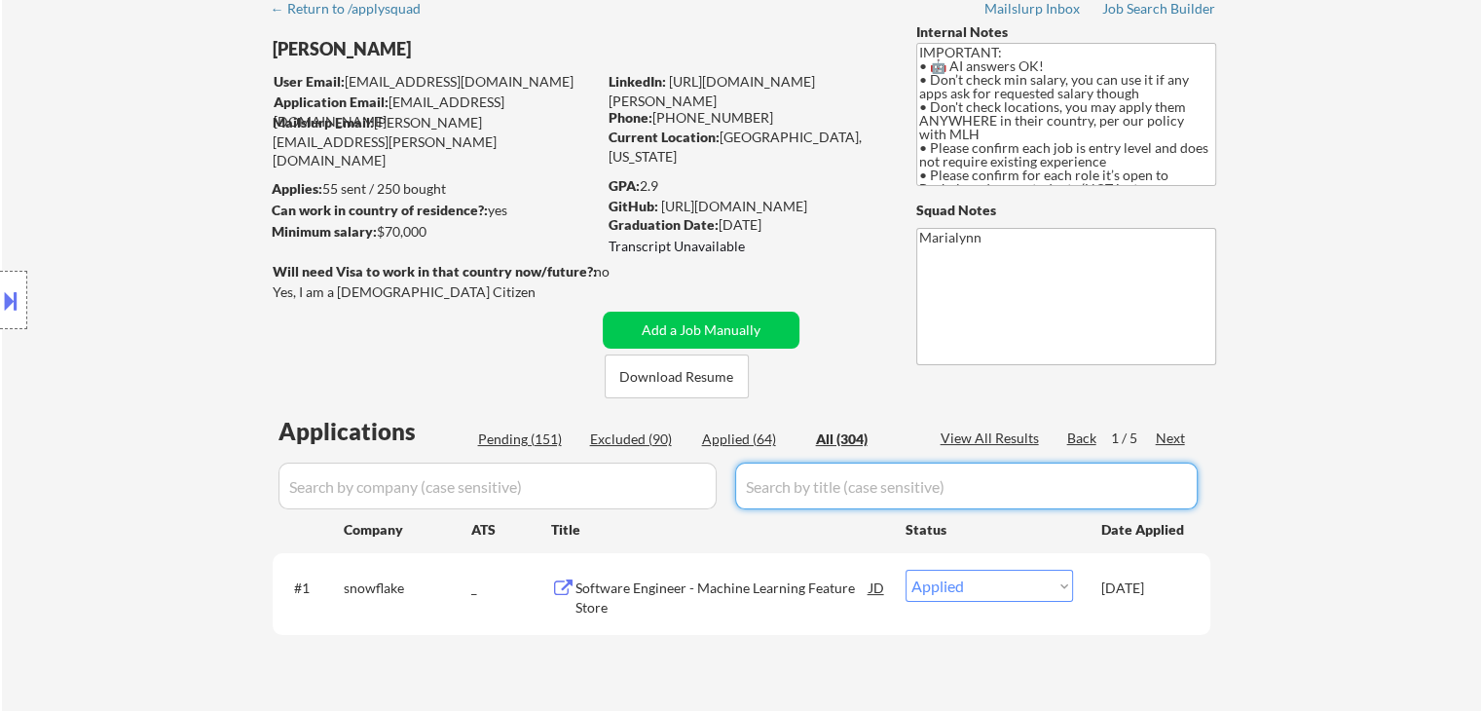
select select ""excluded__expired_""
select select ""pending""
select select ""excluded__expired_""
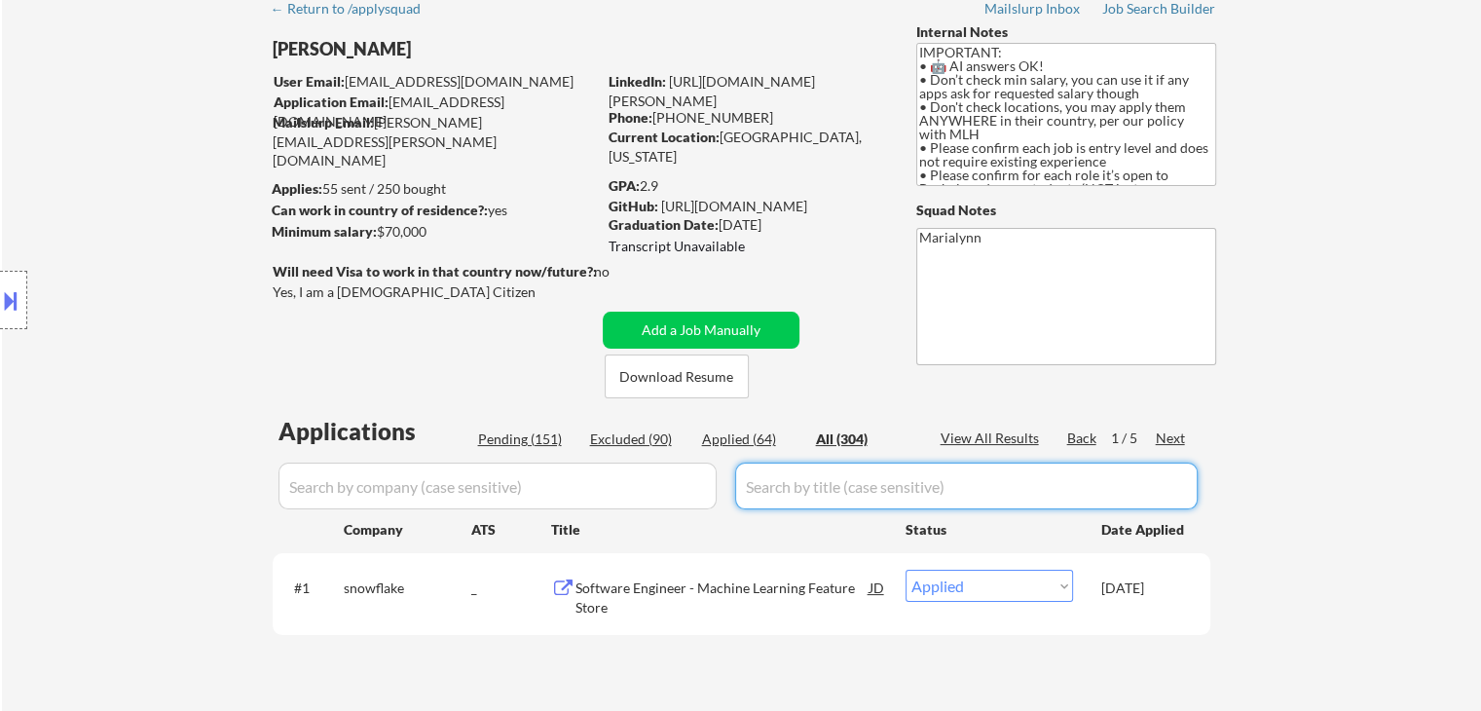
select select ""pending""
select select ""excluded__expired_""
select select ""excluded__bad_match_""
select select ""excluded__location_""
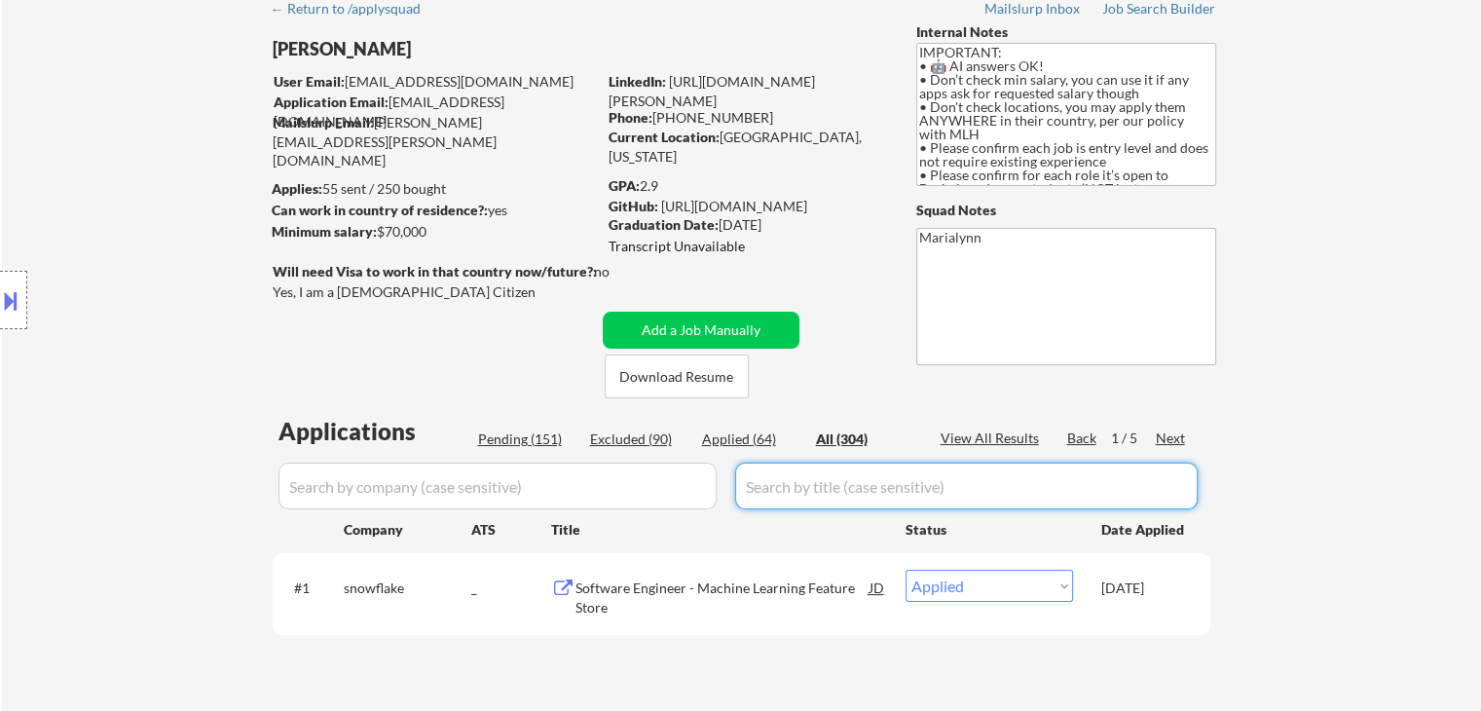
select select ""excluded""
select select ""excluded__expired_""
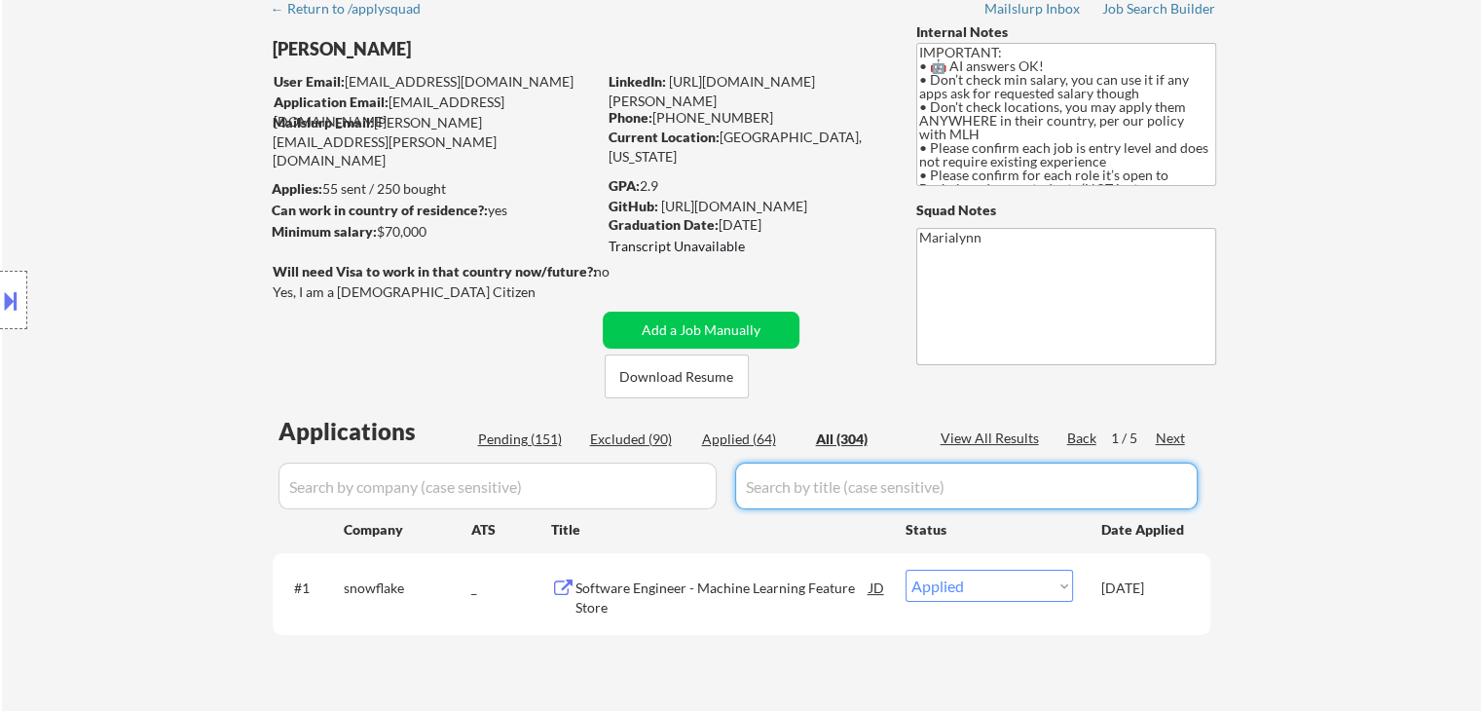
select select ""excluded__expired_""
select select ""pending""
select select ""excluded__expired_""
select select ""excluded__bad_match_""
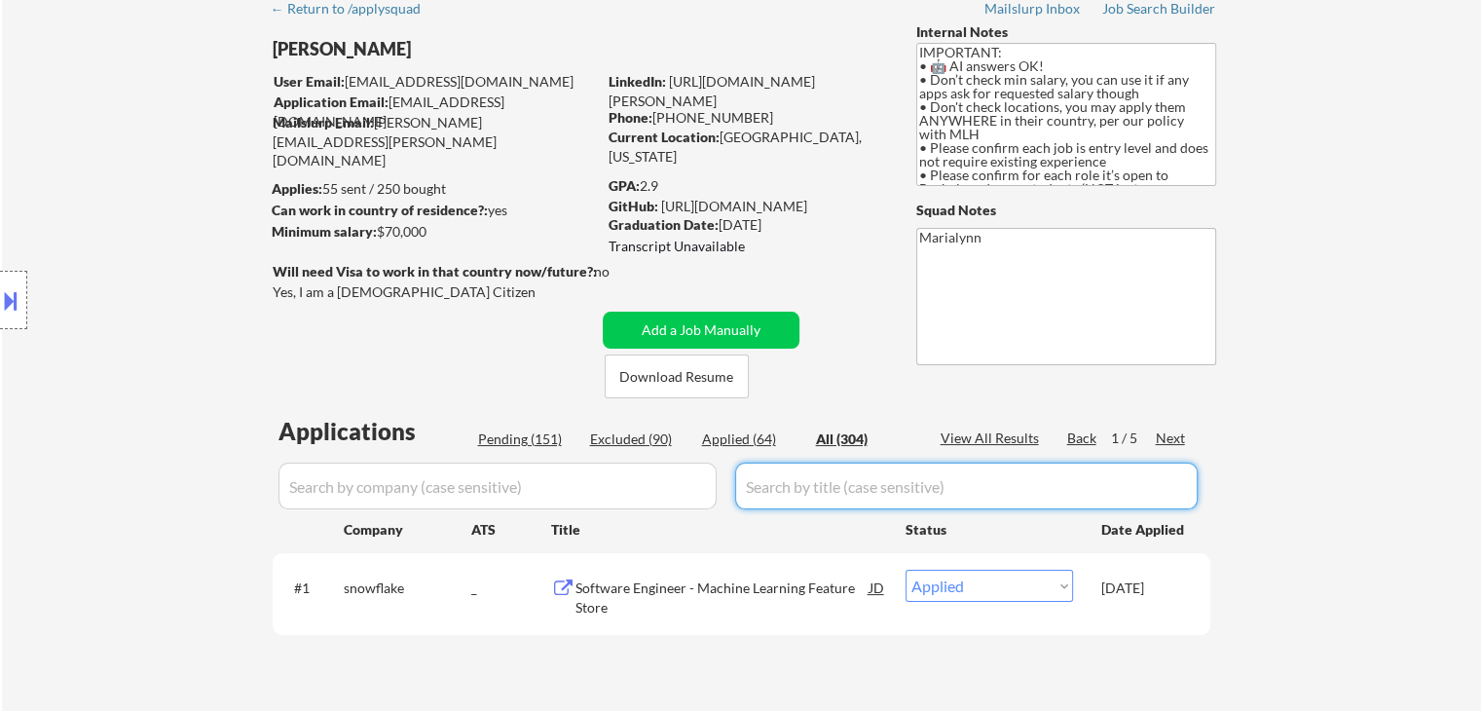
select select ""excluded__expired_""
select select ""excluded""
select select ""excluded__expired_""
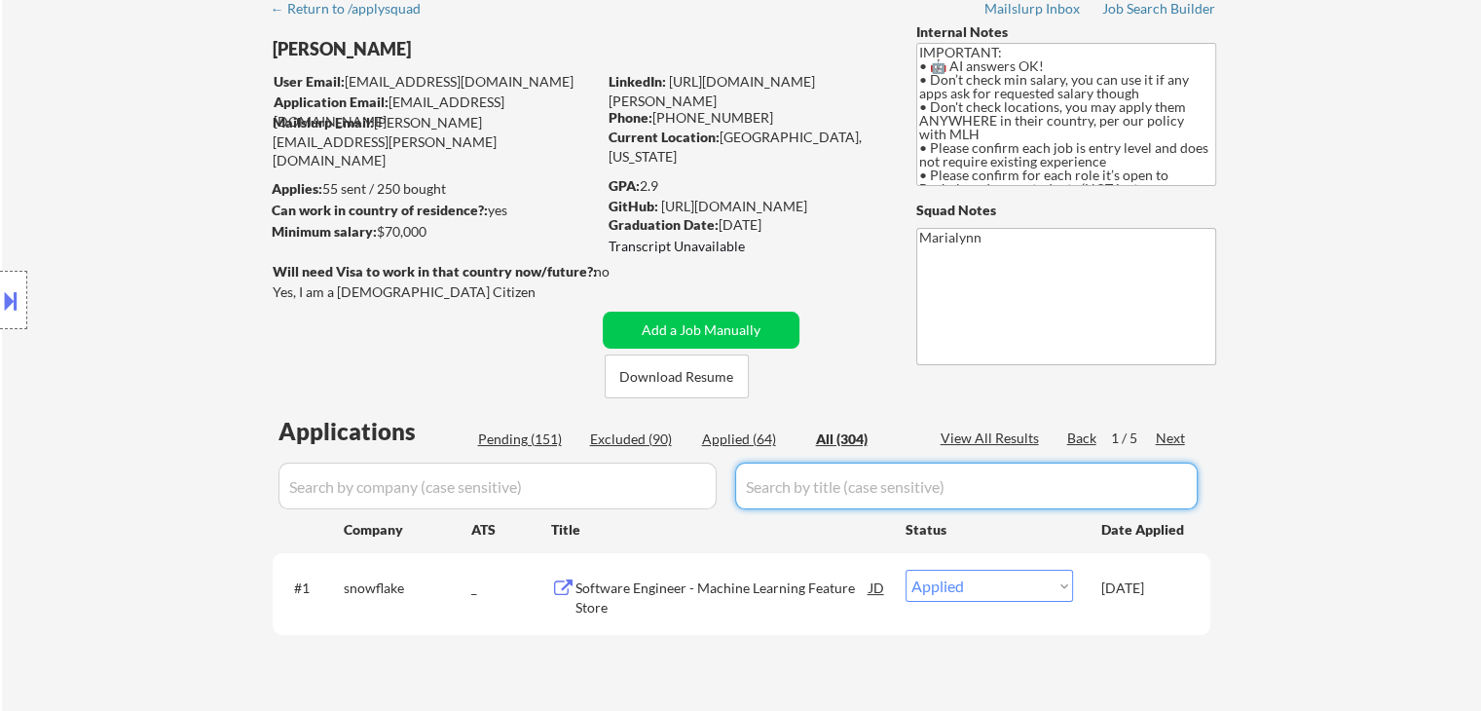
select select ""excluded__expired_""
select select ""excluded""
select select ""excluded__expired_""
select select ""excluded__bad_match_""
select select ""excluded__expired_""
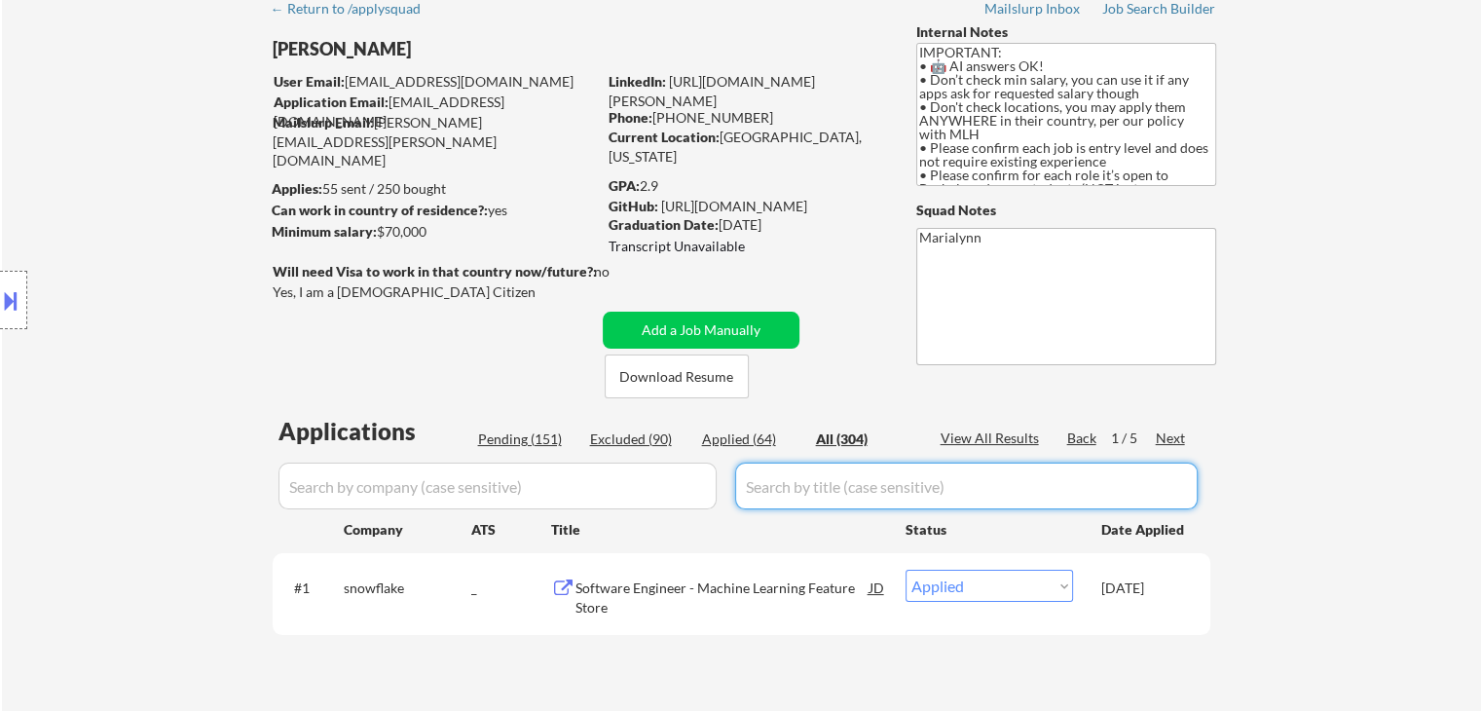
select select ""excluded__expired_""
select select ""excluded__bad_match_""
select select ""excluded__expired_""
select select ""excluded__other_""
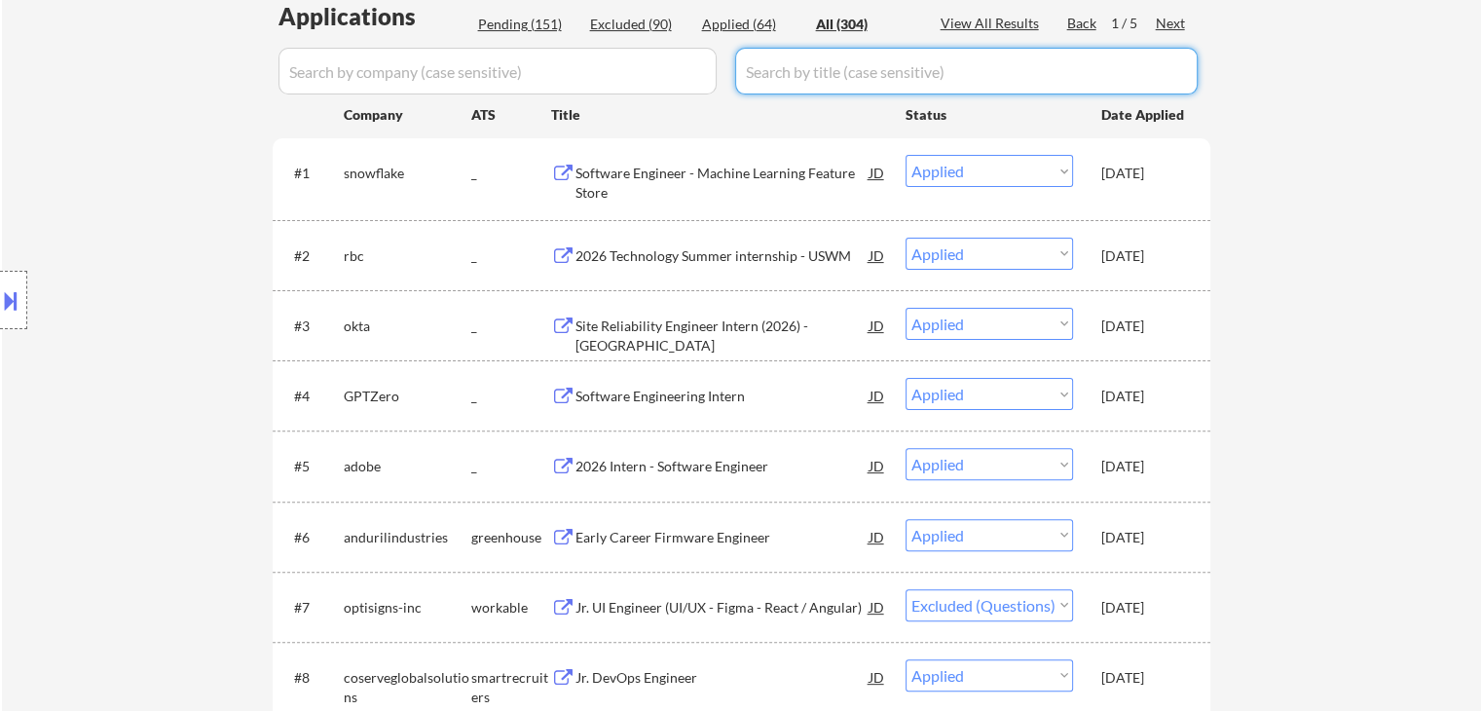
scroll to position [505, 0]
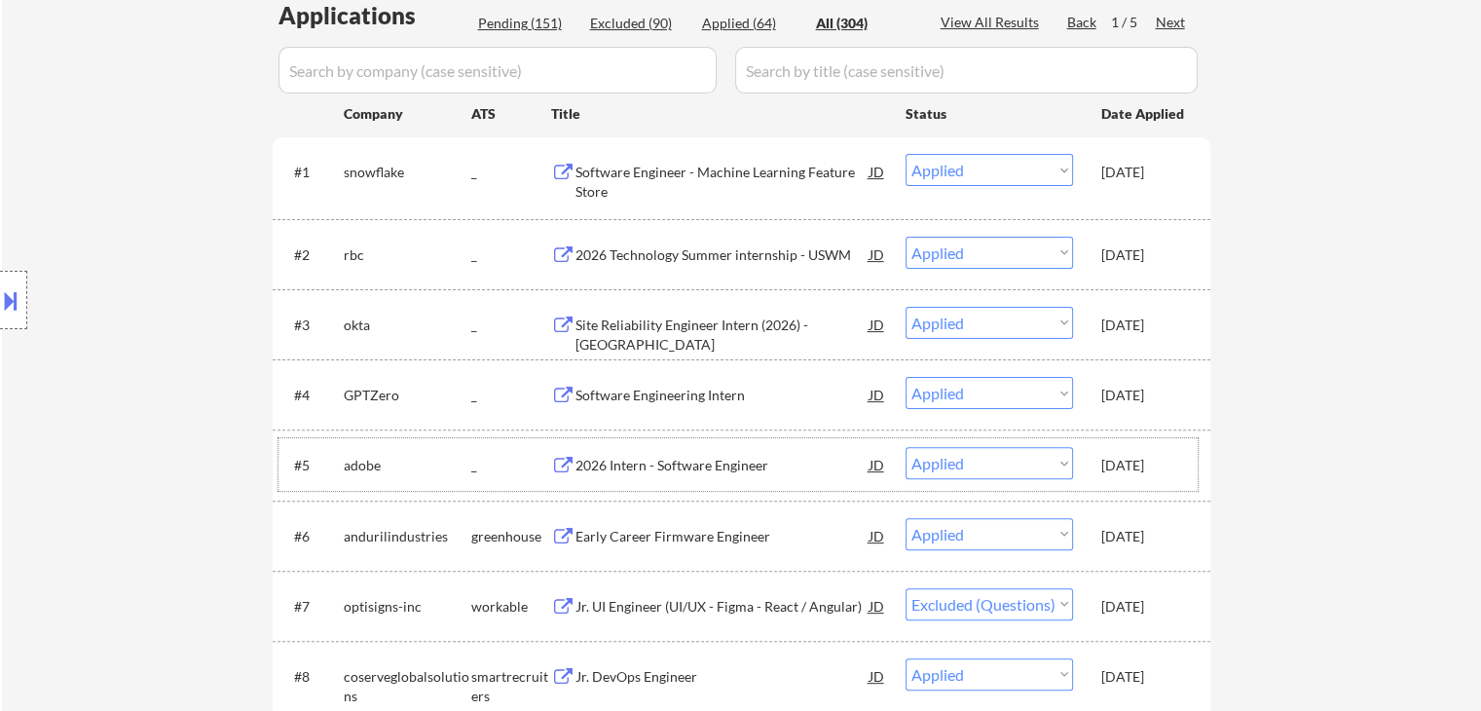
click at [1153, 489] on div "#5 adobe _ 2026 Intern - Software Engineer JD Choose an option... Pending Appli…" at bounding box center [737, 464] width 919 height 53
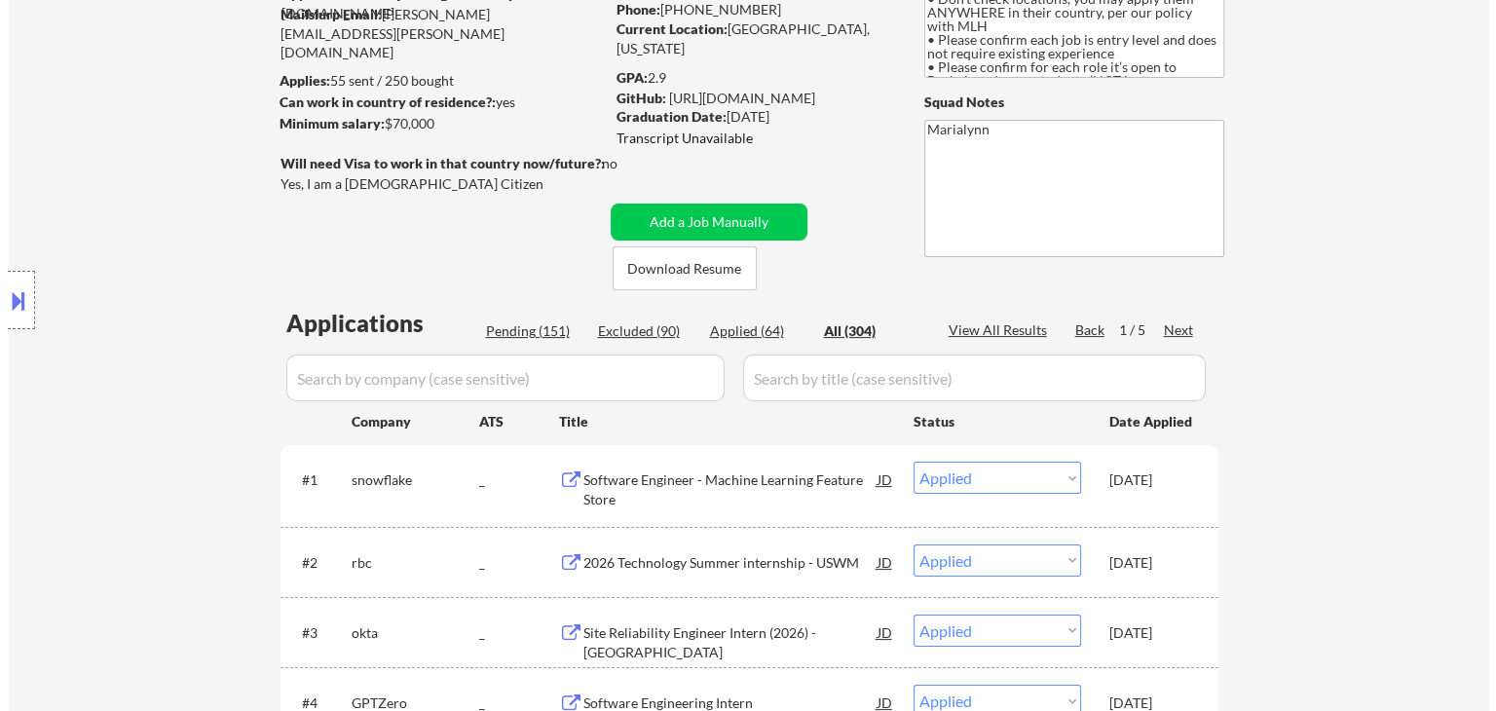
scroll to position [199, 0]
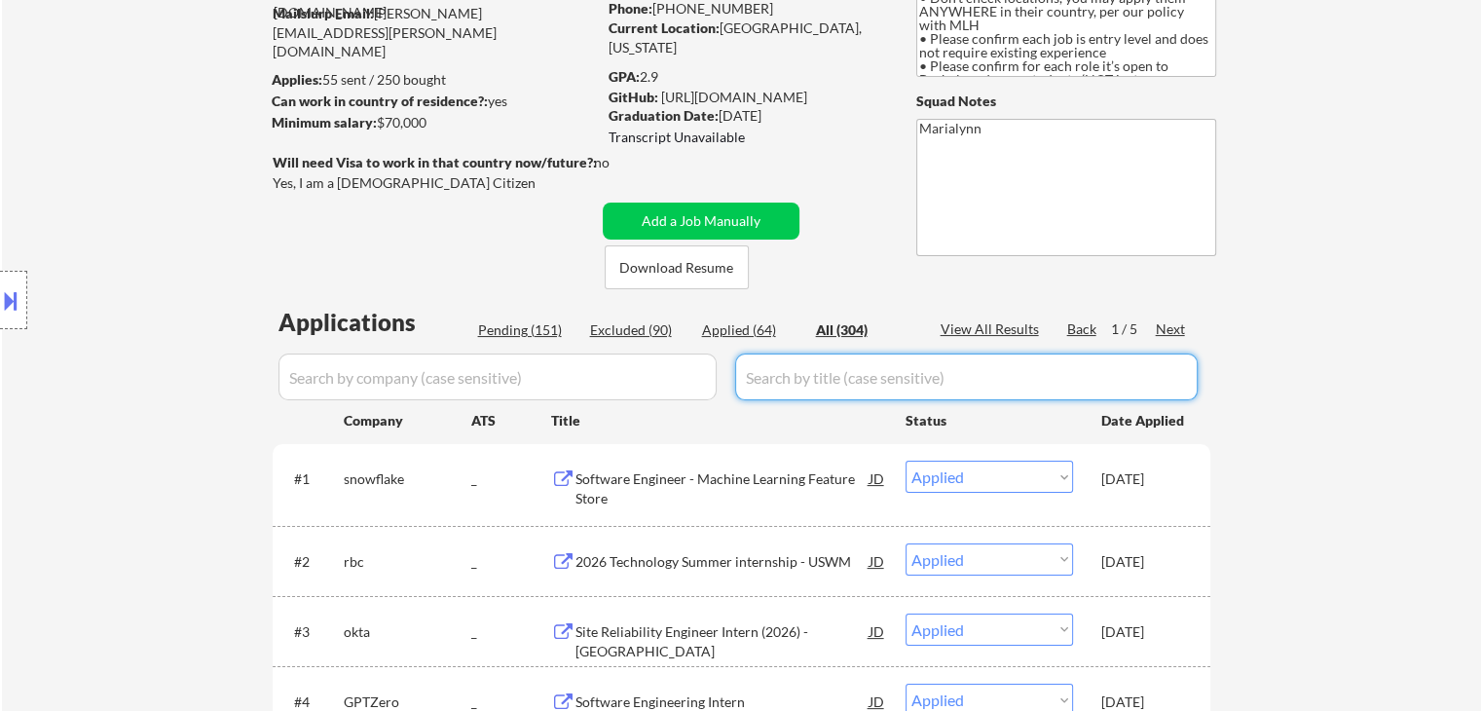
click at [802, 379] on input "input" at bounding box center [966, 376] width 463 height 47
paste input "Software Engineer Intern (2026)"
type input "Software Engineer Intern (2026)"
click at [522, 380] on input "input" at bounding box center [497, 376] width 438 height 47
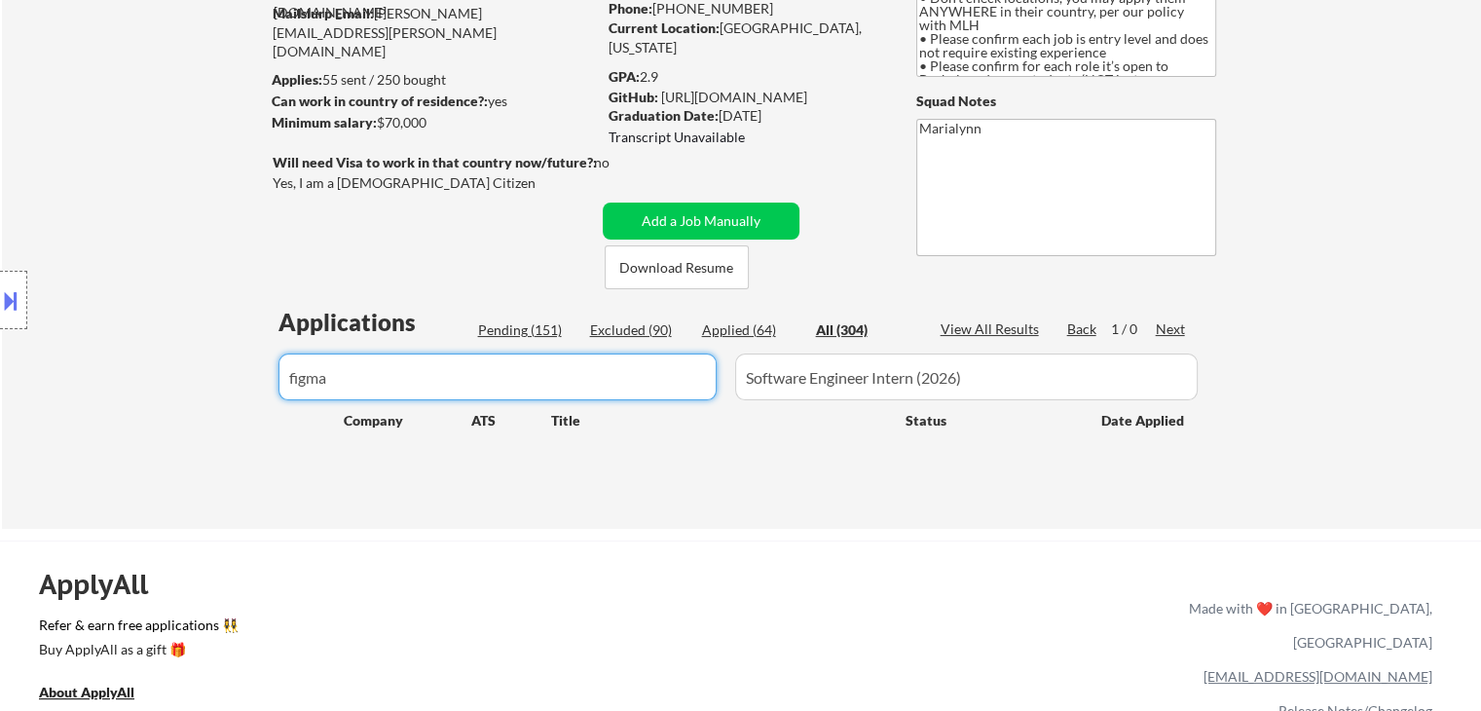
type input "figma"
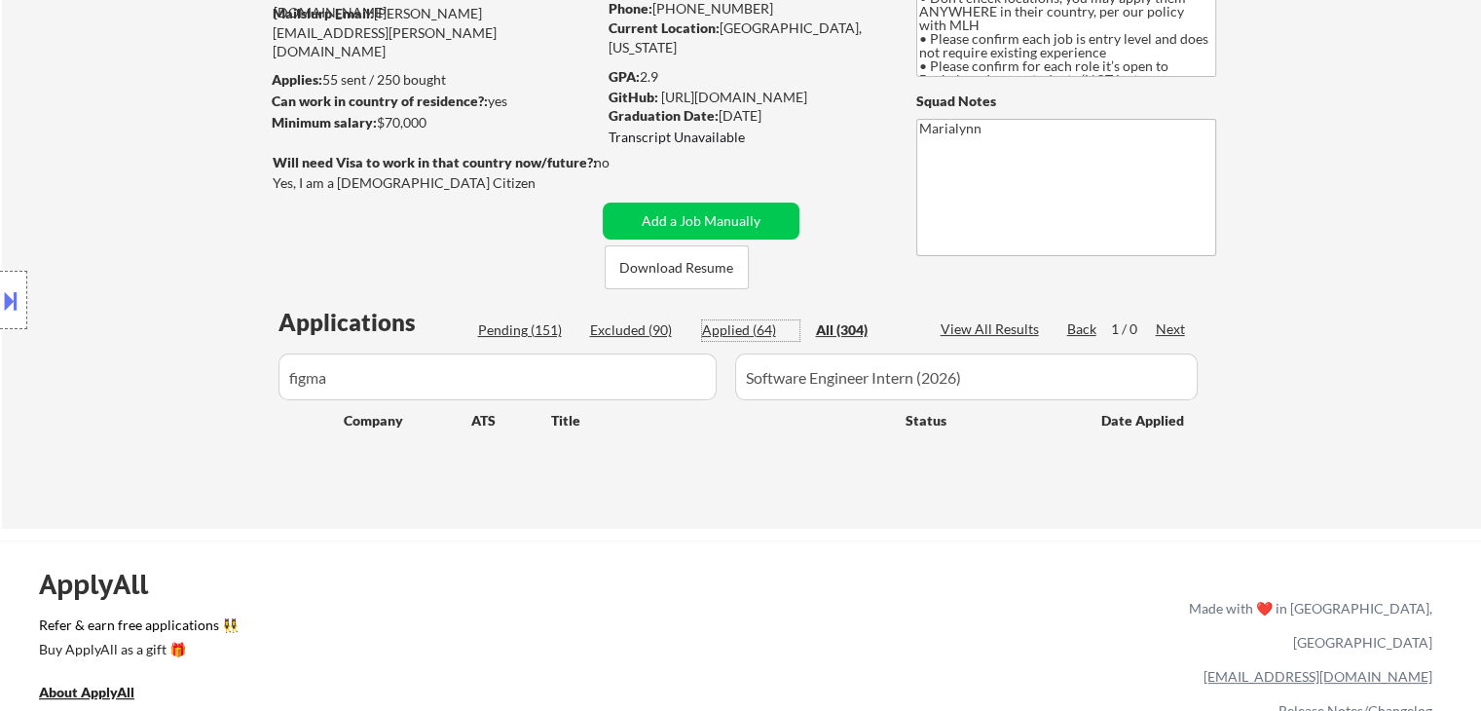
click at [733, 328] on div "Applied (64)" at bounding box center [750, 329] width 97 height 19
click at [564, 333] on div "Pending (151)" at bounding box center [526, 329] width 97 height 19
click at [615, 333] on div "Excluded (90)" at bounding box center [638, 329] width 97 height 19
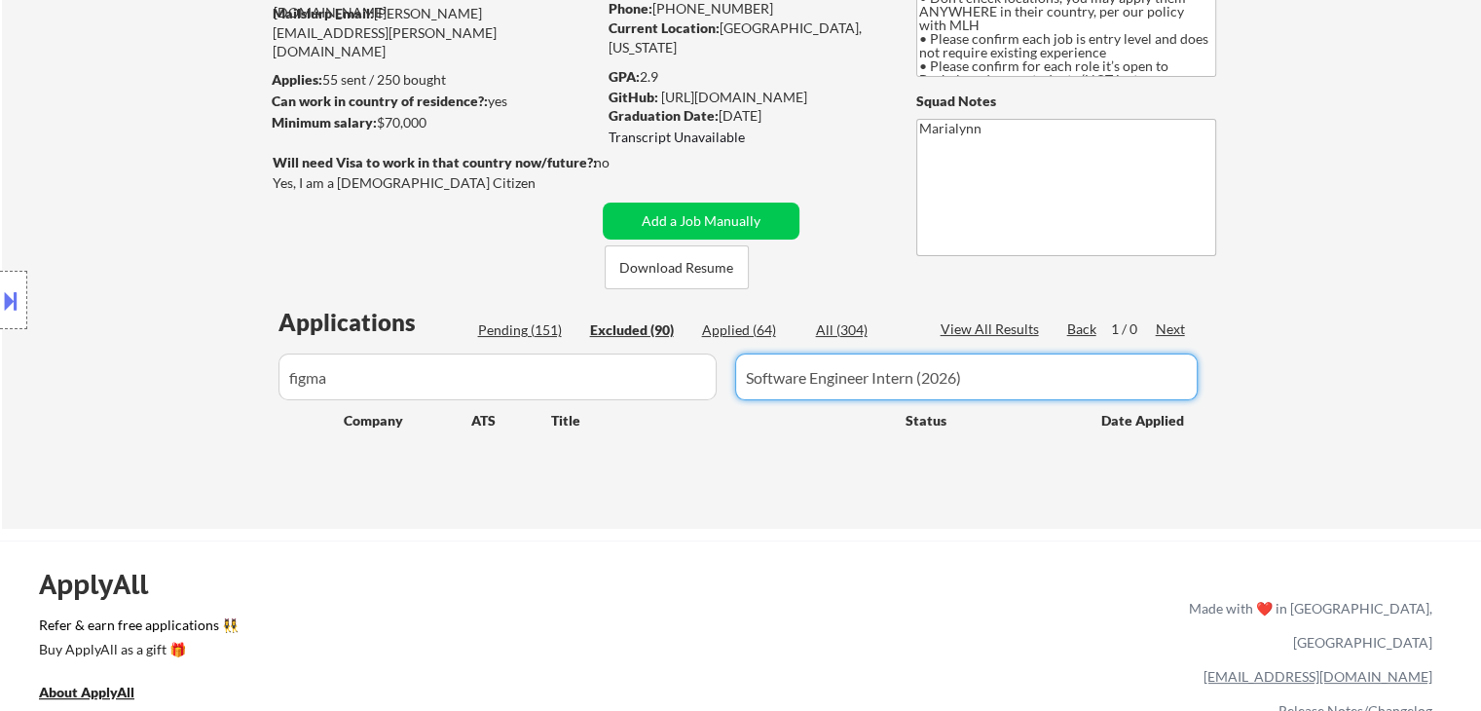
drag, startPoint x: 1010, startPoint y: 371, endPoint x: 717, endPoint y: 383, distance: 293.3
click at [717, 383] on div "Applications Pending (151) Excluded (90) Applied (64) All (304) View All Result…" at bounding box center [742, 399] width 938 height 186
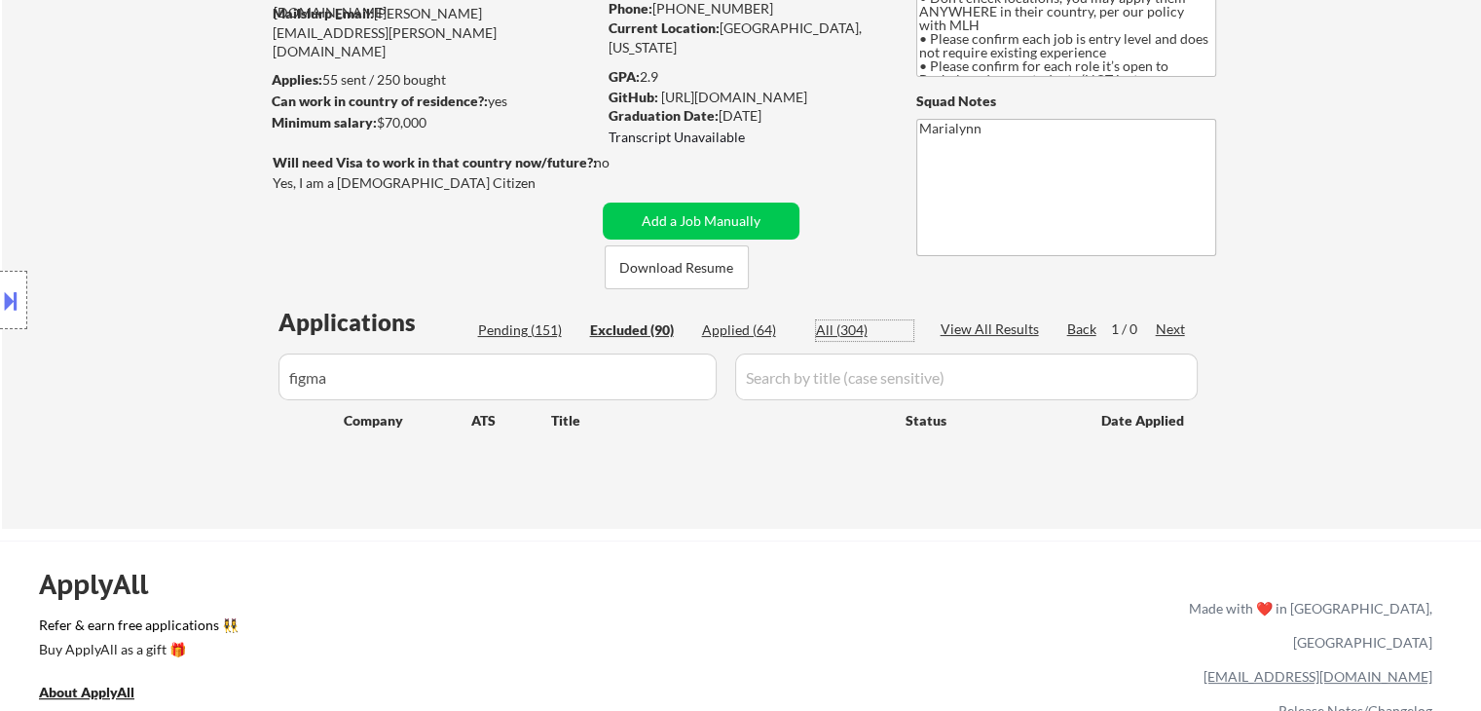
click at [832, 324] on div "All (304)" at bounding box center [864, 329] width 97 height 19
click at [687, 210] on button "Add a Job Manually" at bounding box center [701, 221] width 197 height 37
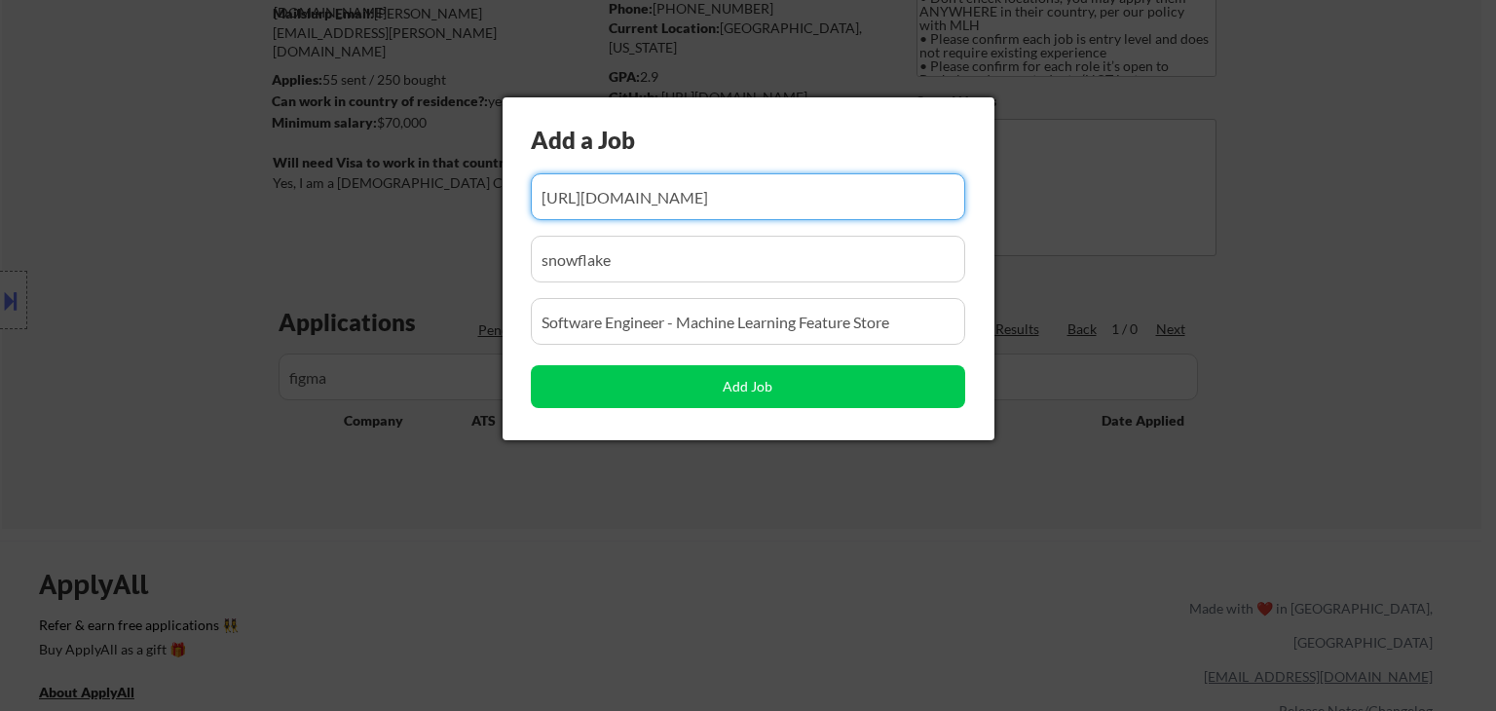
scroll to position [0, 0]
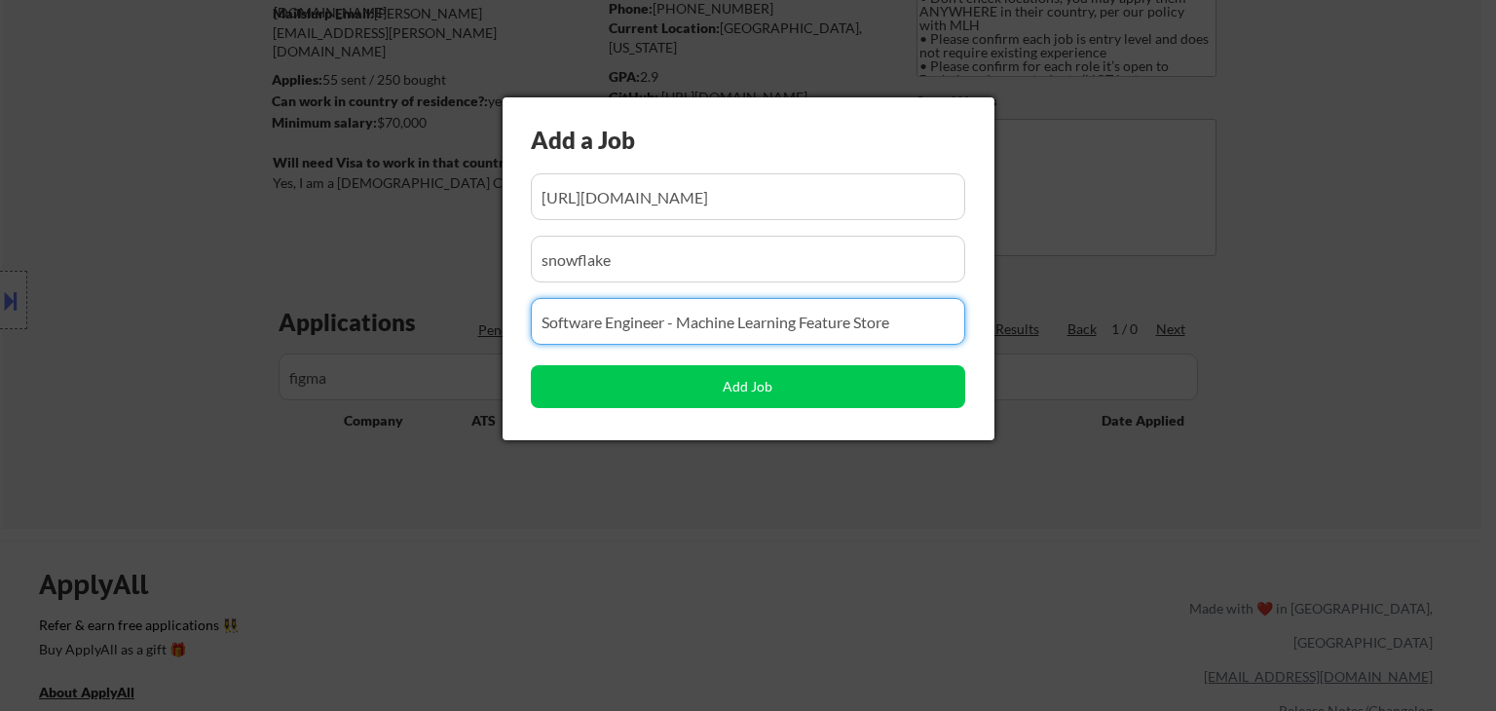
click at [653, 329] on input "input" at bounding box center [748, 321] width 434 height 47
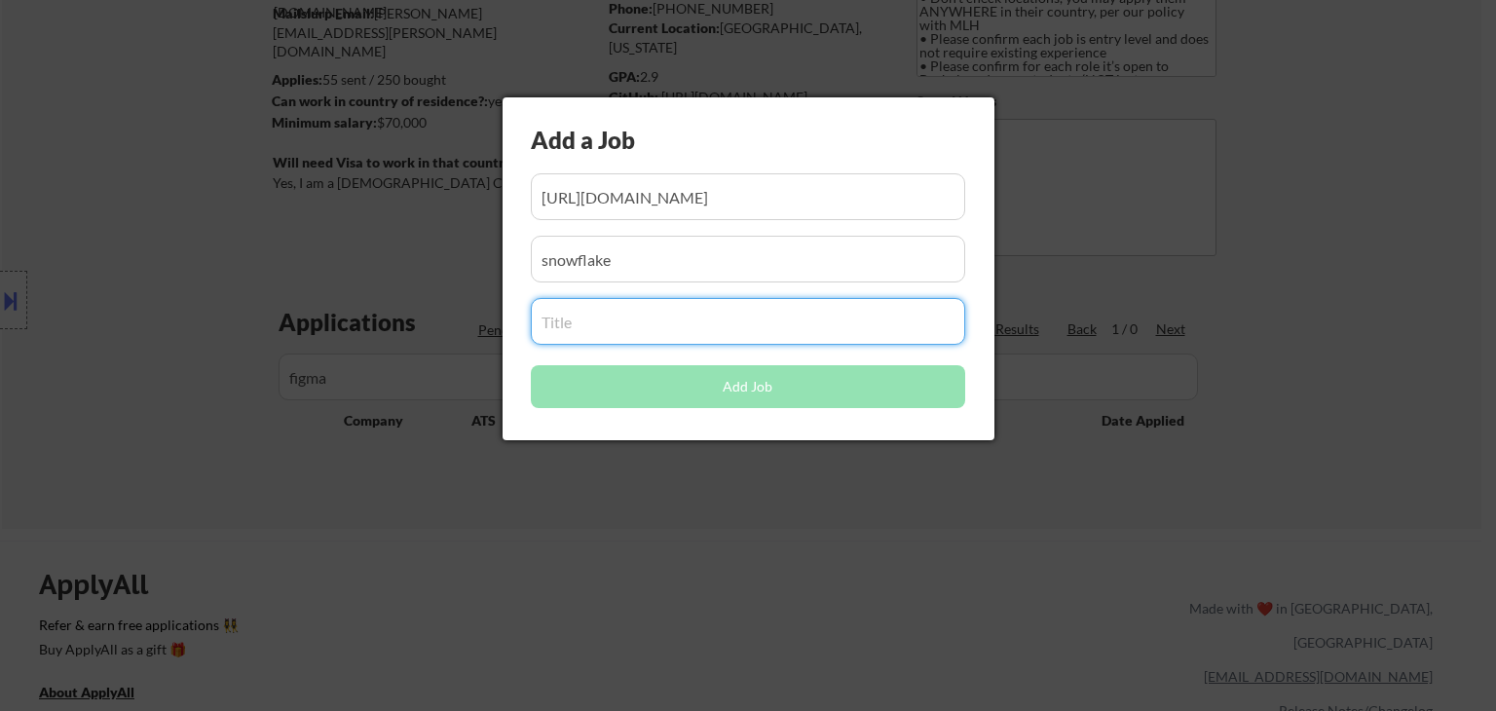
paste input "Software Engineer Intern (2026)"
type input "Software Engineer Intern (2026)"
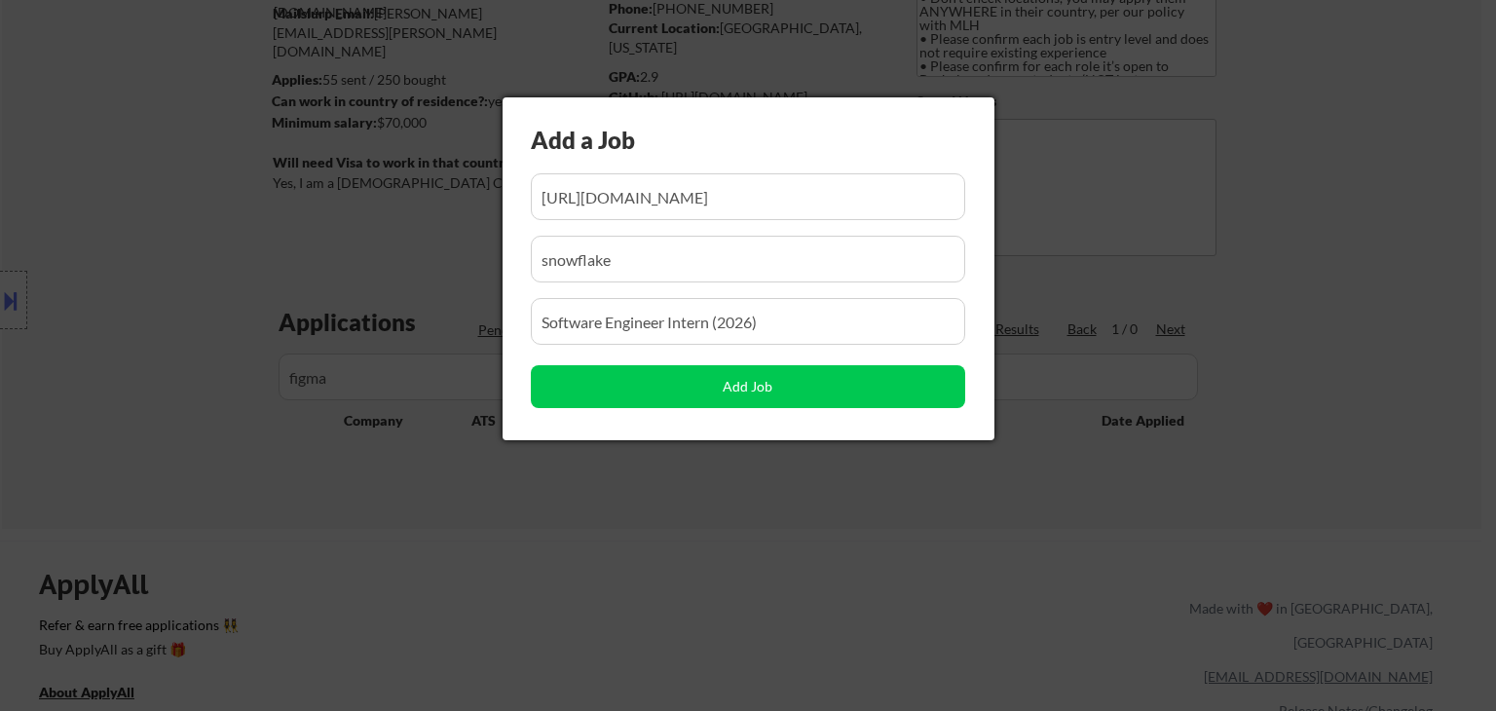
click at [459, 499] on div at bounding box center [748, 355] width 1496 height 711
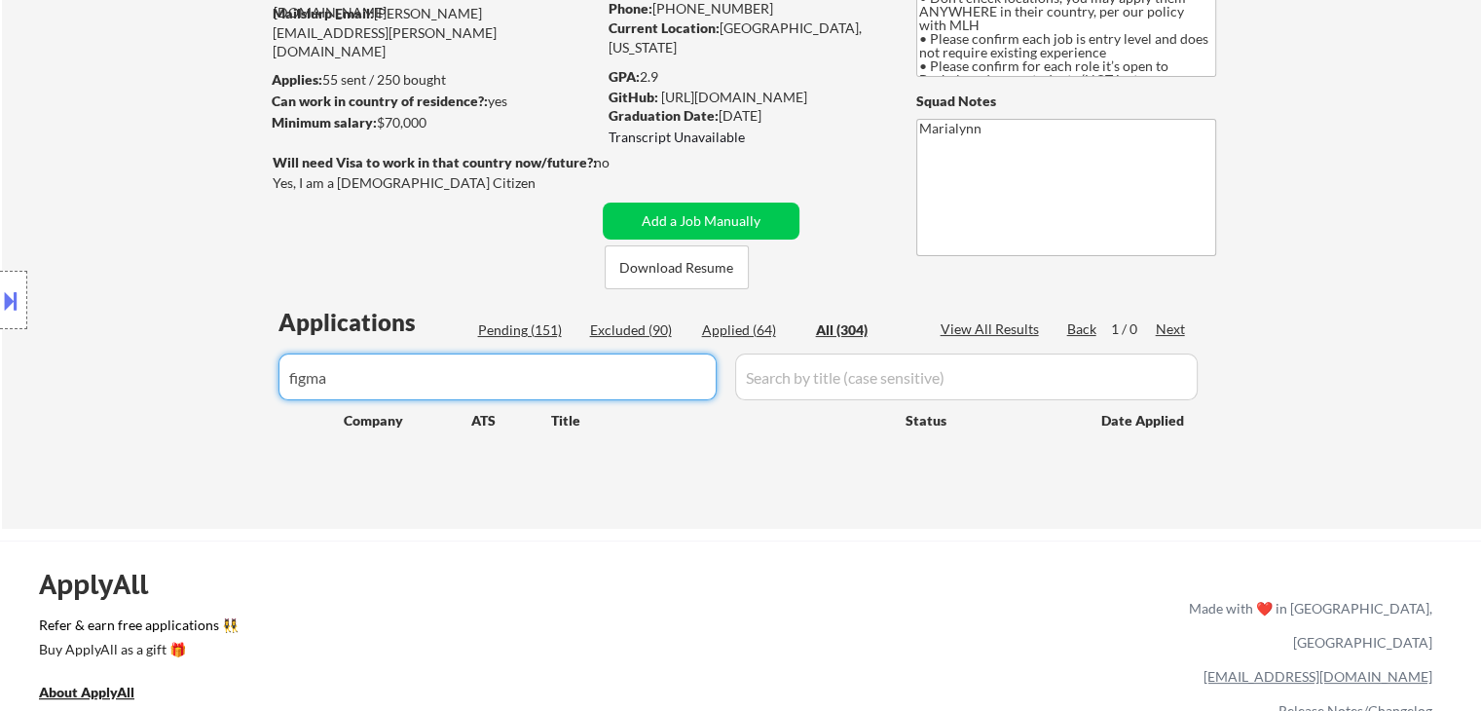
drag, startPoint x: 411, startPoint y: 383, endPoint x: 243, endPoint y: 386, distance: 167.5
click at [243, 386] on body "← Return to /applysquad Mailslurp Inbox Job Search Builder [PERSON_NAME] User E…" at bounding box center [740, 156] width 1481 height 711
click at [303, 523] on div "← Return to /applysquad Mailslurp Inbox Job Search Builder [PERSON_NAME] User E…" at bounding box center [741, 203] width 1479 height 649
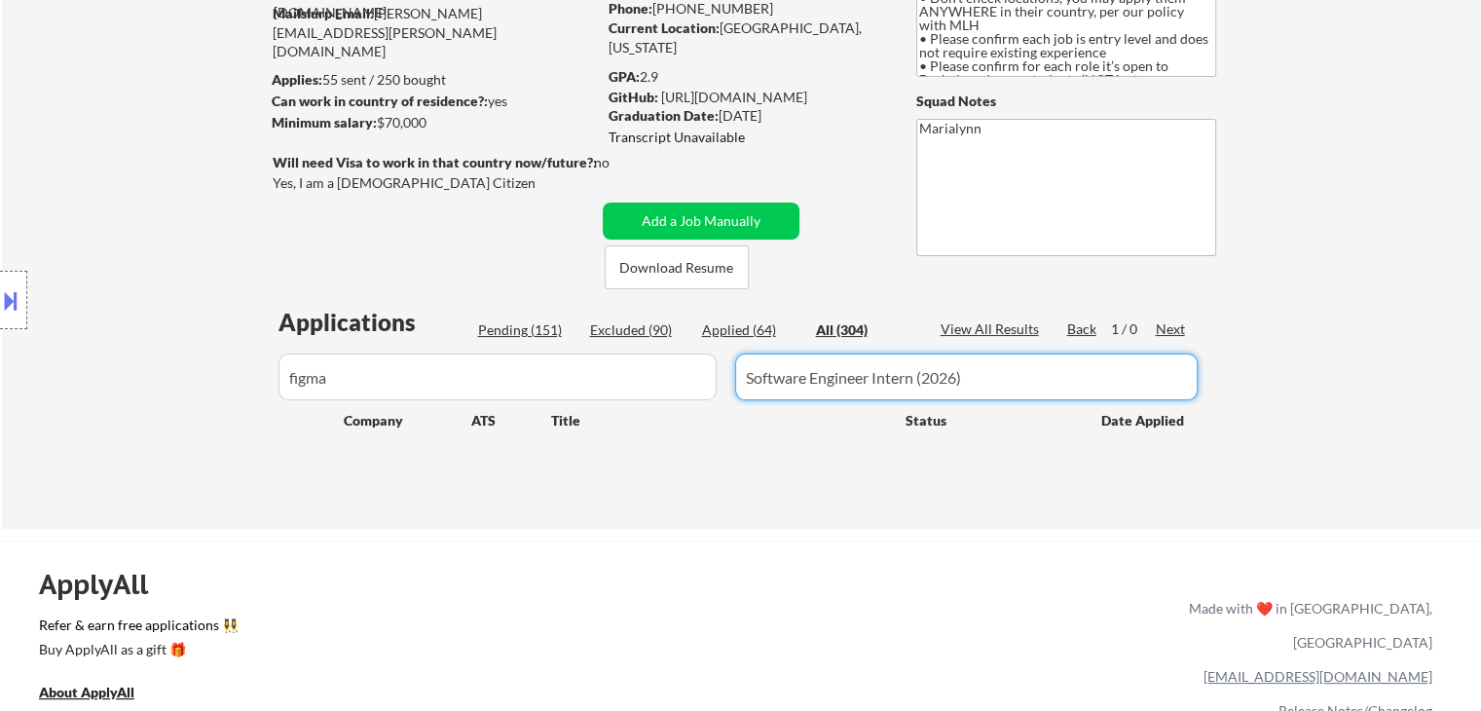
type input "Software Engineer Intern (2026)"
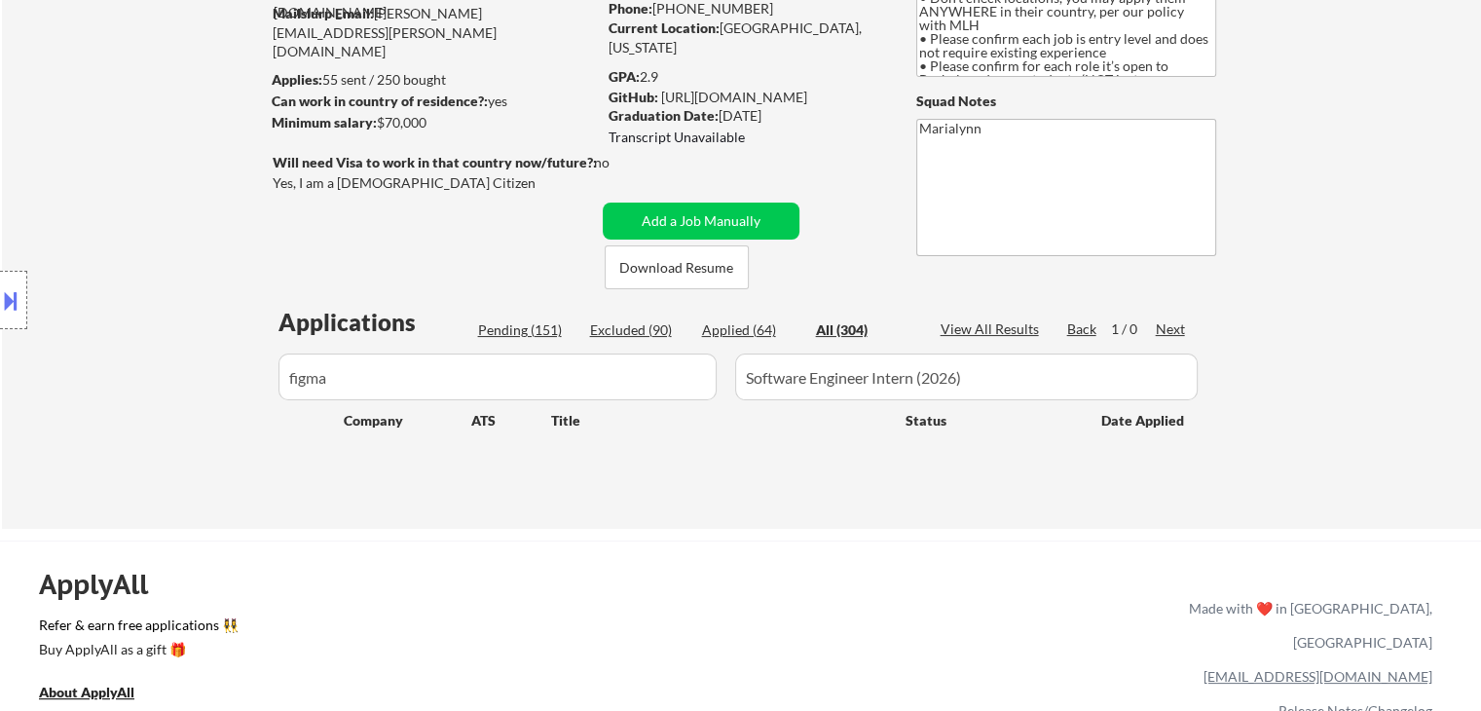
click at [336, 379] on div "Location Inclusions: country:[GEOGRAPHIC_DATA]" at bounding box center [174, 300] width 349 height 361
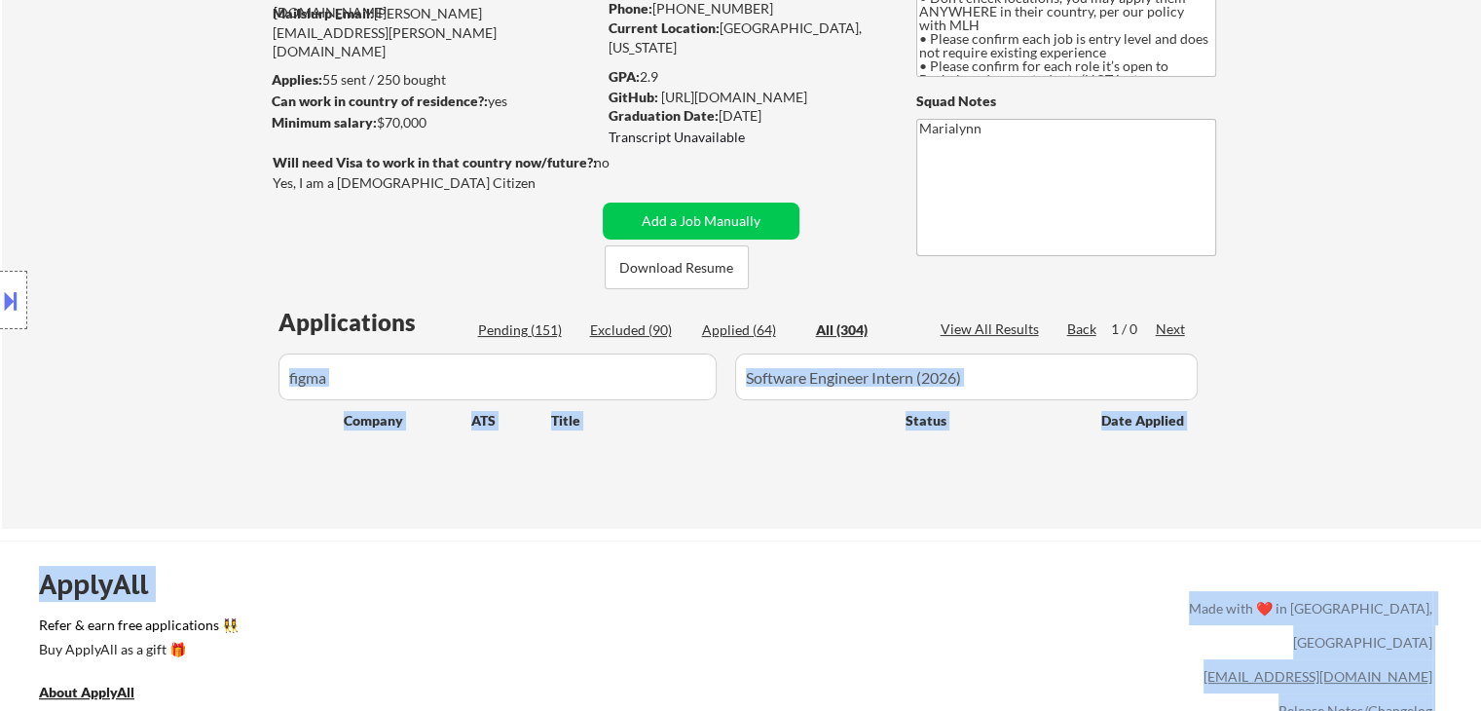
drag, startPoint x: 336, startPoint y: 379, endPoint x: 419, endPoint y: 374, distance: 82.9
click at [419, 374] on body "← Return to /applysquad Mailslurp Inbox Job Search Builder [PERSON_NAME] User E…" at bounding box center [740, 156] width 1481 height 711
click at [419, 374] on input "input" at bounding box center [497, 376] width 438 height 47
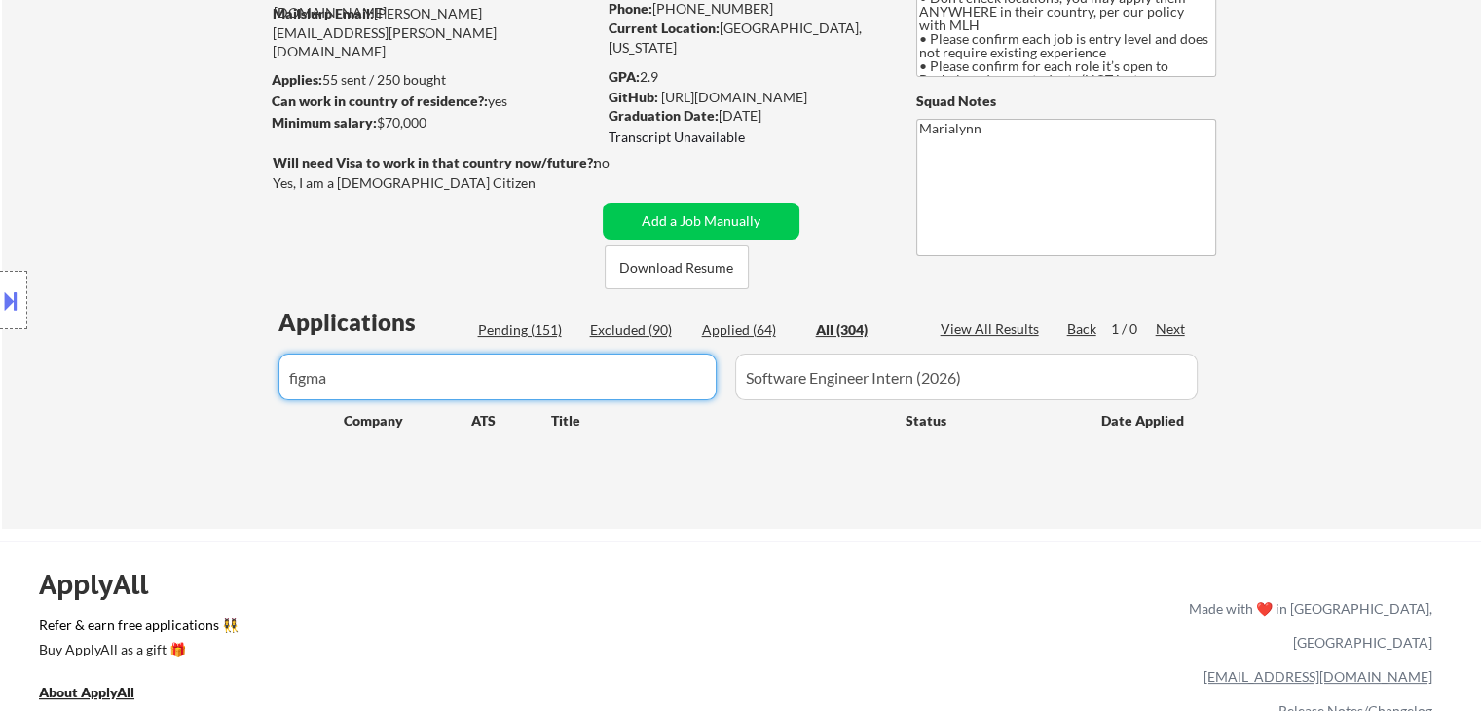
click at [419, 374] on input "input" at bounding box center [497, 376] width 438 height 47
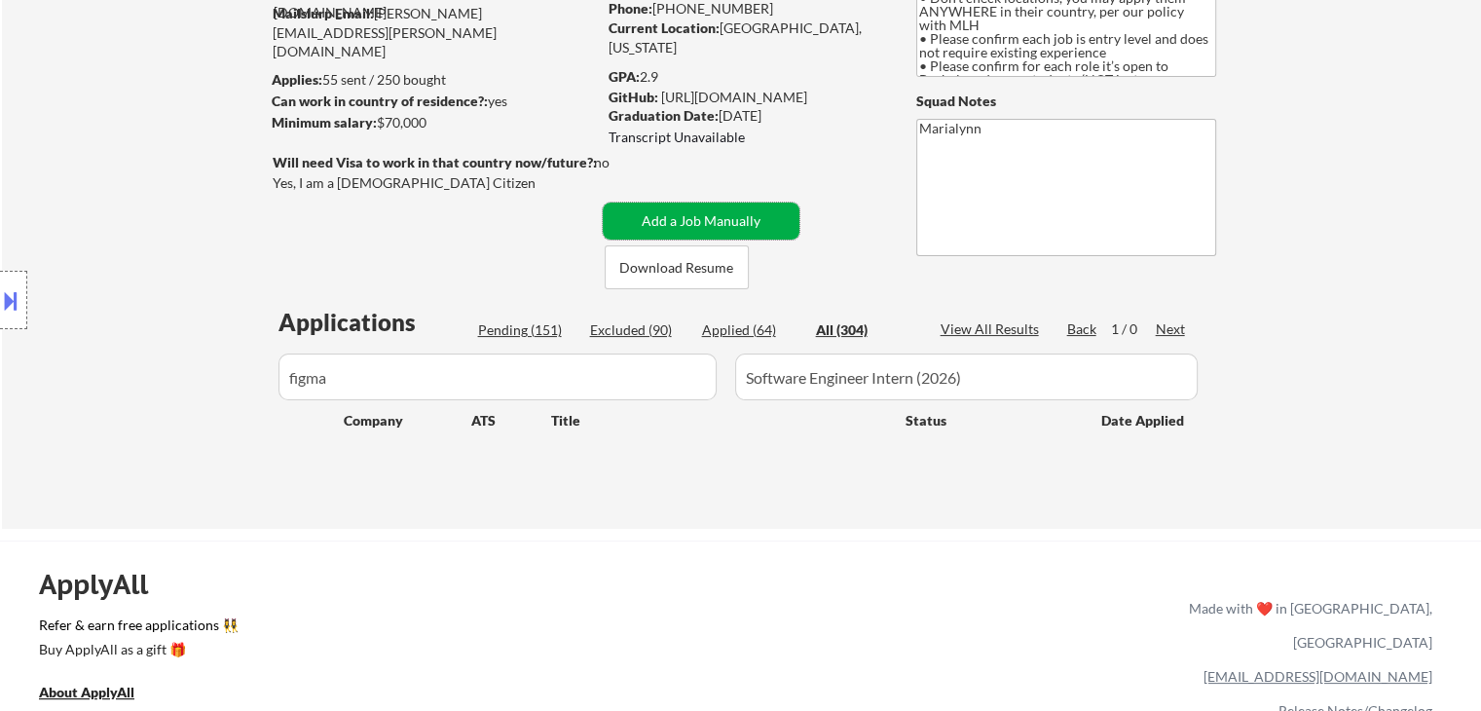
click at [709, 207] on button "Add a Job Manually" at bounding box center [701, 221] width 197 height 37
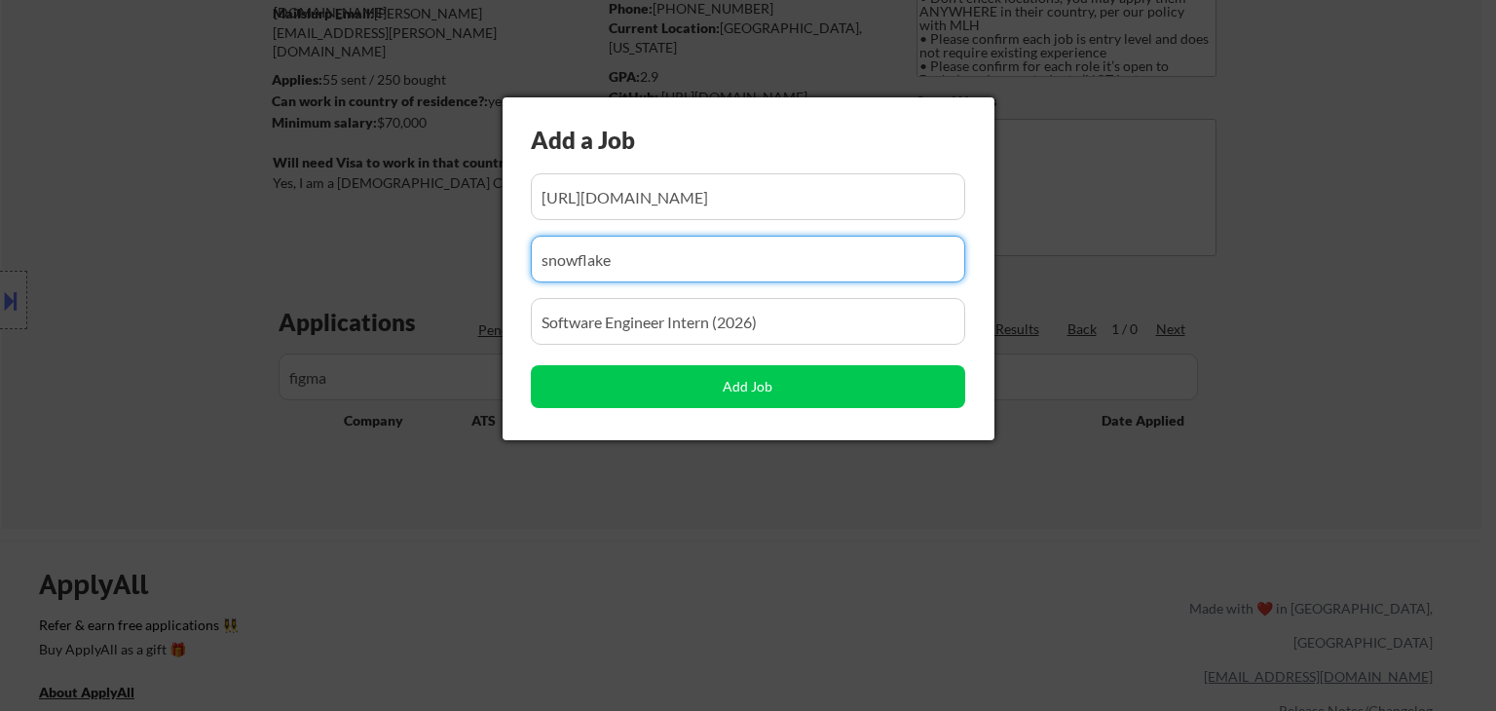
drag, startPoint x: 618, startPoint y: 262, endPoint x: 504, endPoint y: 250, distance: 114.5
click at [504, 250] on div "Add a Job Add Job" at bounding box center [748, 268] width 492 height 343
paste input "figma"
type input "figma"
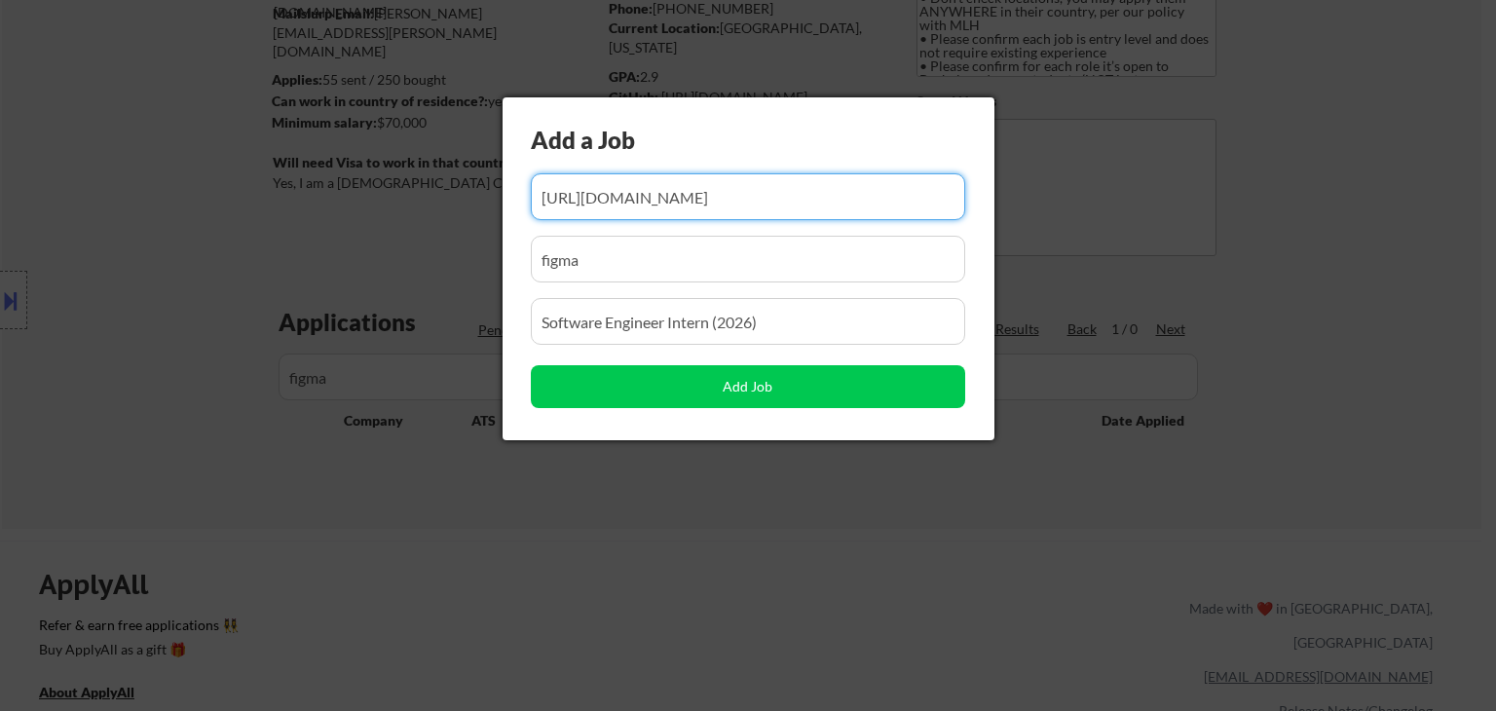
click at [596, 198] on input "input" at bounding box center [748, 196] width 434 height 47
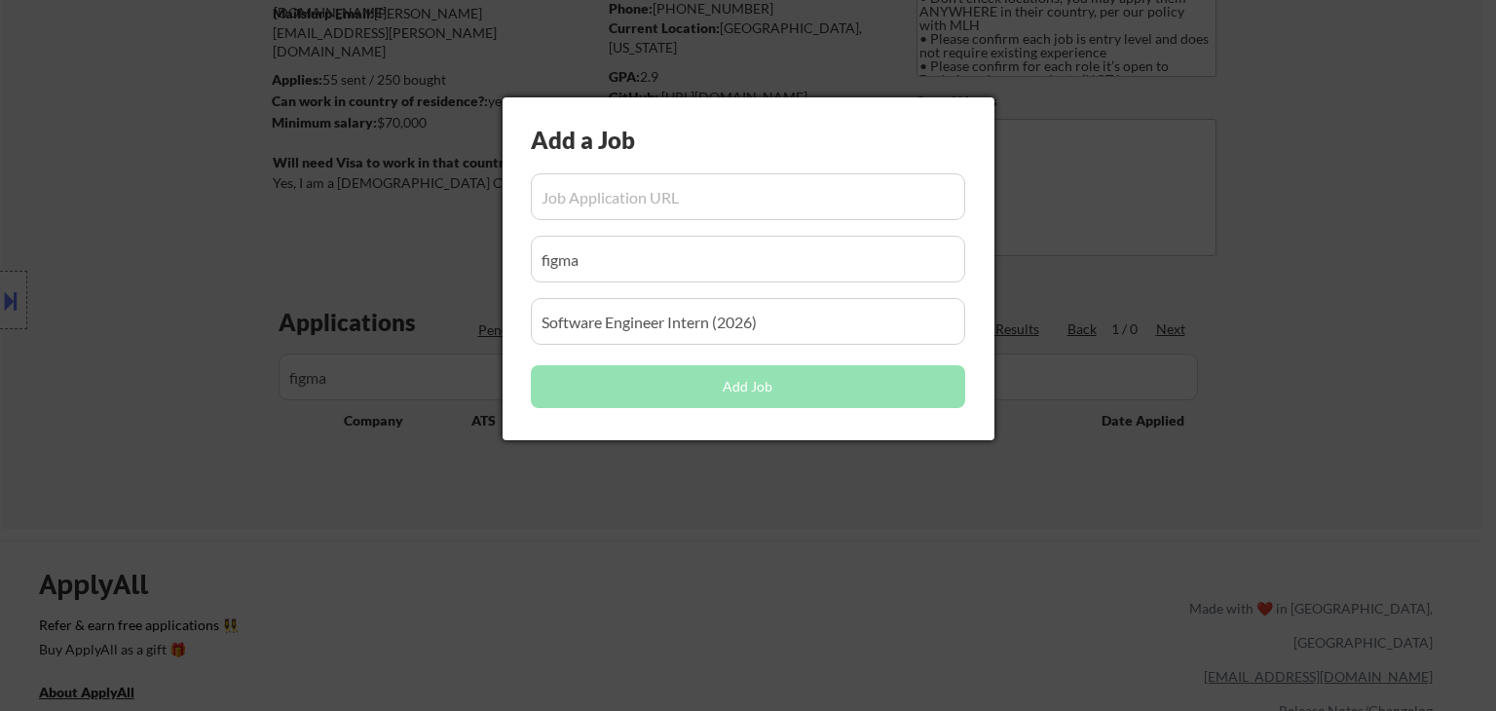
click at [753, 537] on div at bounding box center [748, 355] width 1496 height 711
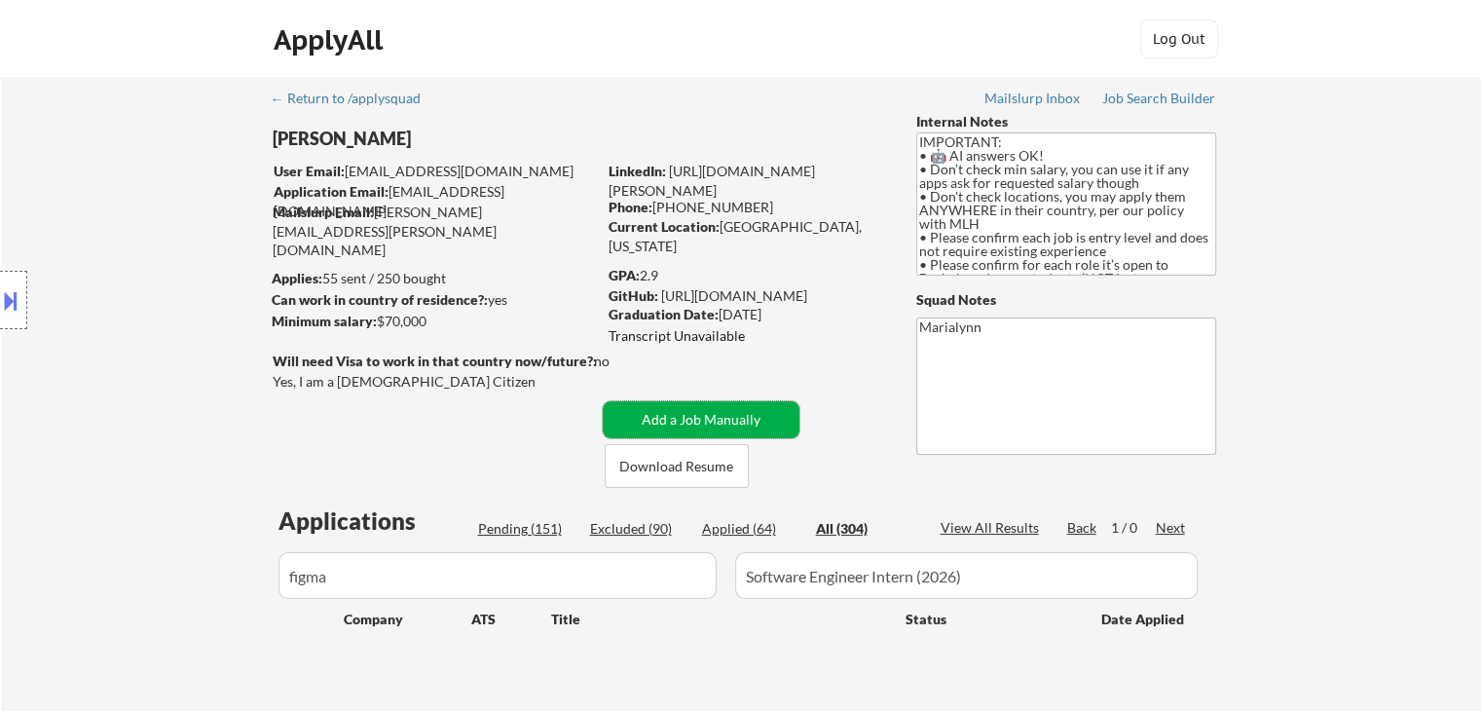
click at [644, 412] on button "Add a Job Manually" at bounding box center [701, 419] width 197 height 37
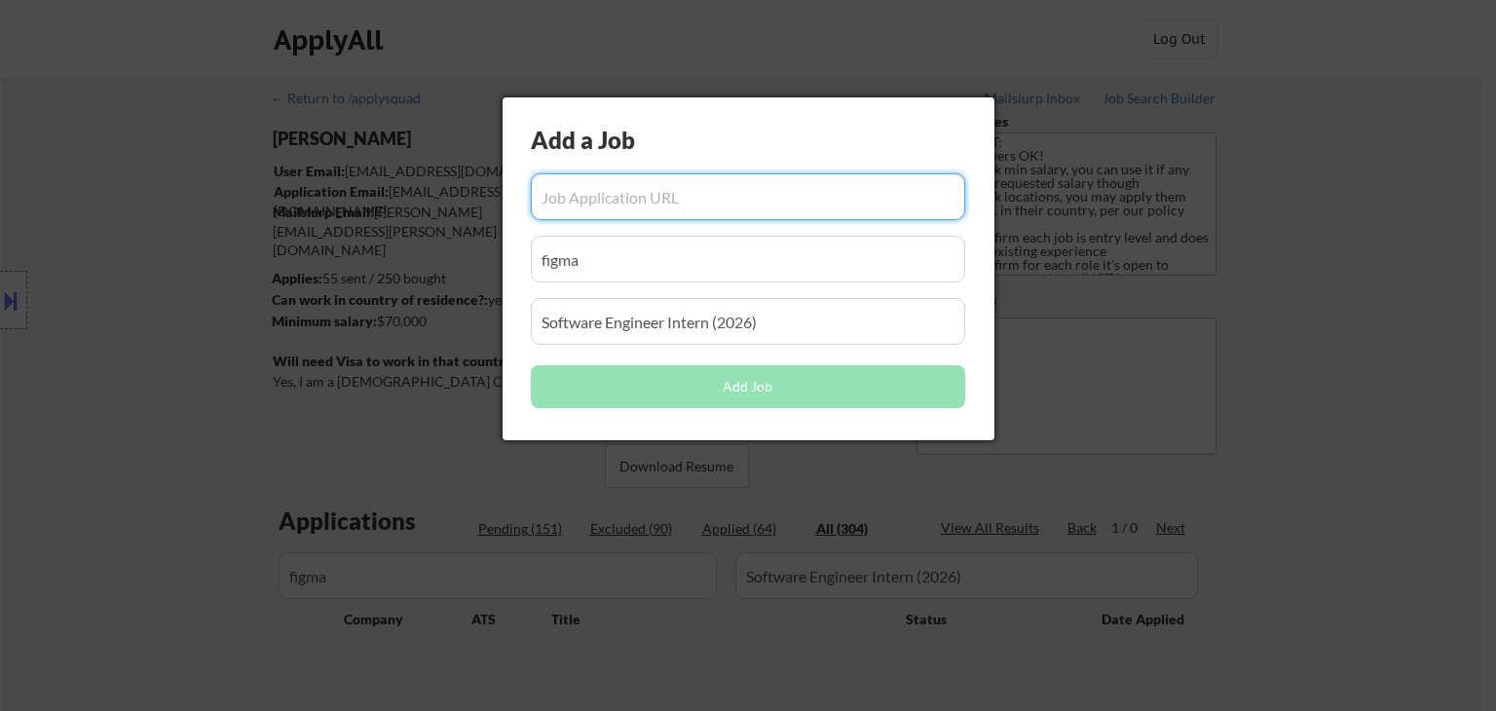
click at [592, 199] on input "input" at bounding box center [748, 196] width 434 height 47
paste input "[URL][DOMAIN_NAME]"
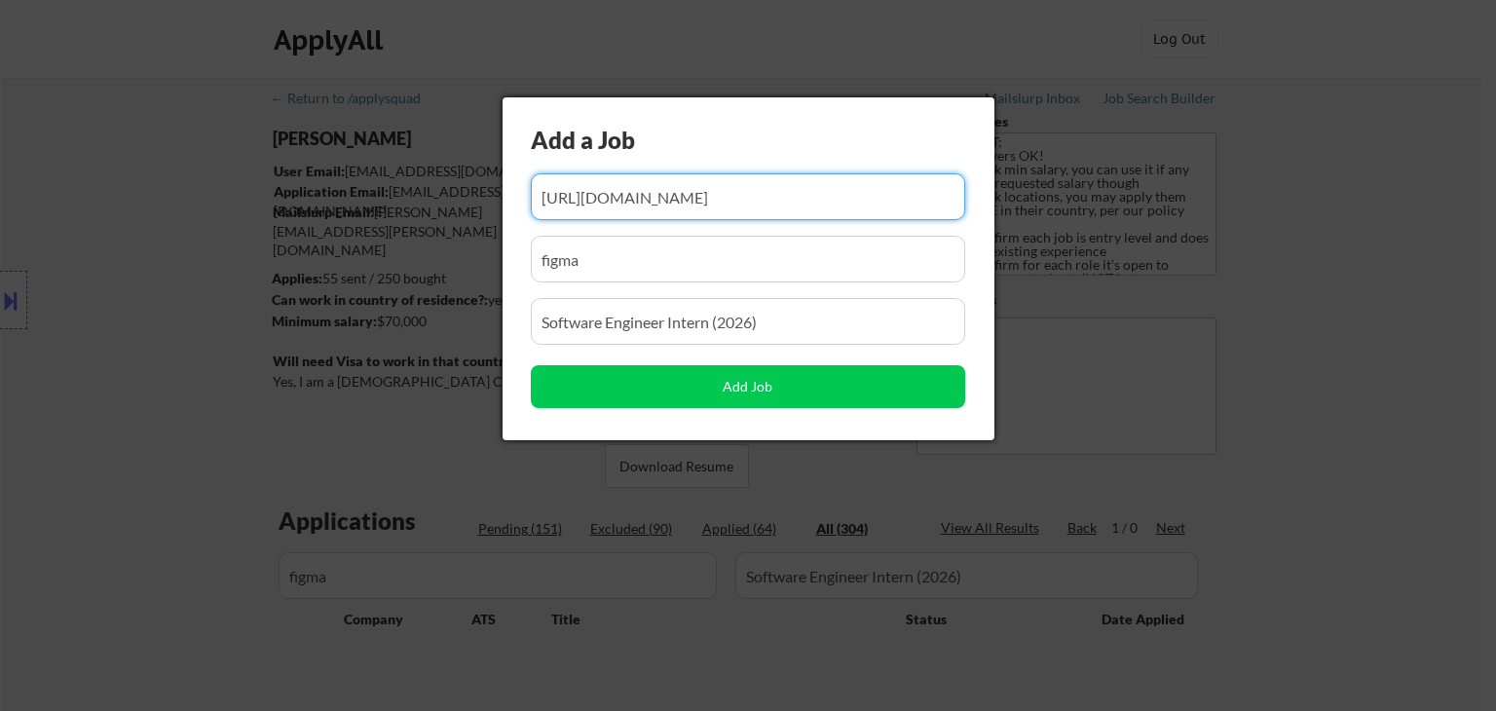
type input "[URL][DOMAIN_NAME]"
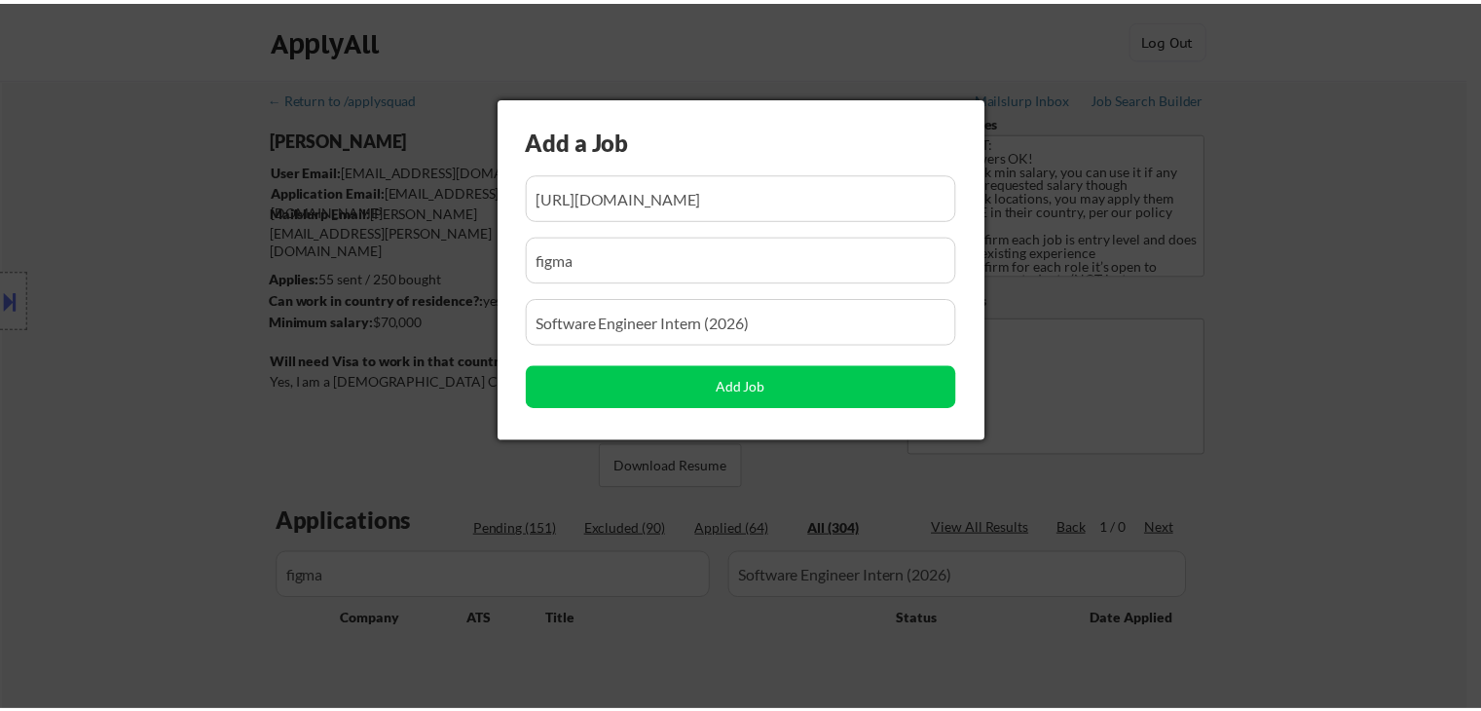
scroll to position [0, 0]
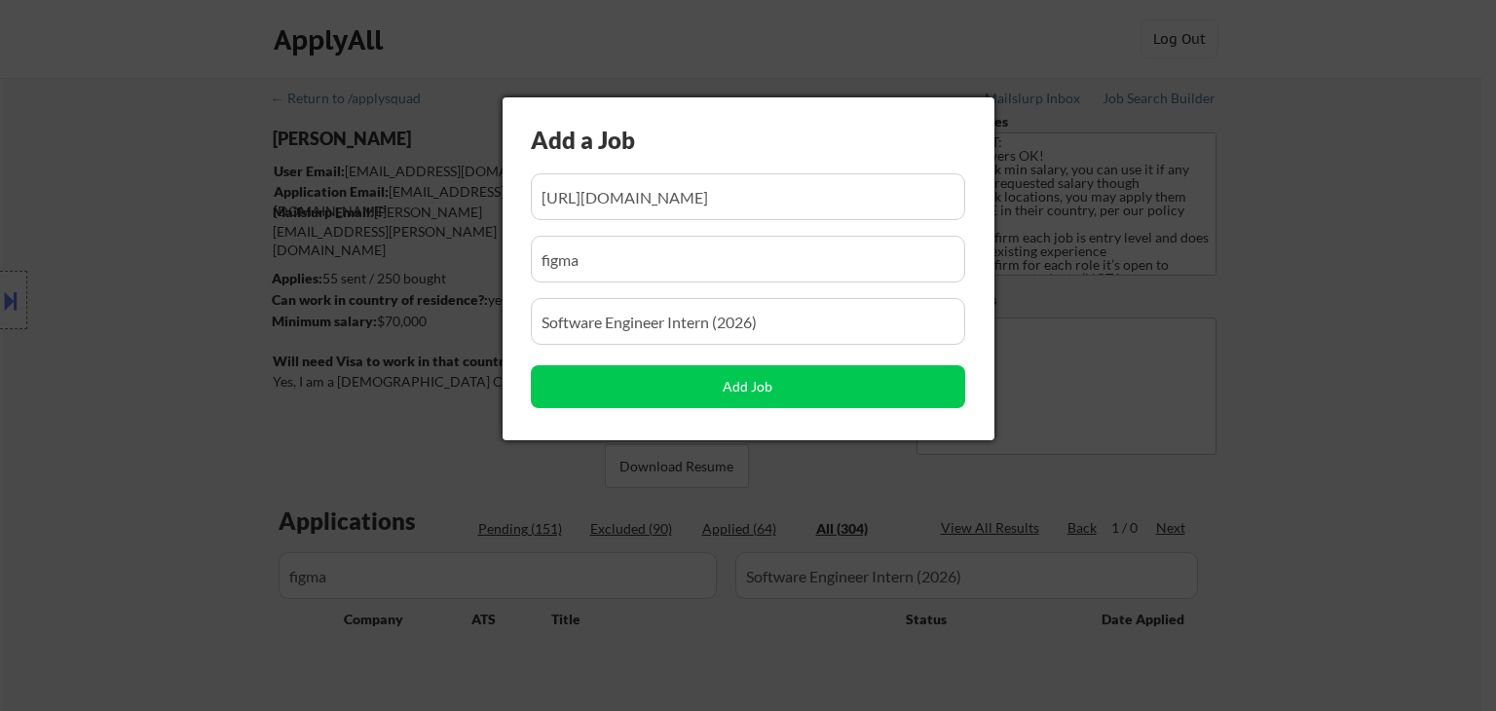
click at [705, 477] on div at bounding box center [748, 355] width 1496 height 711
